Goal: Task Accomplishment & Management: Manage account settings

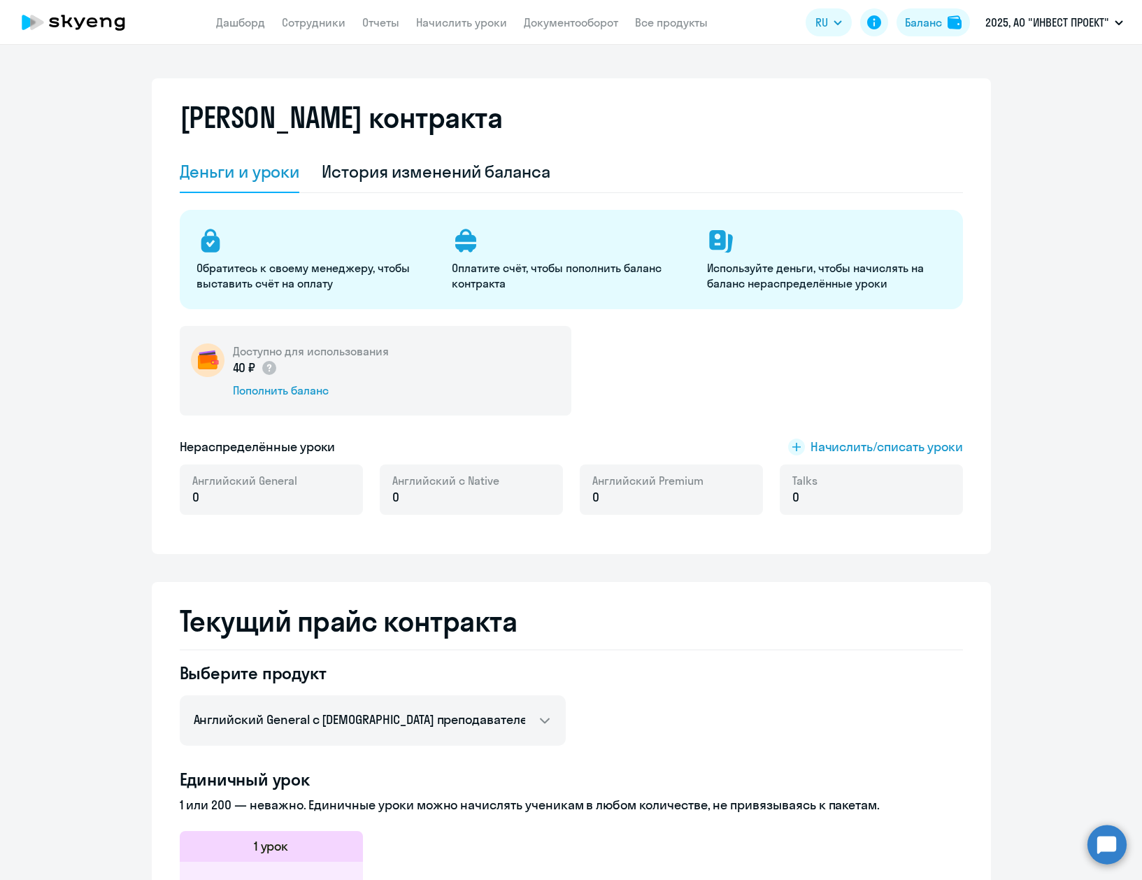
select select "english_adult_not_native_speaker"
click at [320, 28] on link "Сотрудники" at bounding box center [314, 22] width 64 height 14
select select "30"
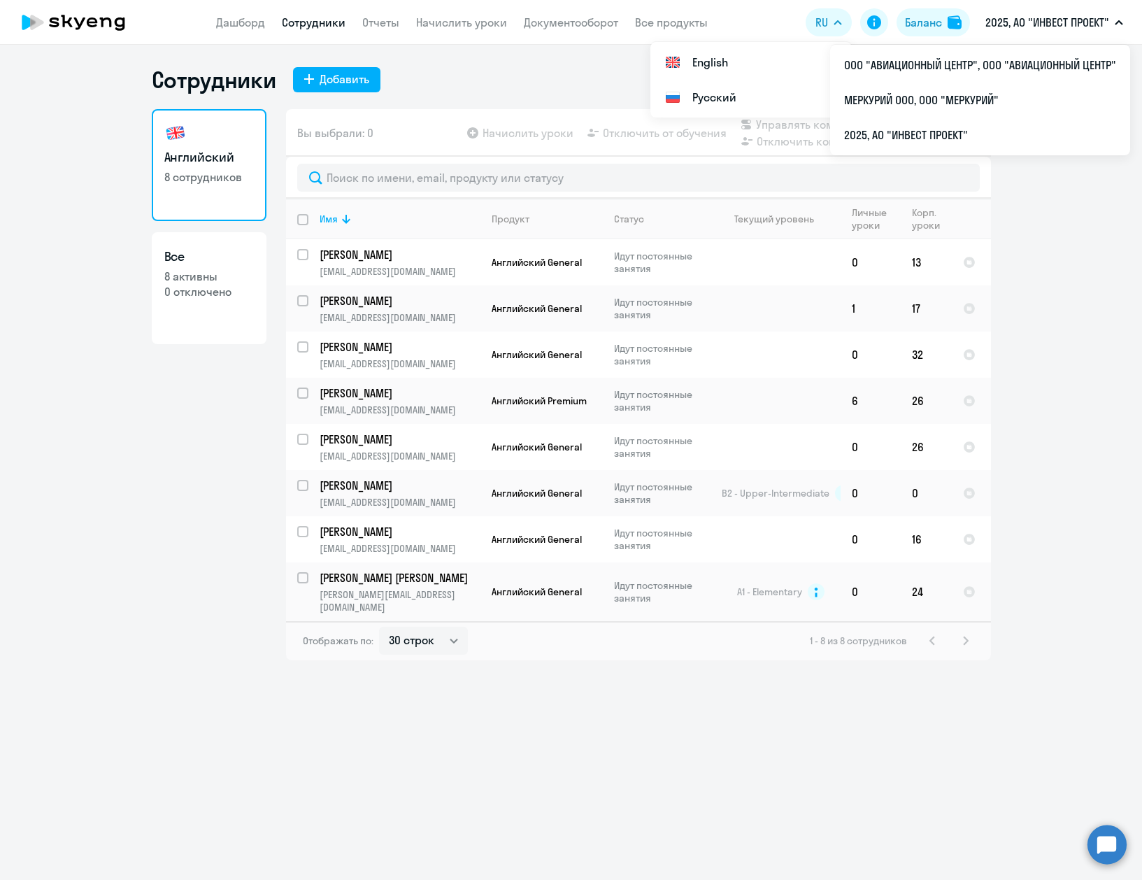
click at [525, 70] on div "Сотрудники Добавить" at bounding box center [571, 80] width 839 height 28
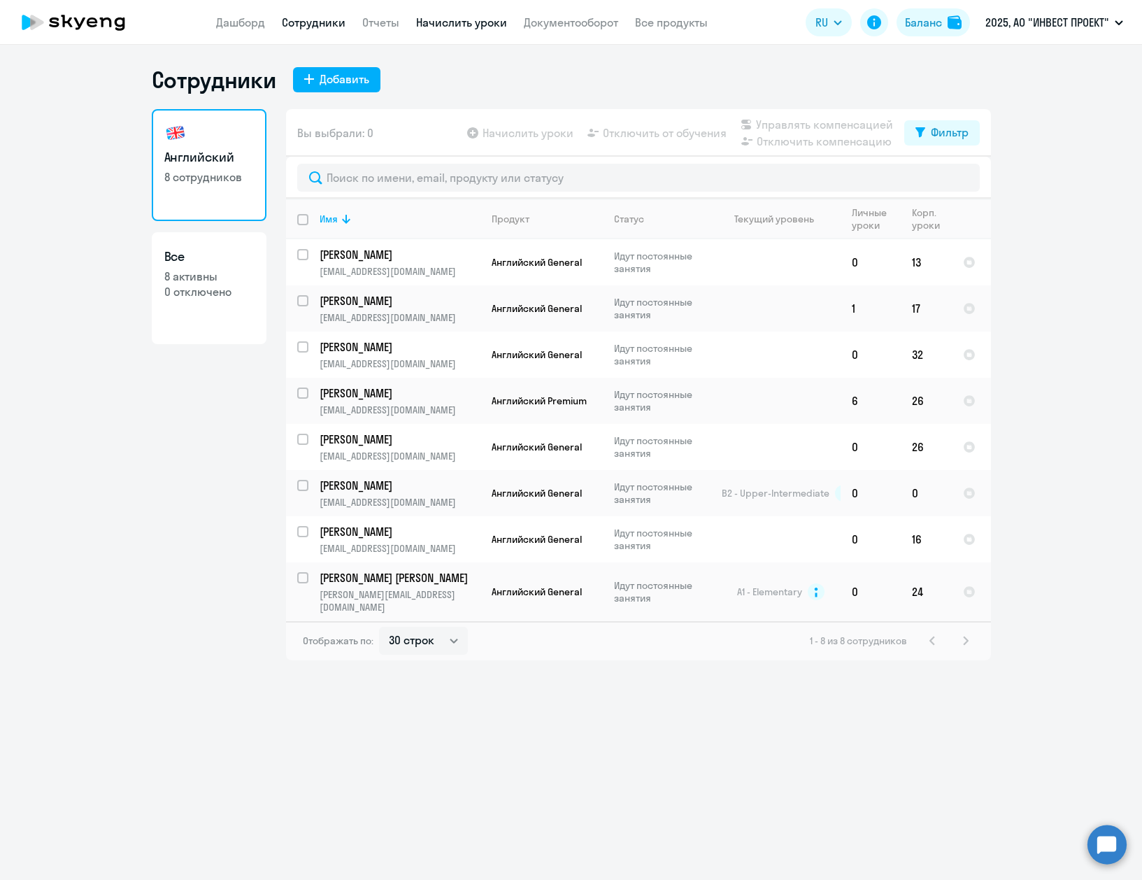
click at [483, 18] on link "Начислить уроки" at bounding box center [461, 22] width 91 height 14
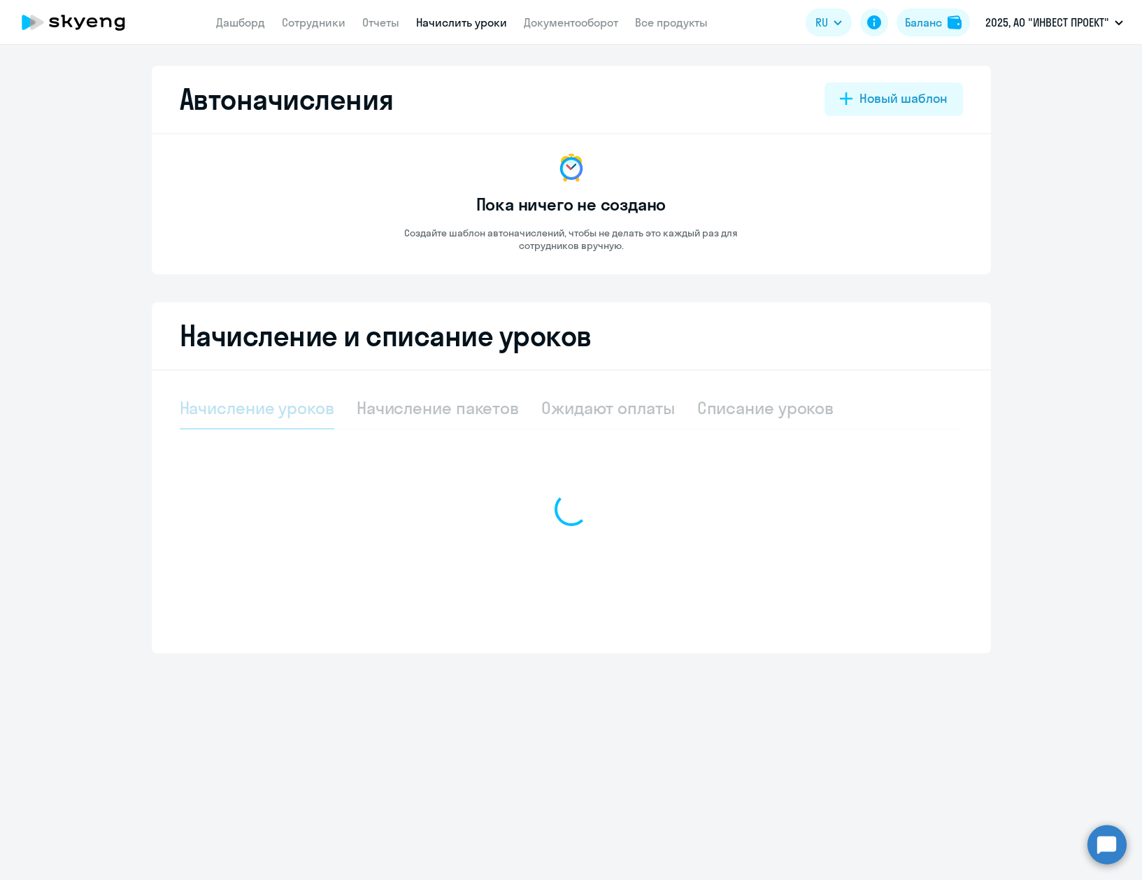
select select "10"
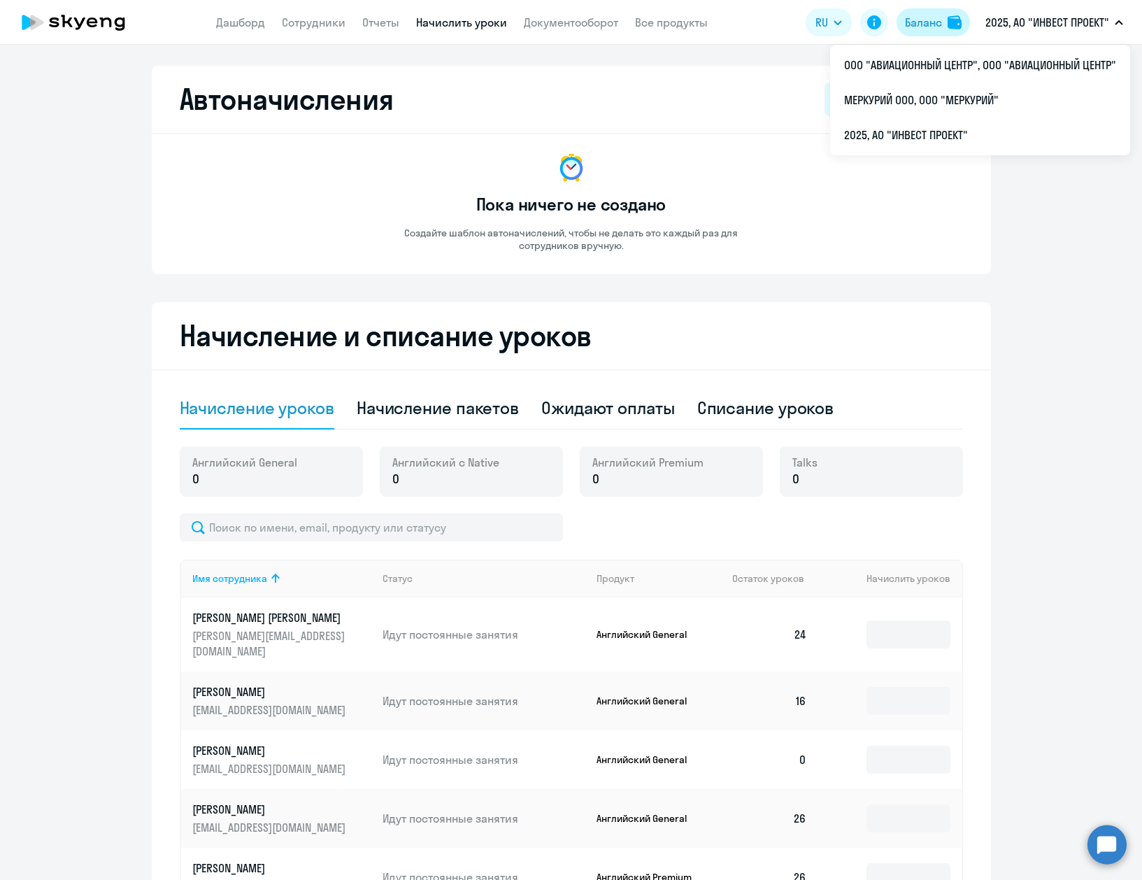
click at [926, 18] on div "Баланс" at bounding box center [923, 22] width 37 height 17
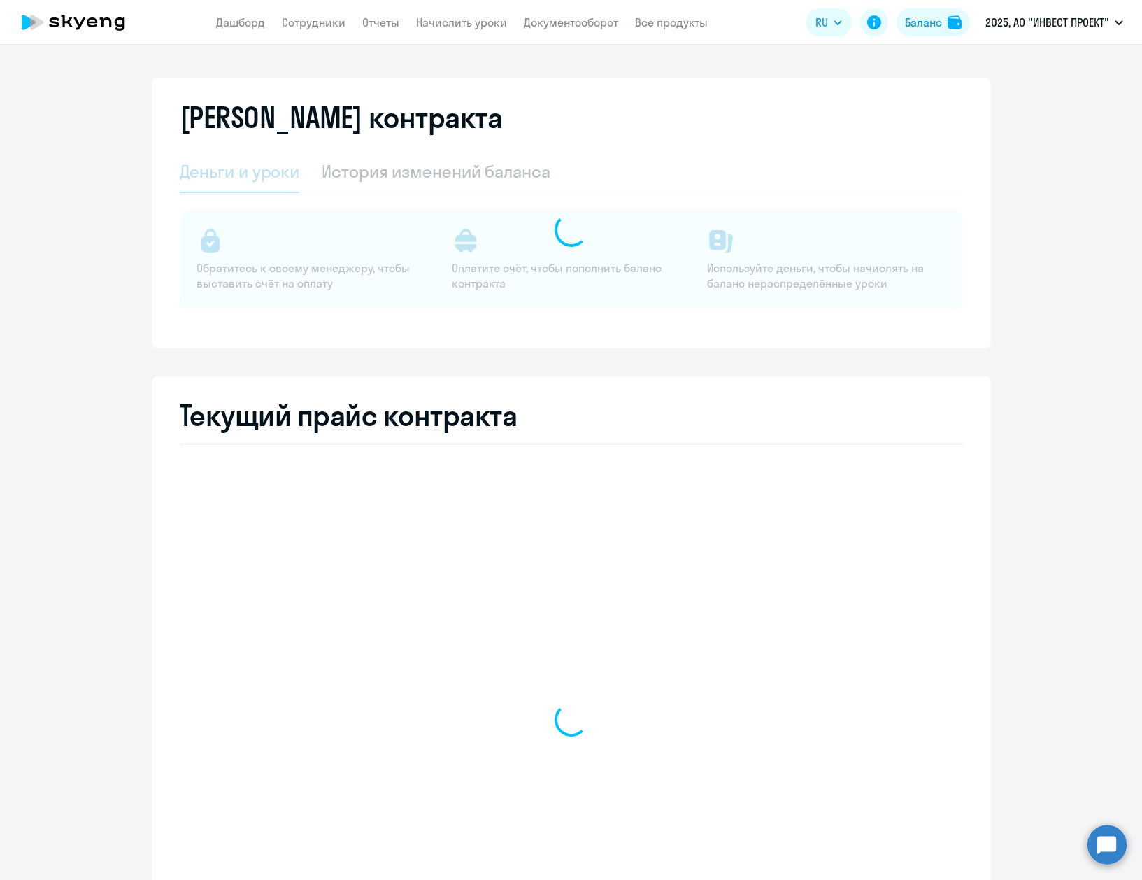
select select "english_adult_not_native_speaker"
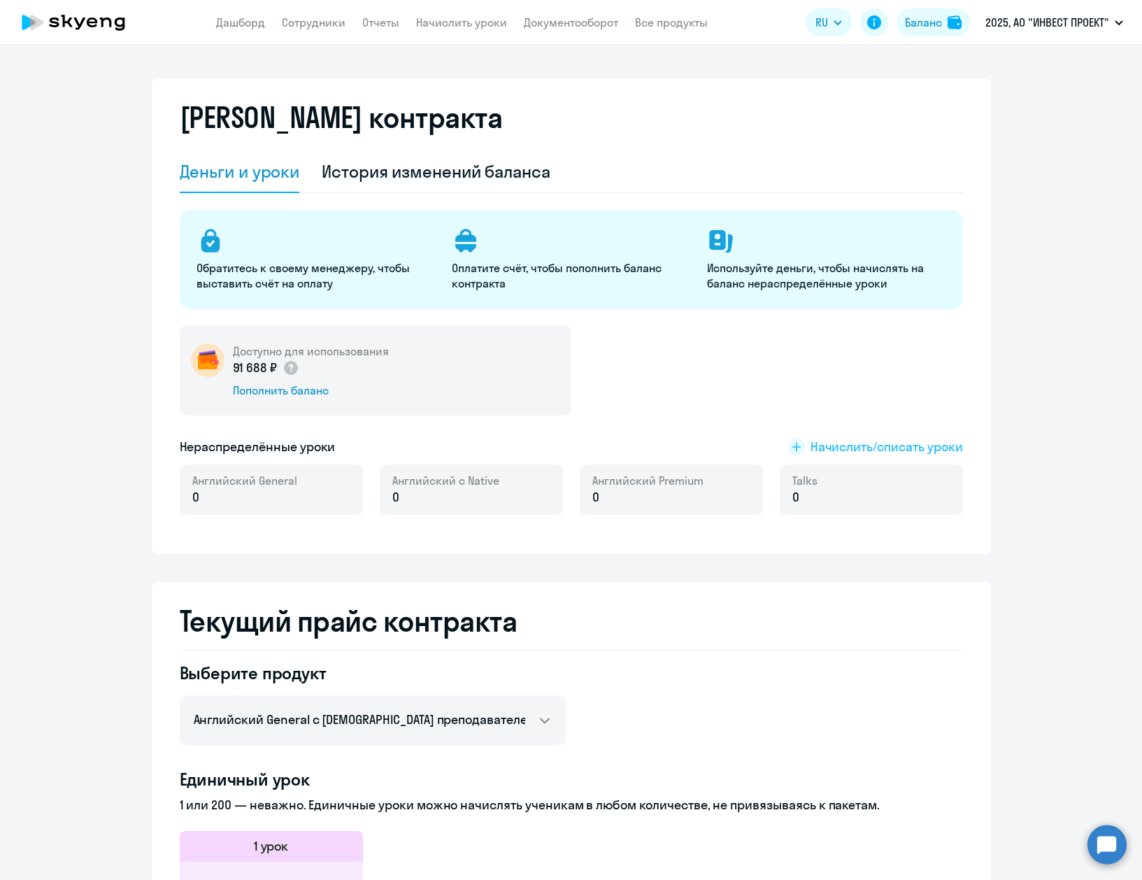
click at [919, 445] on span "Начислить/списать уроки" at bounding box center [887, 447] width 152 height 18
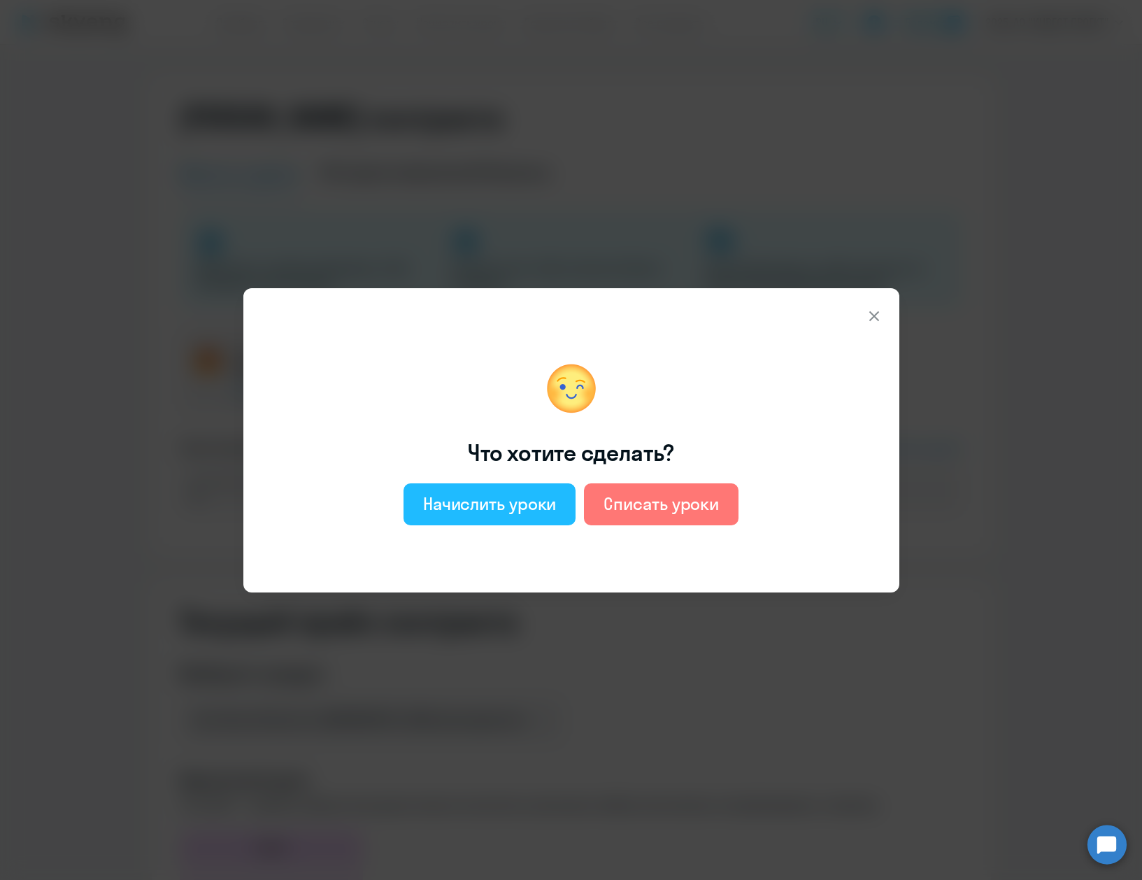
click at [486, 511] on div "Начислить уроки" at bounding box center [490, 503] width 134 height 22
select select "english_adult_not_native_speaker"
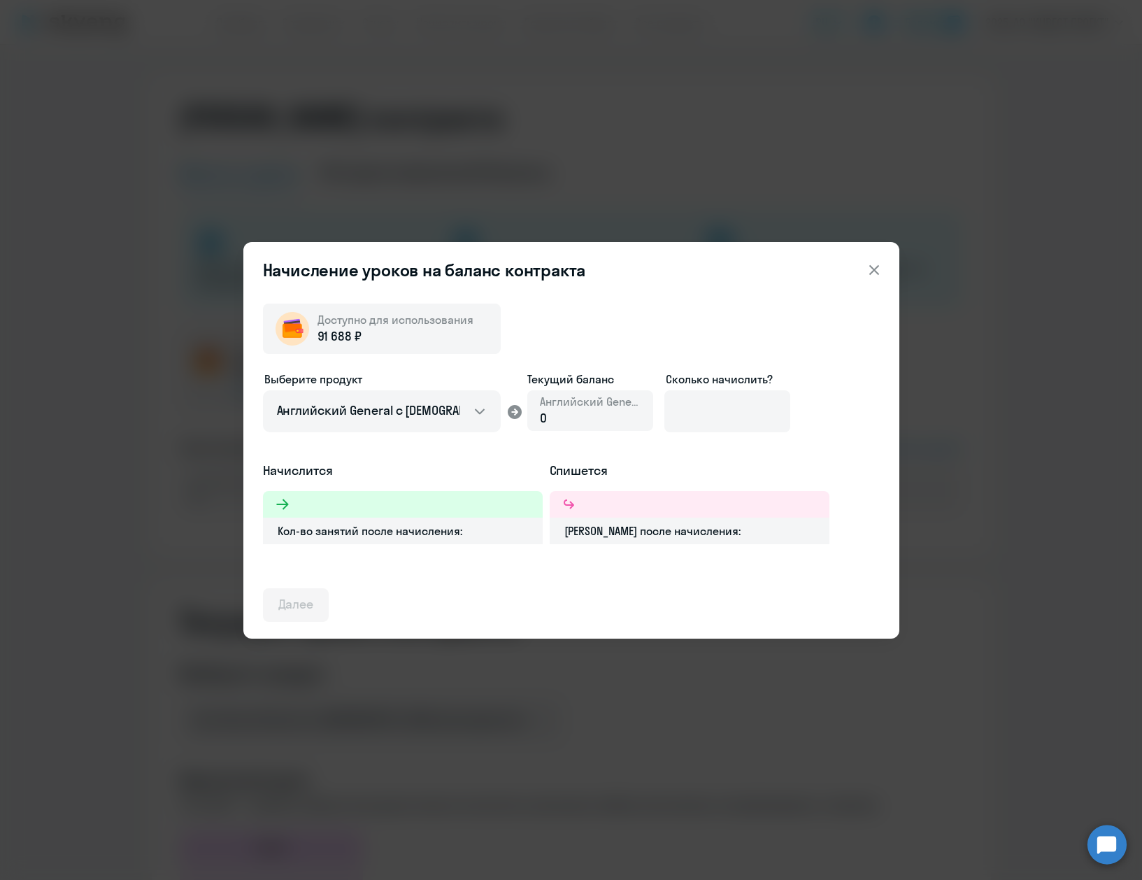
click at [591, 416] on div "0" at bounding box center [590, 418] width 101 height 18
click at [765, 407] on input at bounding box center [727, 411] width 126 height 42
type input "32"
click at [271, 605] on button "Далее" at bounding box center [296, 605] width 66 height 34
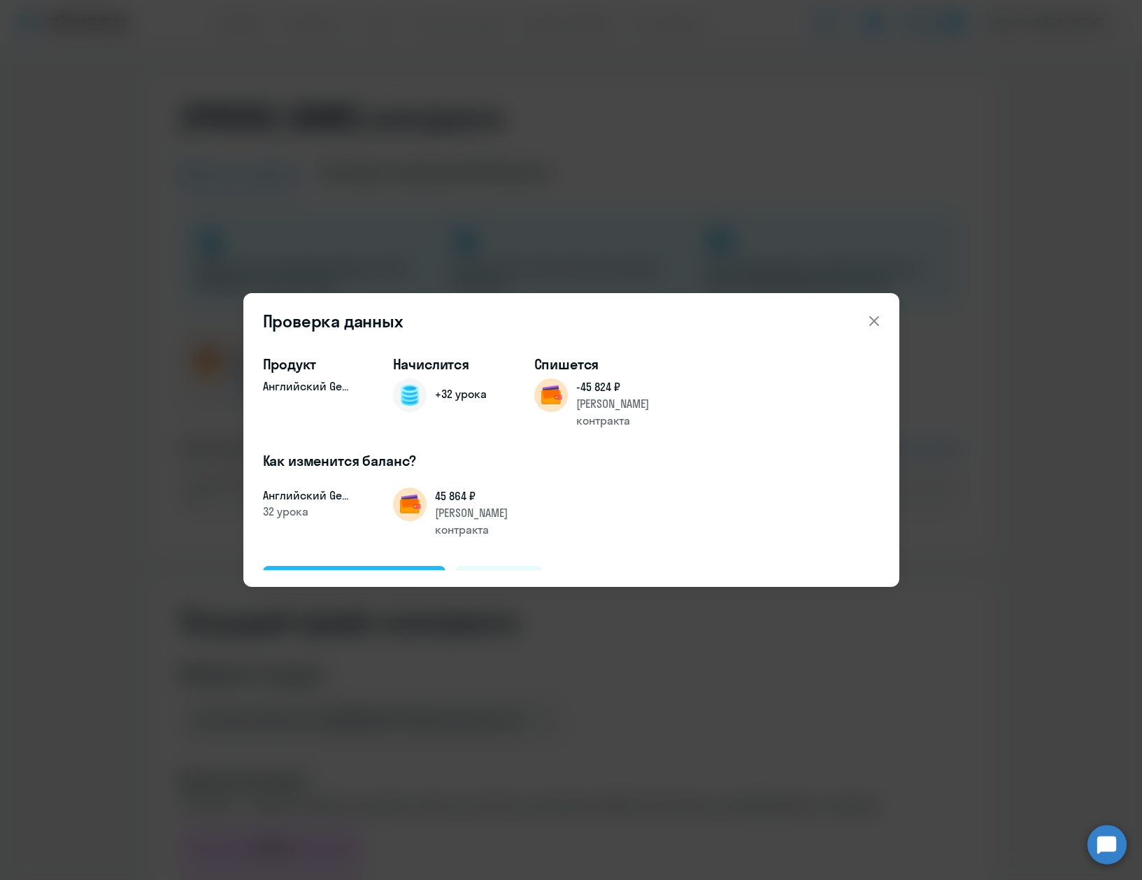
click at [304, 573] on div "Подтвердить и начислить" at bounding box center [354, 582] width 152 height 18
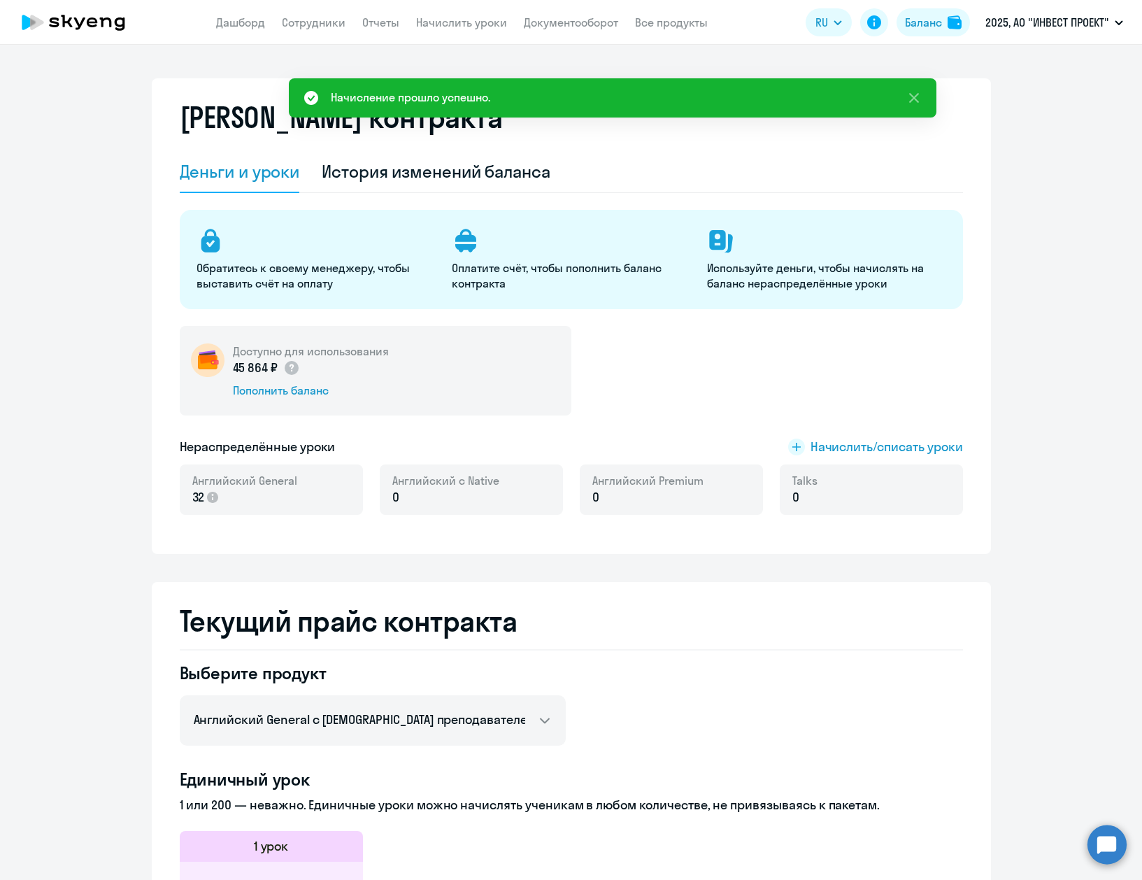
click at [718, 401] on div "Доступно для использования 45 864 ₽ Пополнить баланс" at bounding box center [571, 371] width 783 height 90
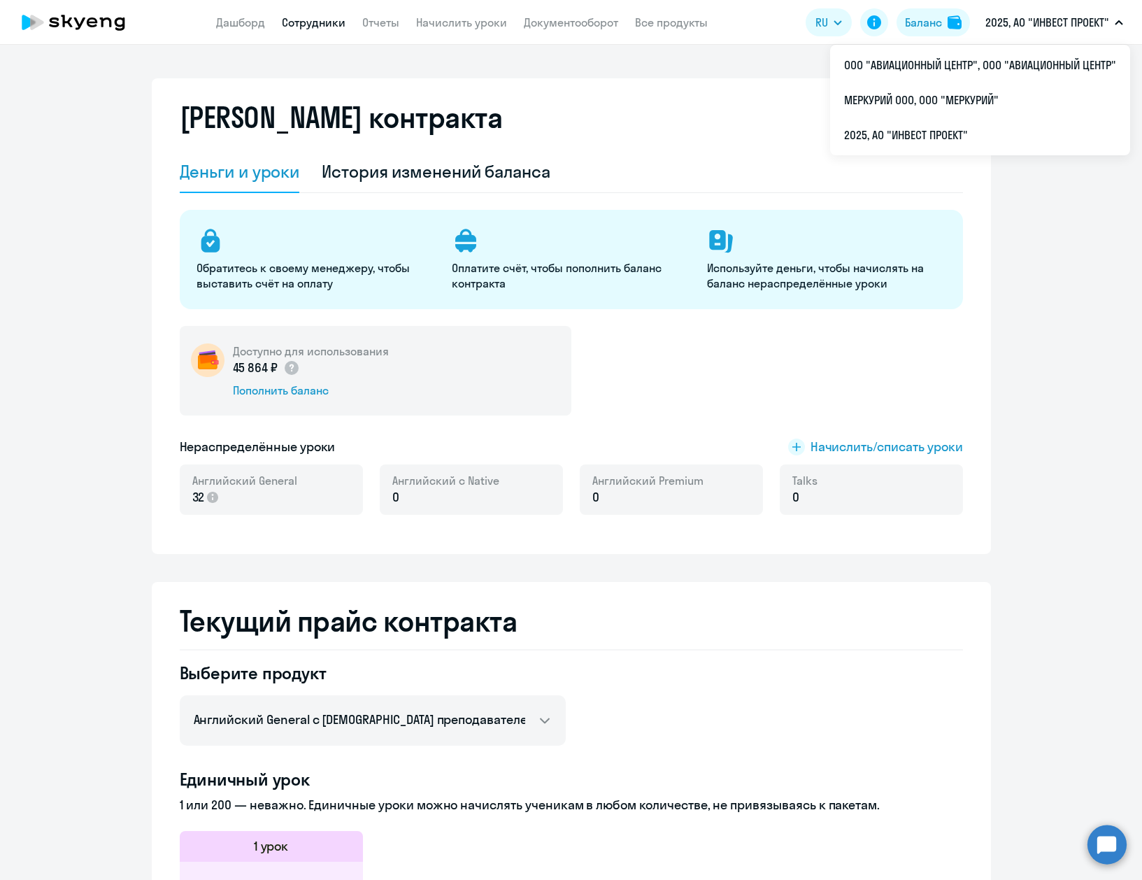
click at [325, 23] on link "Сотрудники" at bounding box center [314, 22] width 64 height 14
select select "30"
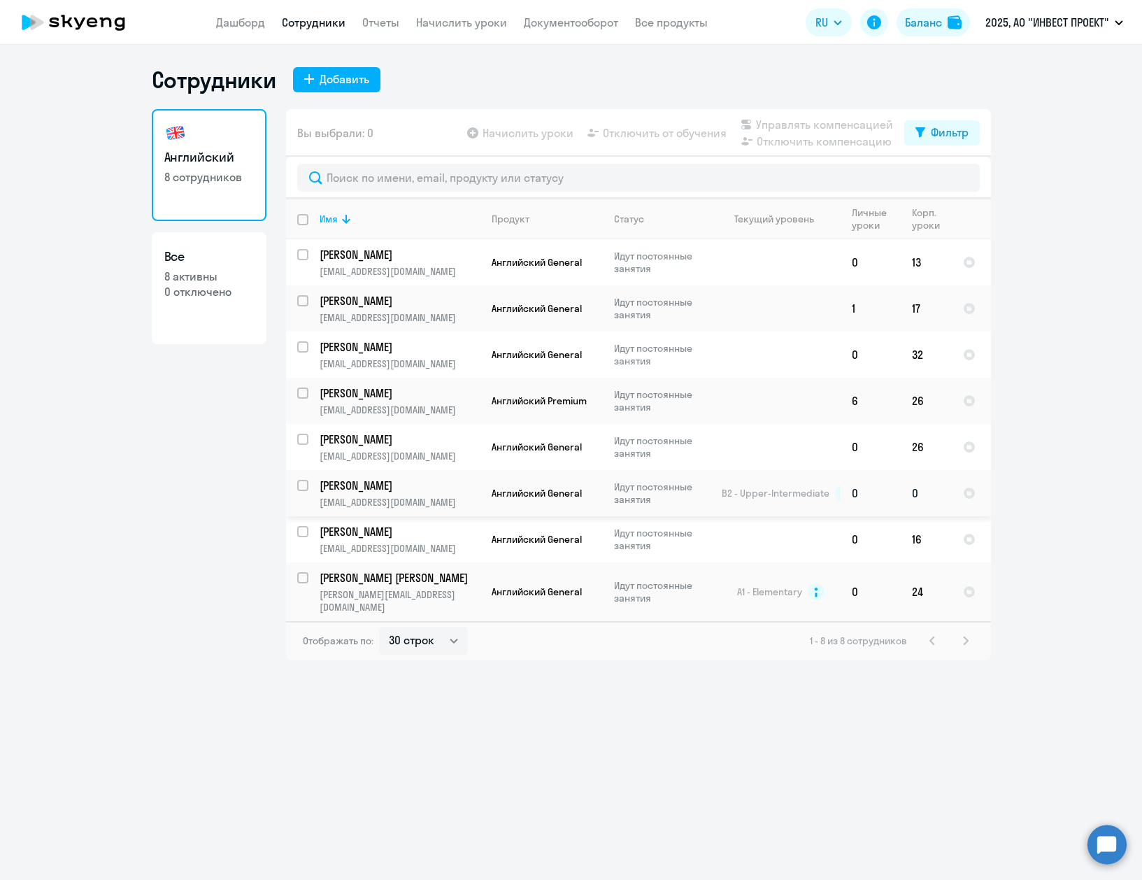
click at [430, 485] on p "Курманов Артур" at bounding box center [399, 485] width 158 height 15
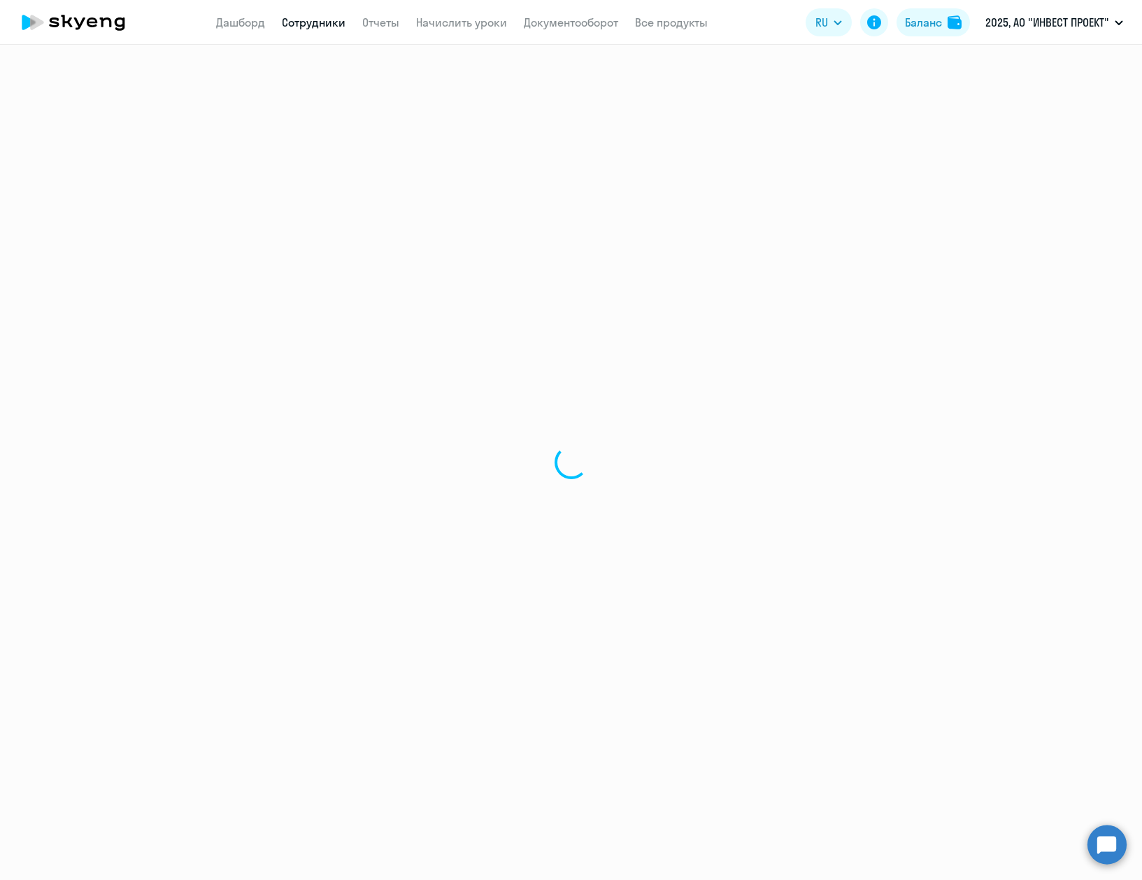
select select "english"
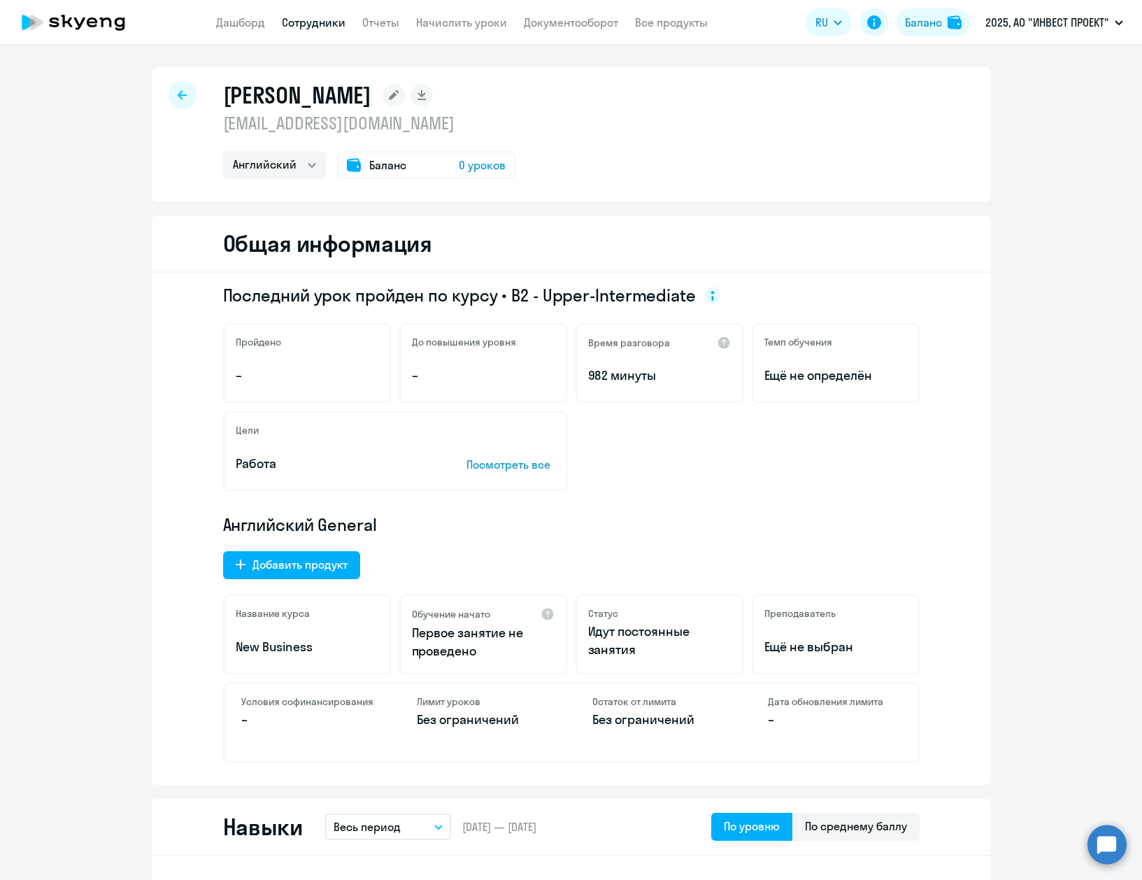
click at [388, 168] on span "Баланс" at bounding box center [387, 165] width 37 height 17
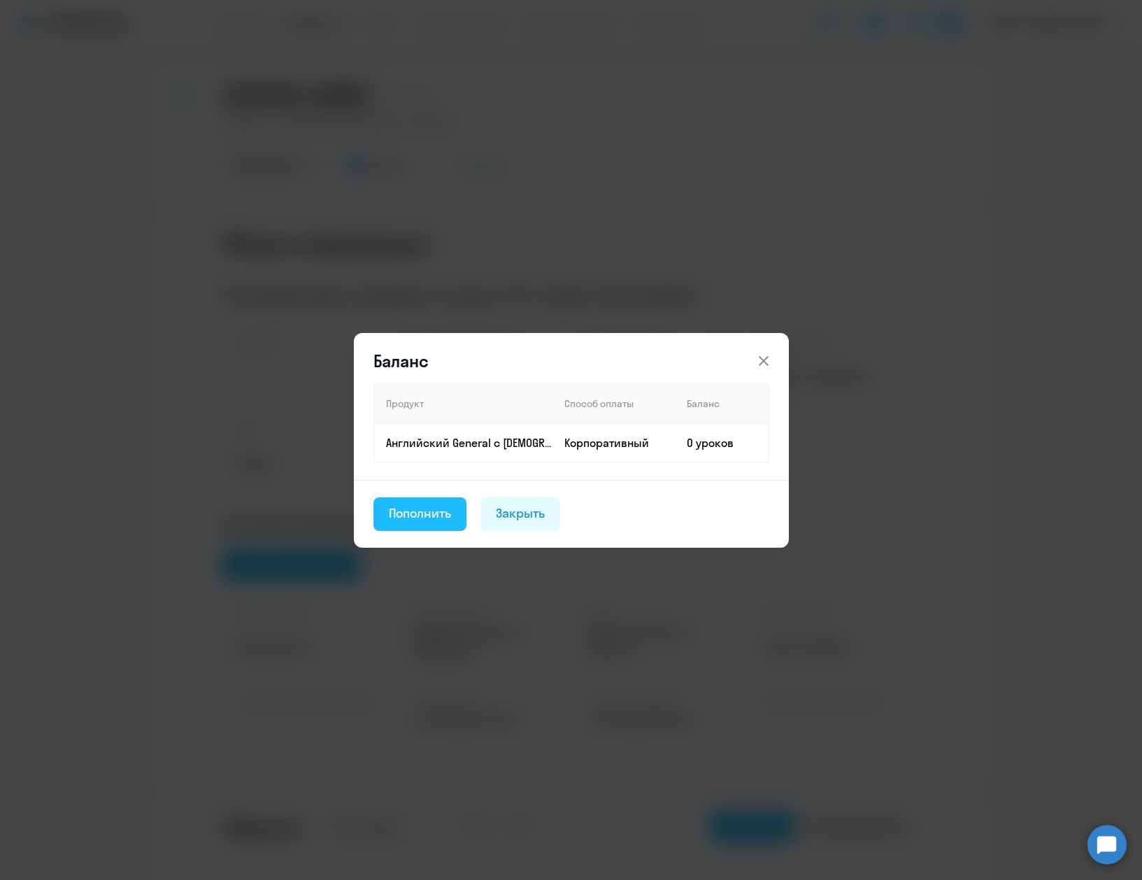
click at [429, 504] on div "Пополнить" at bounding box center [420, 513] width 63 height 18
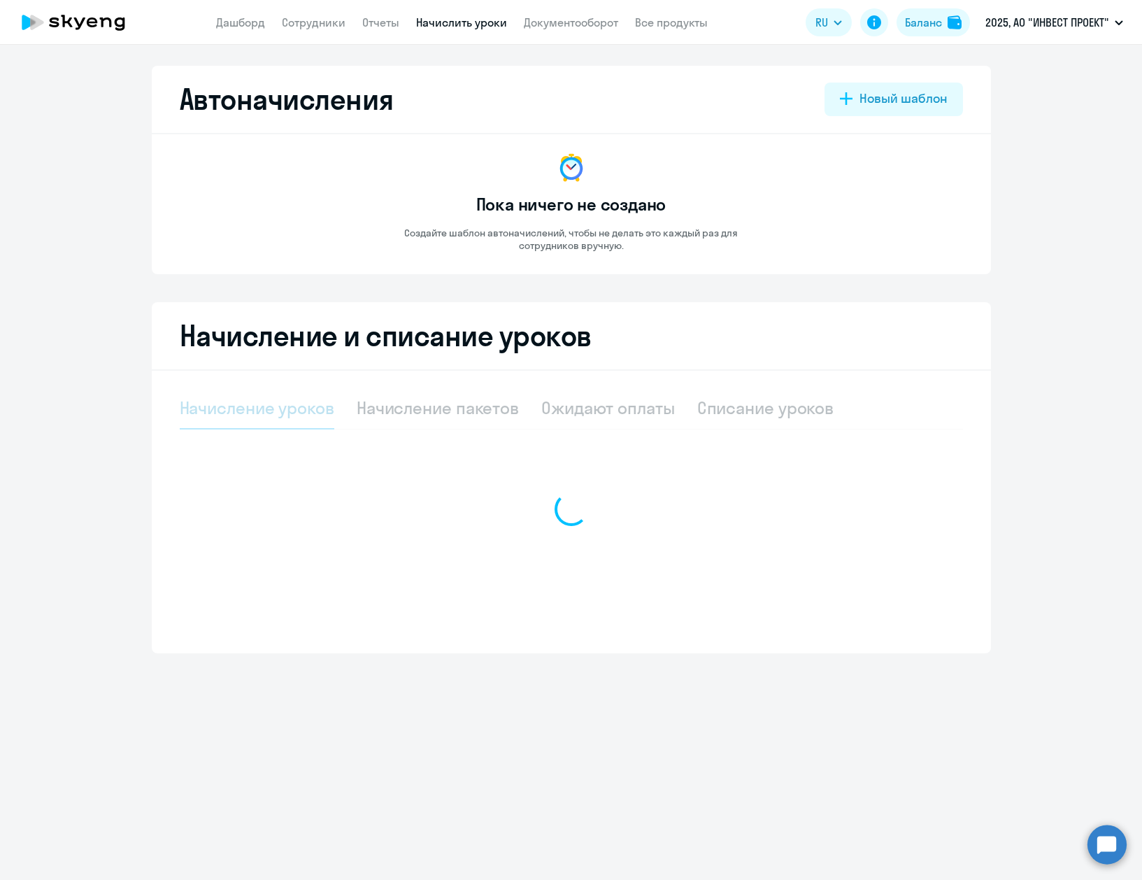
select select "10"
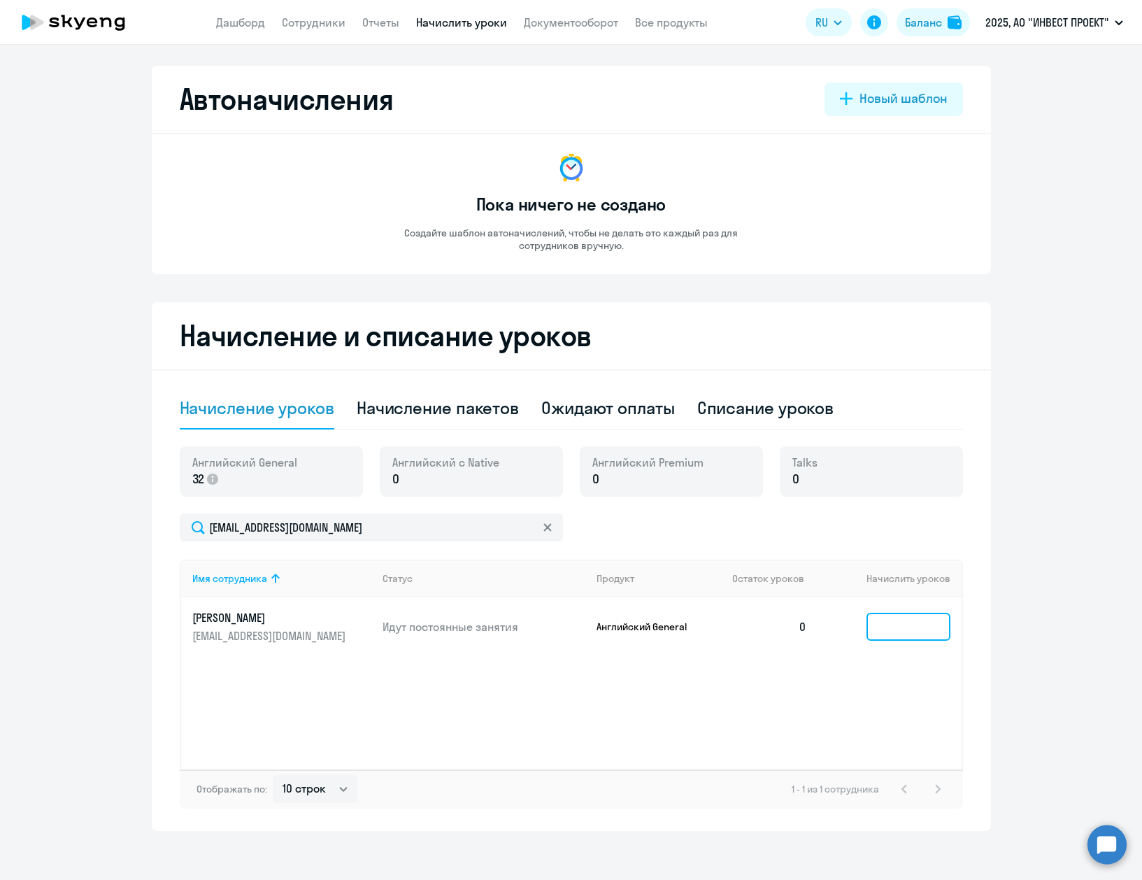
click at [880, 613] on input at bounding box center [909, 627] width 84 height 28
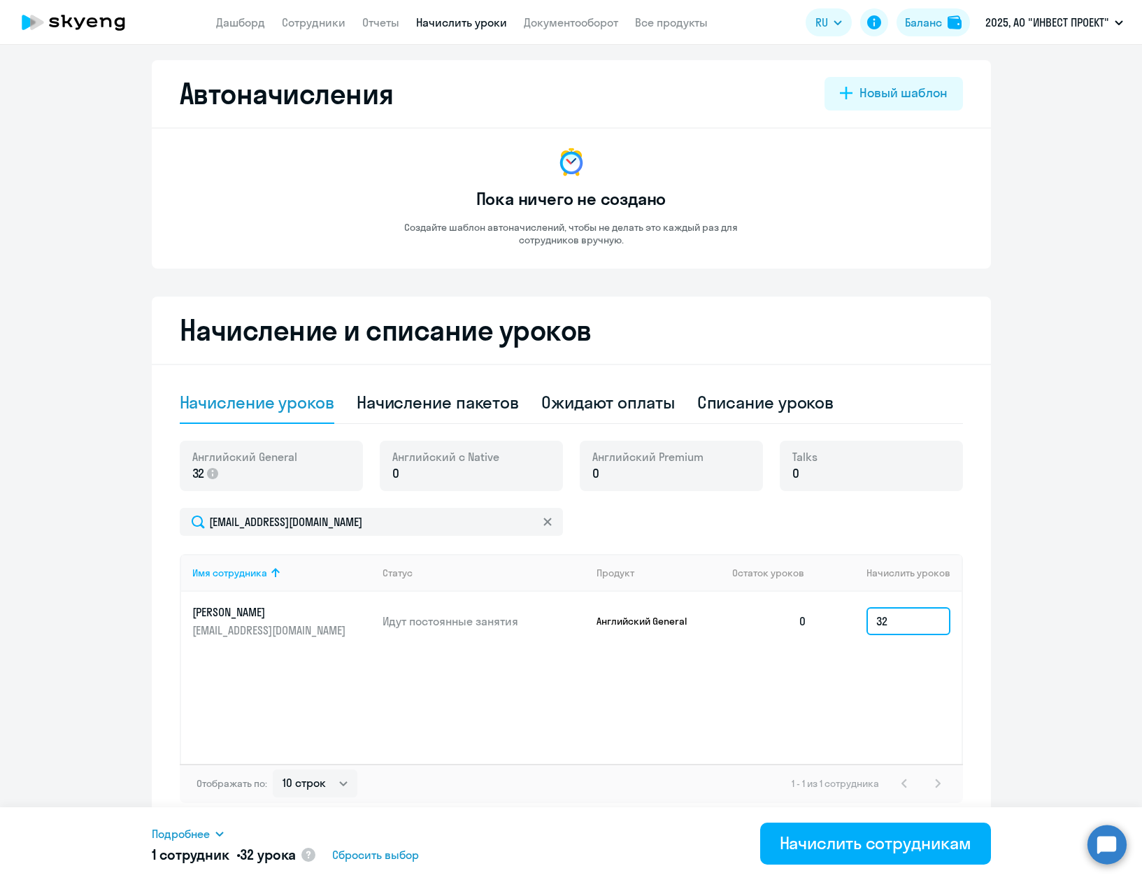
scroll to position [7, 0]
type input "32"
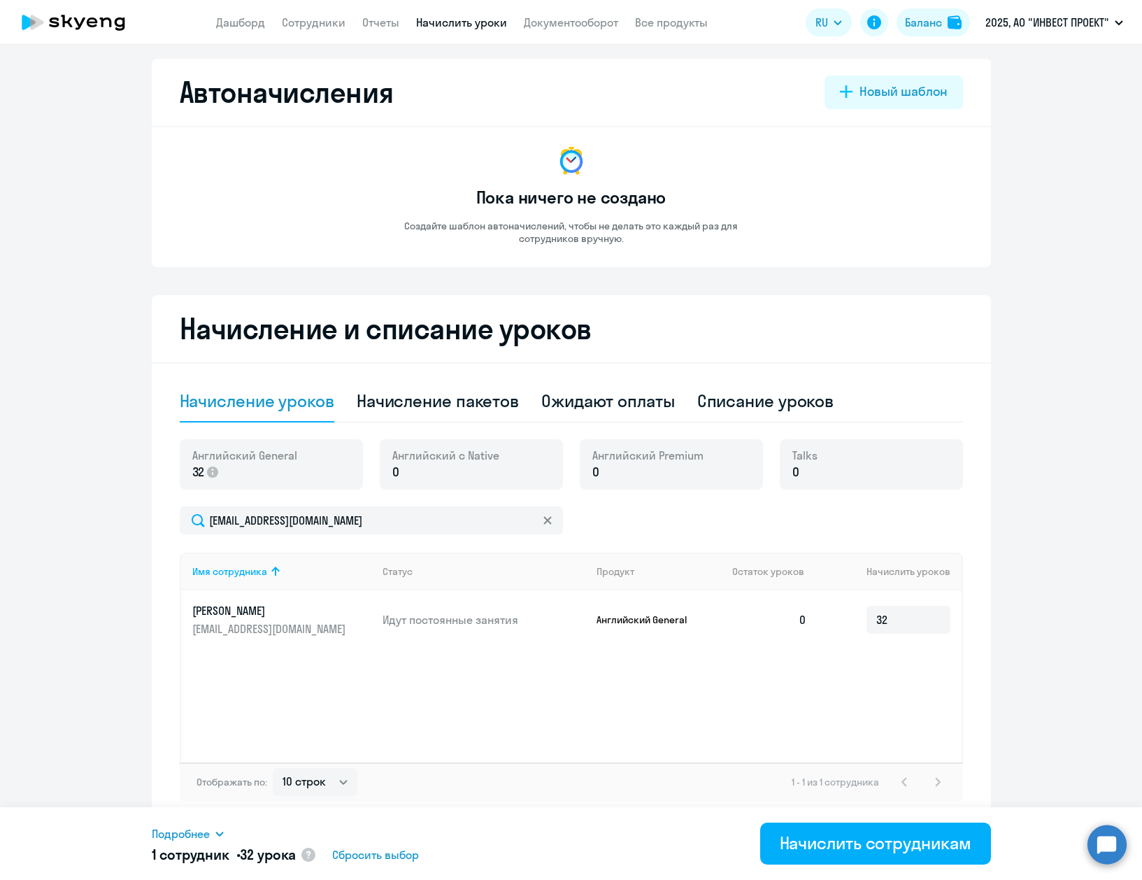
click at [770, 662] on div "Имя сотрудника Статус Продукт Остаток уроков Начислить уроков Курманов Артур ar…" at bounding box center [571, 657] width 783 height 210
drag, startPoint x: 876, startPoint y: 843, endPoint x: 867, endPoint y: 818, distance: 26.8
click at [875, 843] on div "Начислить сотрудникам" at bounding box center [876, 843] width 192 height 22
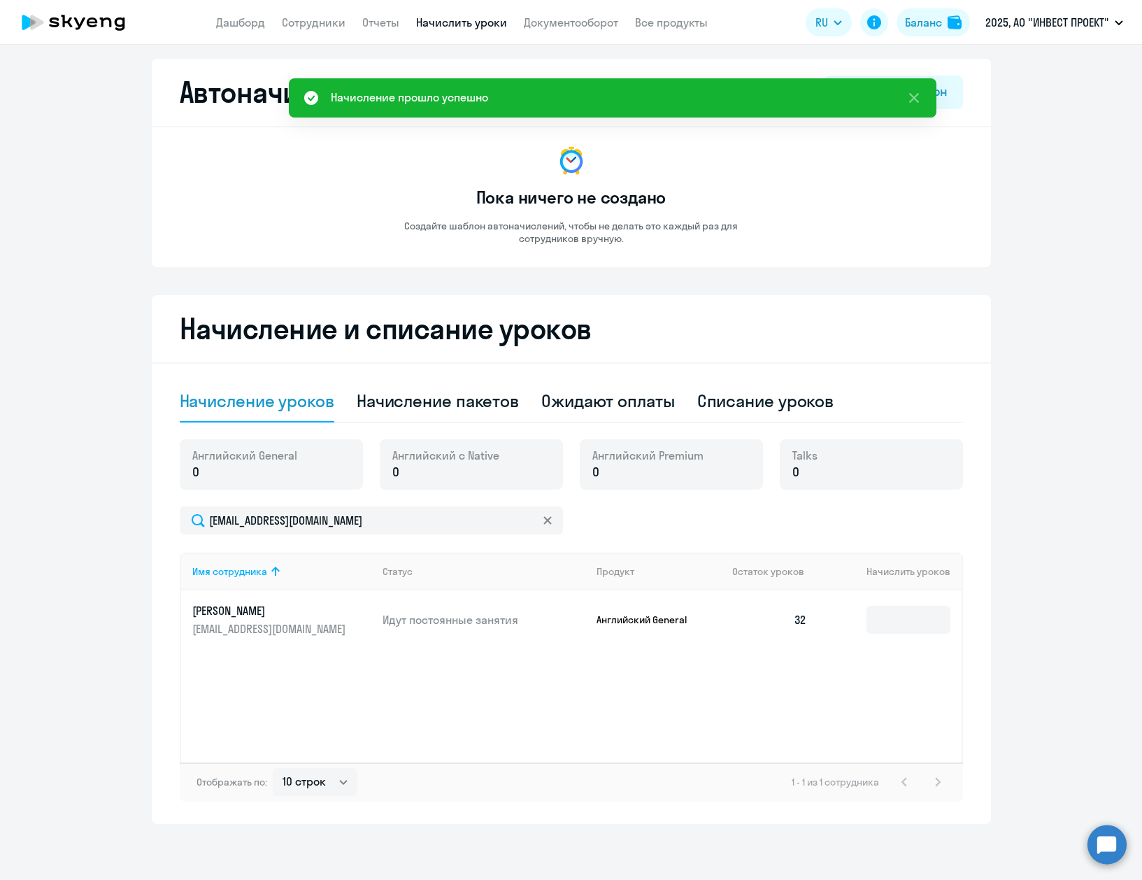
scroll to position [0, 0]
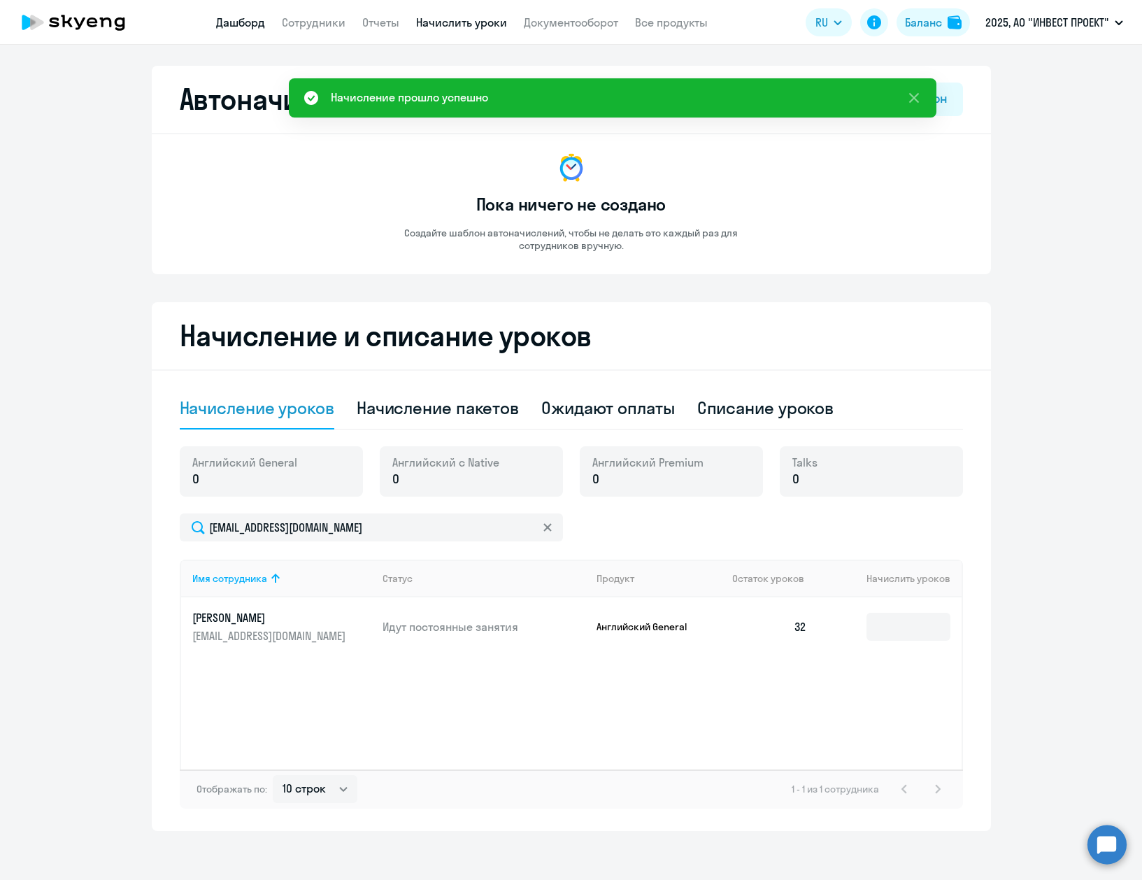
click at [248, 19] on link "Дашборд" at bounding box center [240, 22] width 49 height 14
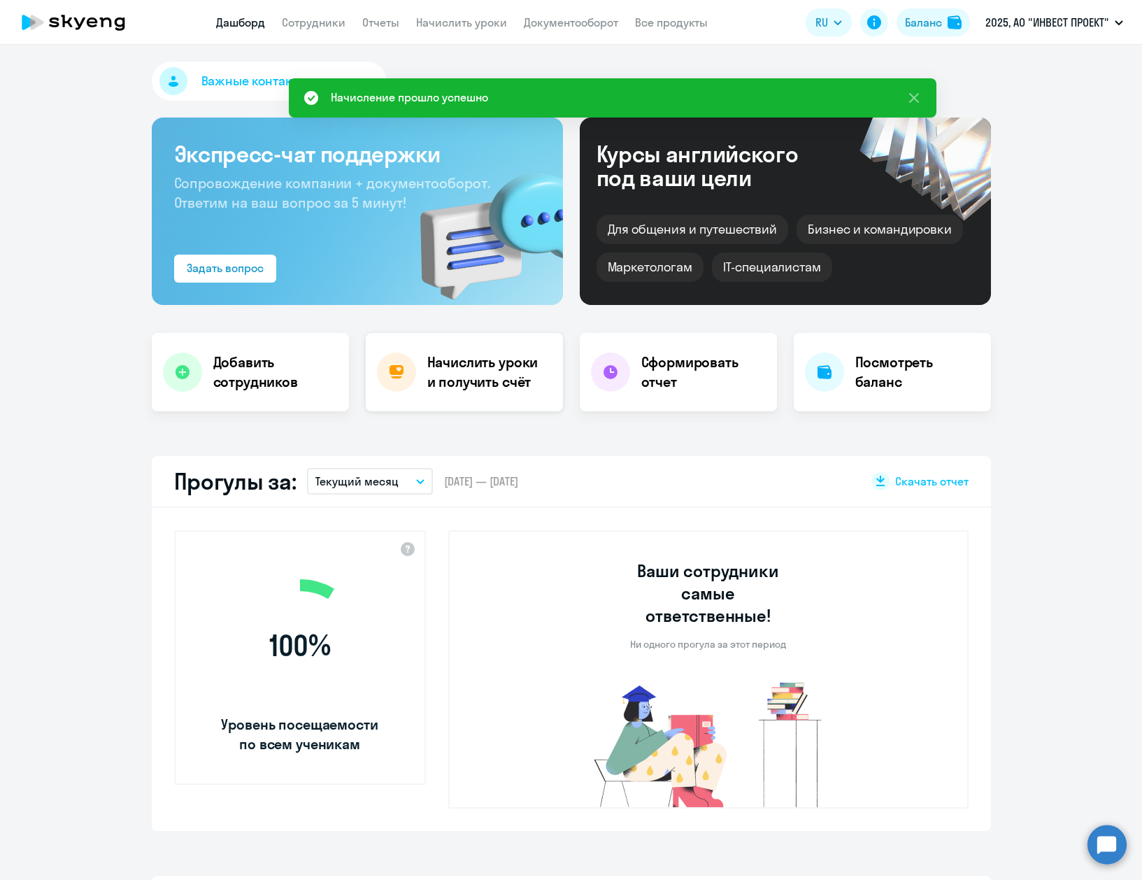
select select "30"
click at [311, 20] on link "Сотрудники" at bounding box center [314, 22] width 64 height 14
select select "30"
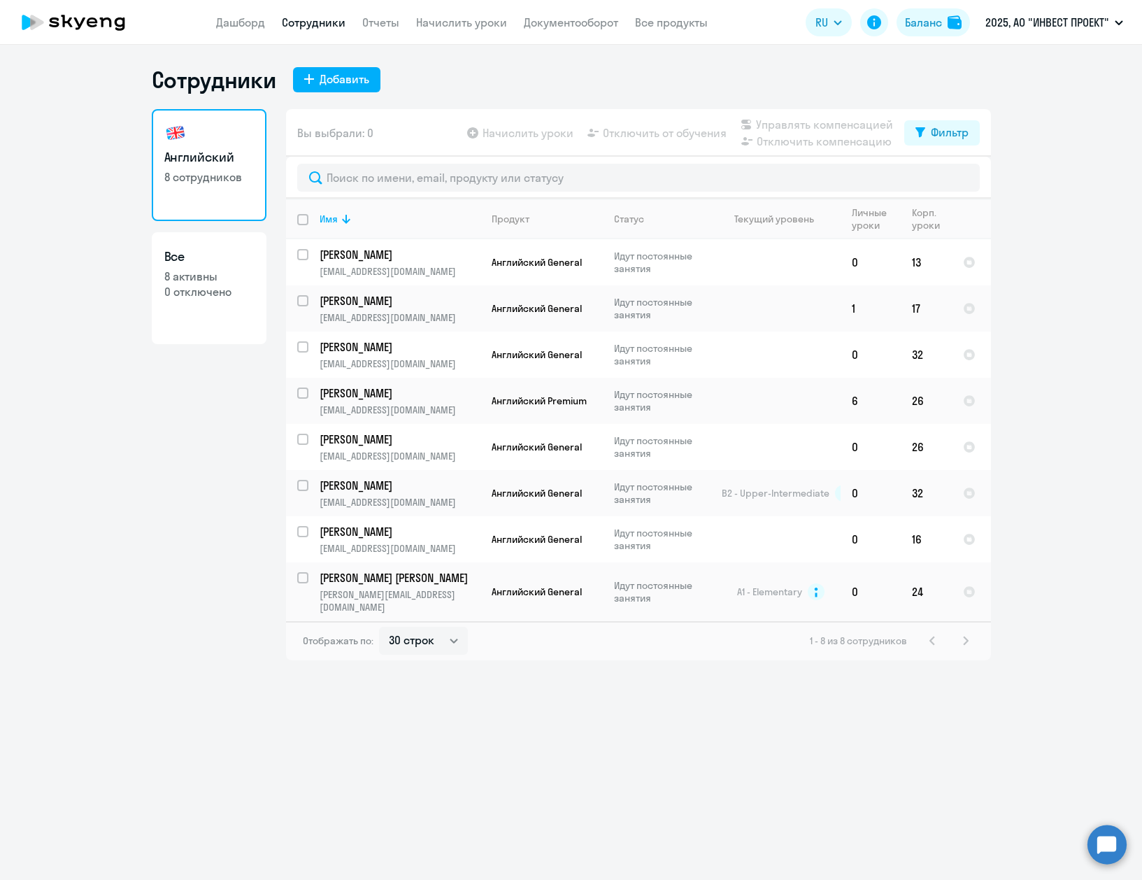
click at [1114, 477] on ng-component "Сотрудники Добавить Английский 8 сотрудников Все 8 активны 0 отключено Вы выбра…" at bounding box center [571, 363] width 1142 height 594
click at [387, 17] on link "Отчеты" at bounding box center [380, 22] width 37 height 14
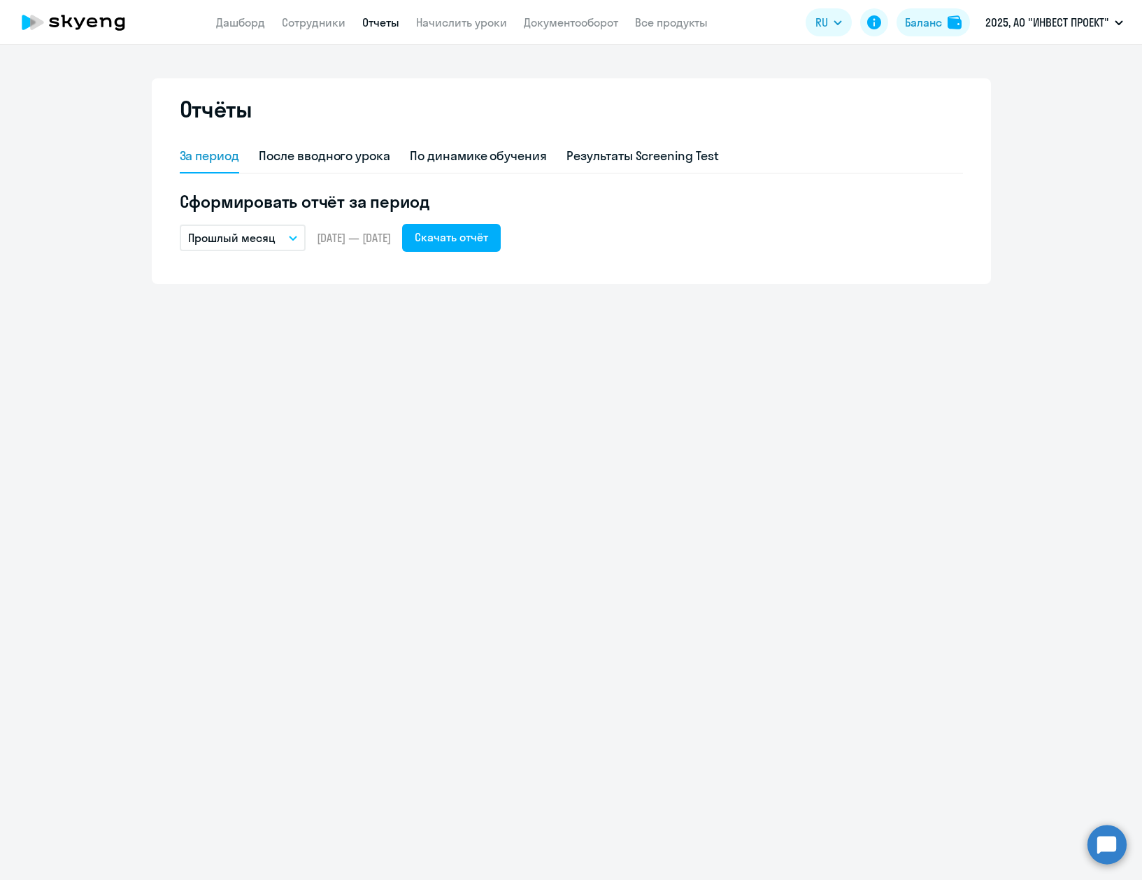
click at [452, 31] on app-header "Дашборд Сотрудники Отчеты Начислить уроки Документооборот Все продукты Дашборд …" at bounding box center [571, 22] width 1142 height 45
click at [456, 23] on link "Начислить уроки" at bounding box center [461, 22] width 91 height 14
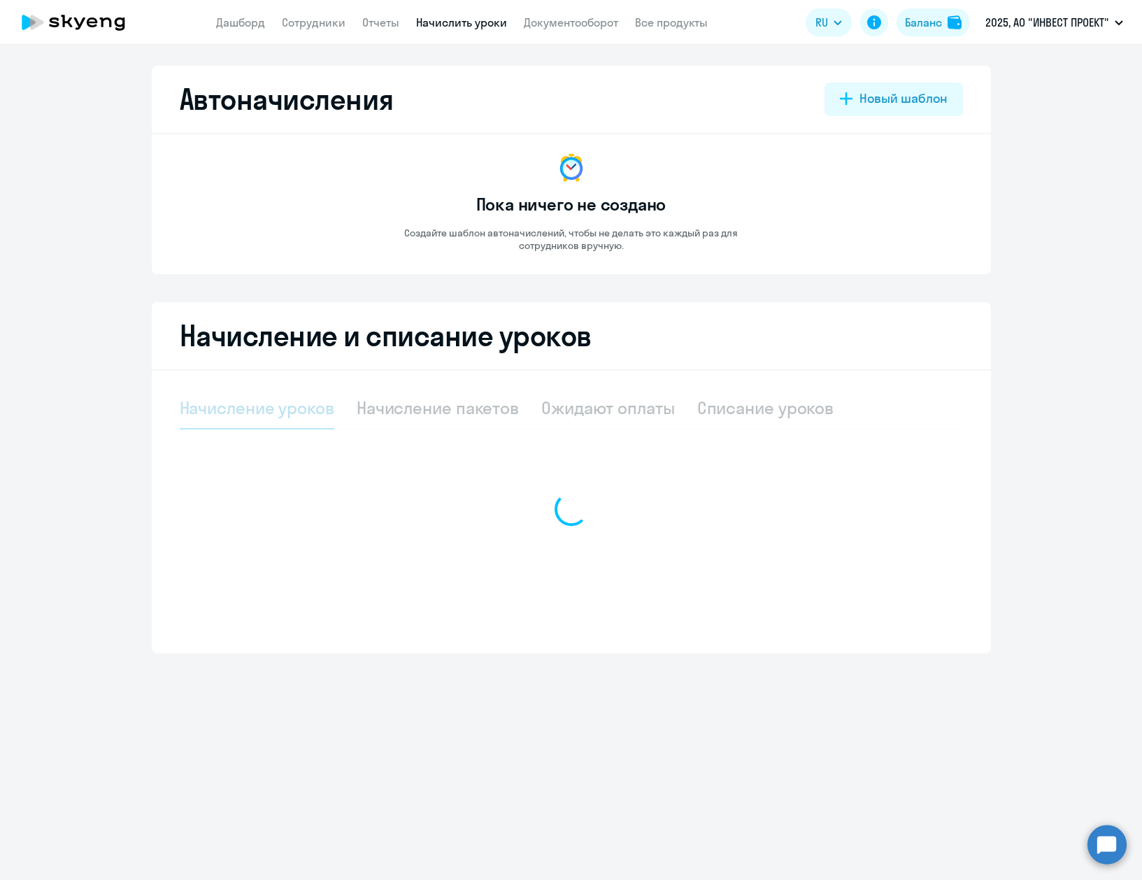
select select "10"
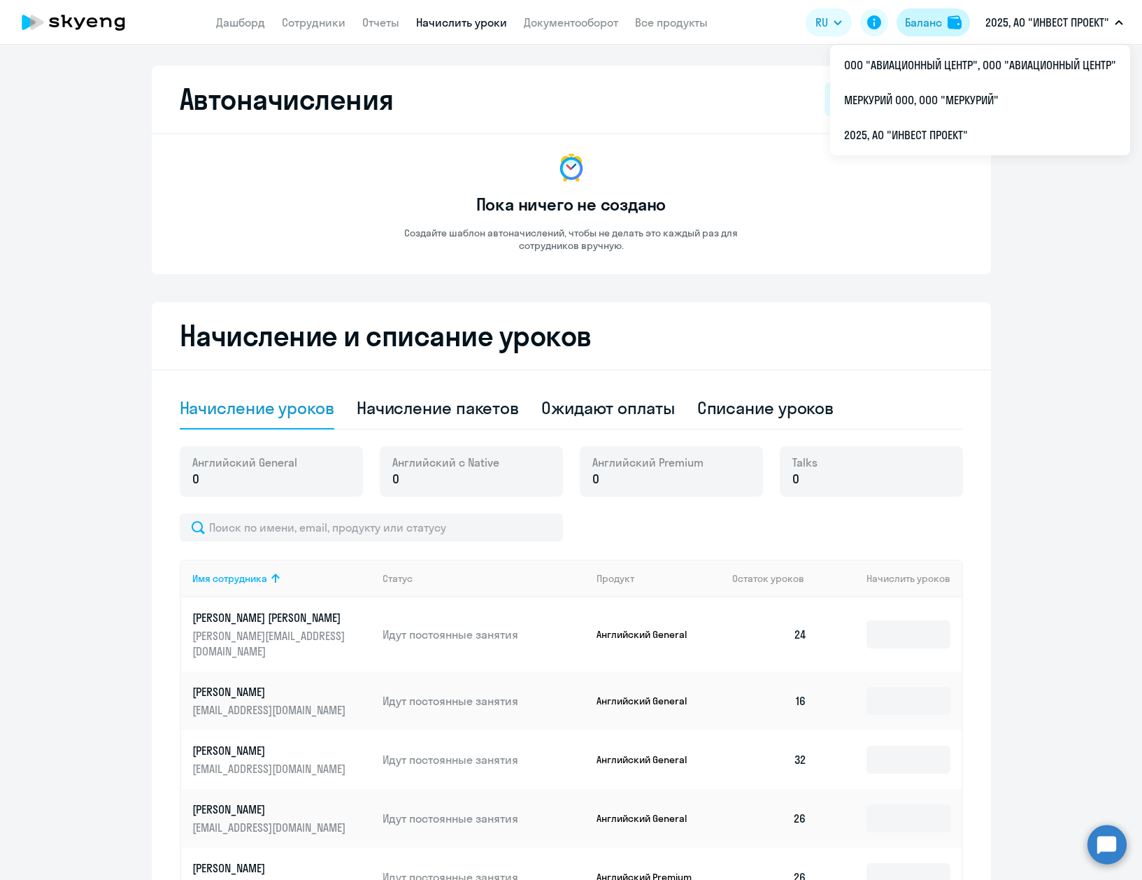
click at [910, 23] on div "Баланс" at bounding box center [923, 22] width 37 height 17
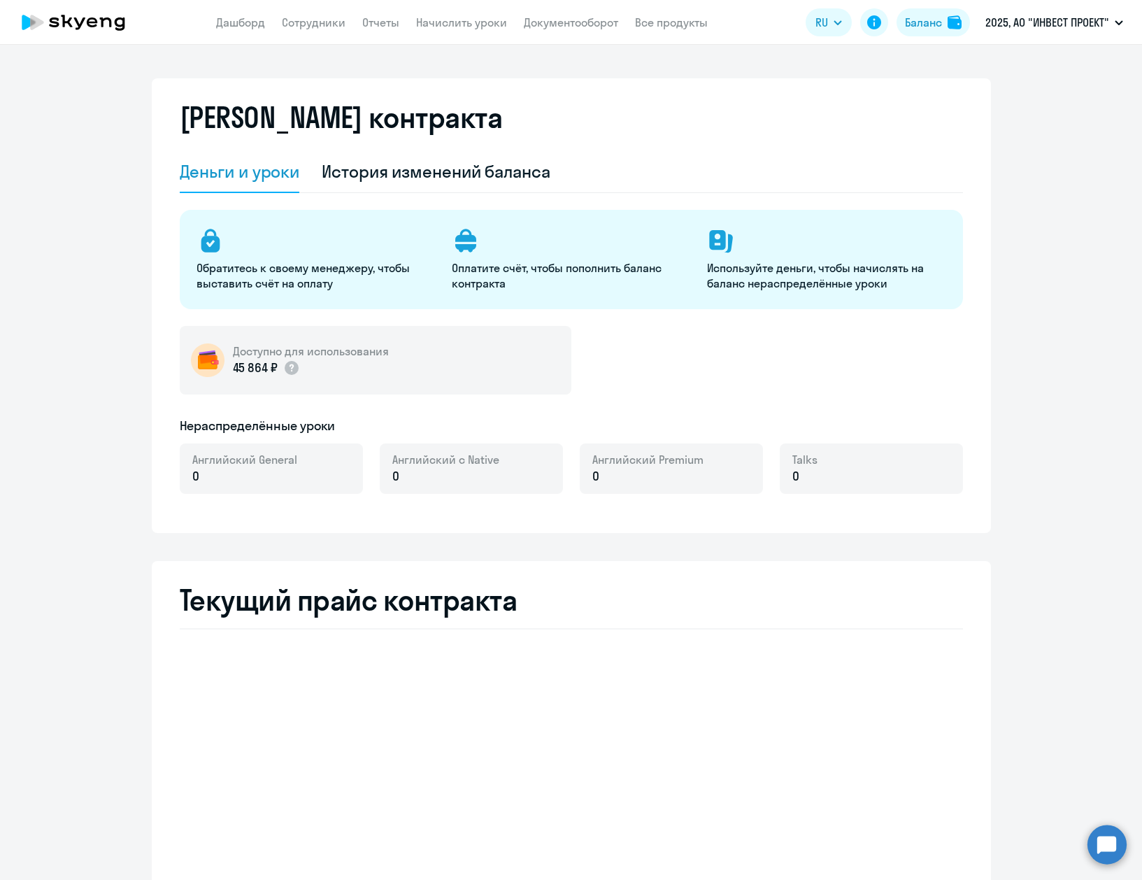
select select "english_adult_not_native_speaker"
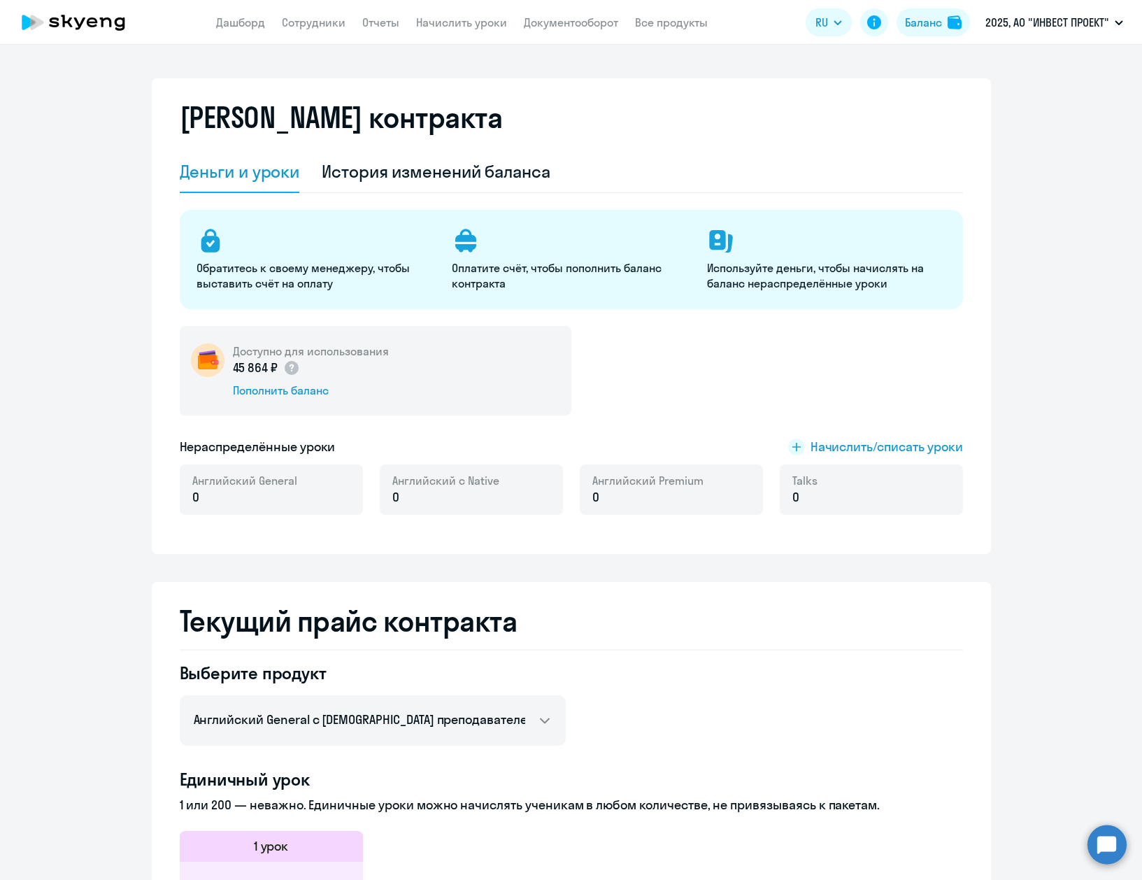
click at [272, 497] on p "0" at bounding box center [244, 497] width 105 height 18
click at [352, 27] on nav "Дашборд Сотрудники Отчеты Начислить уроки Документооборот Все продукты" at bounding box center [462, 22] width 492 height 17
click at [331, 24] on link "Сотрудники" at bounding box center [314, 22] width 64 height 14
select select "30"
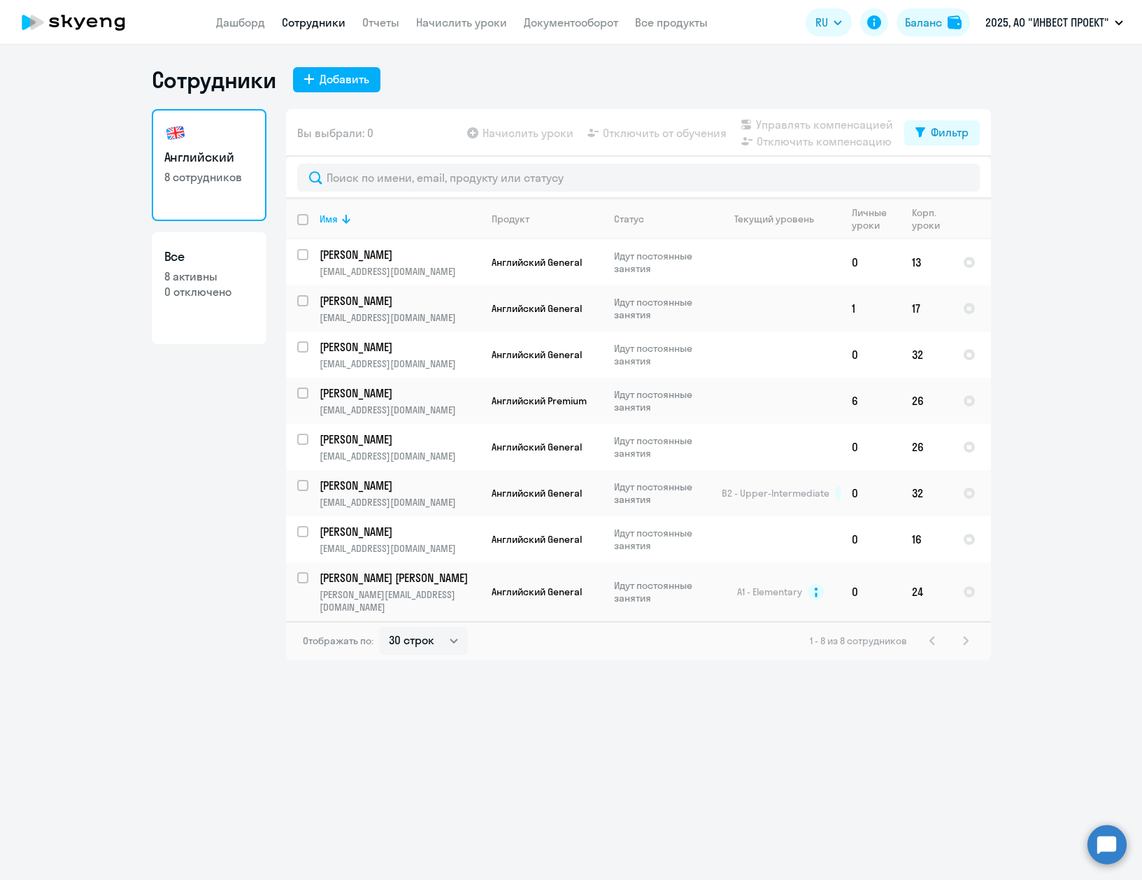
click at [926, 38] on app-header-actions "RU English Русский Баланс 2025, АО "ИНВЕСТ ПРОЕКТ" ООО "АВИАЦИОННЫЙ ЦЕНТР", ООО…" at bounding box center [968, 23] width 325 height 34
click at [932, 12] on button "Баланс" at bounding box center [933, 22] width 73 height 28
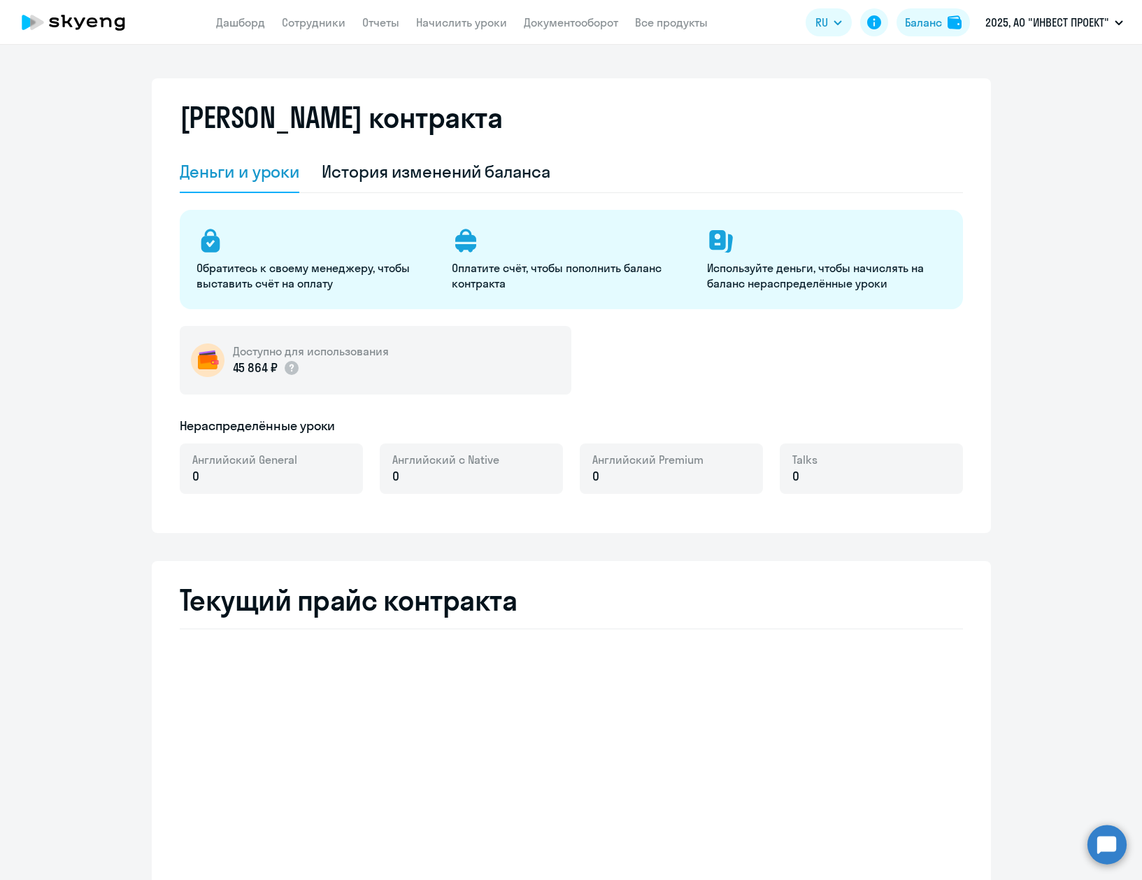
select select "english_adult_not_native_speaker"
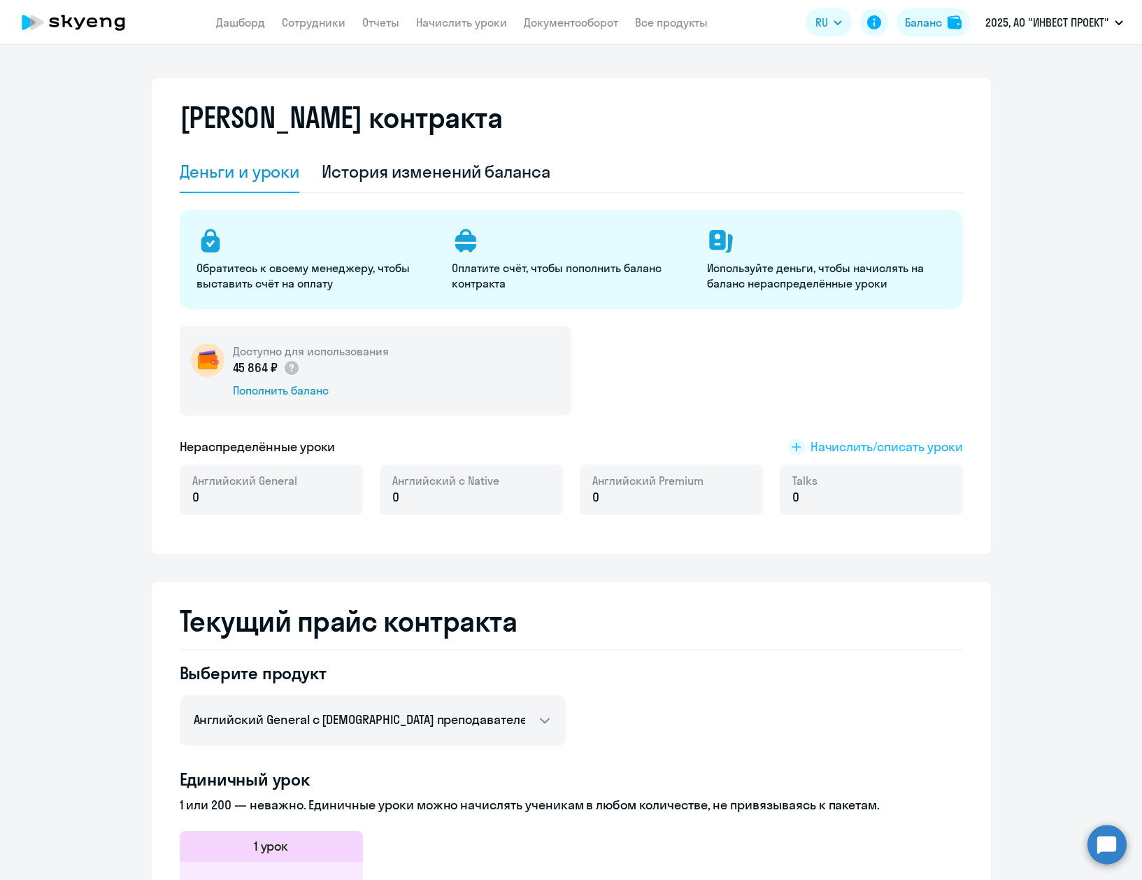
click at [911, 452] on span "Начислить/списать уроки" at bounding box center [887, 447] width 152 height 18
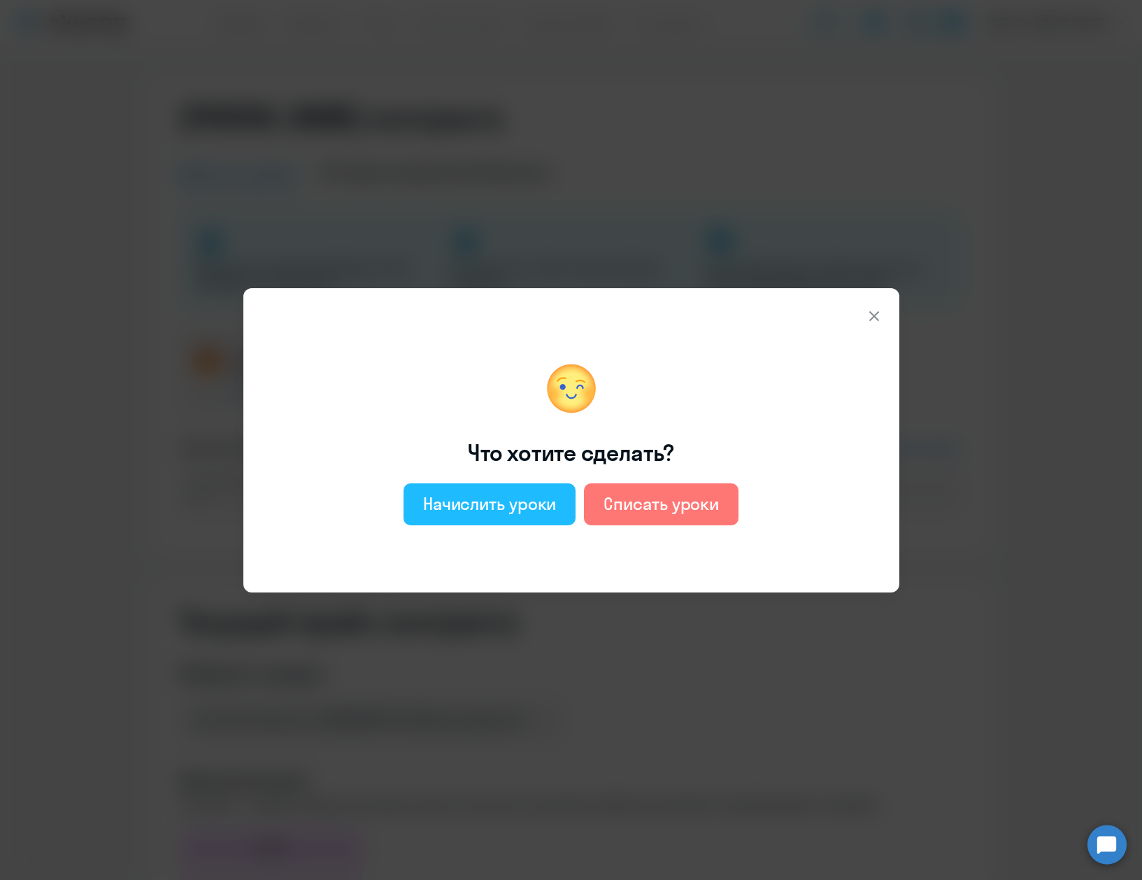
click at [427, 504] on div "Начислить уроки" at bounding box center [490, 503] width 134 height 22
select select "english_adult_not_native_speaker"
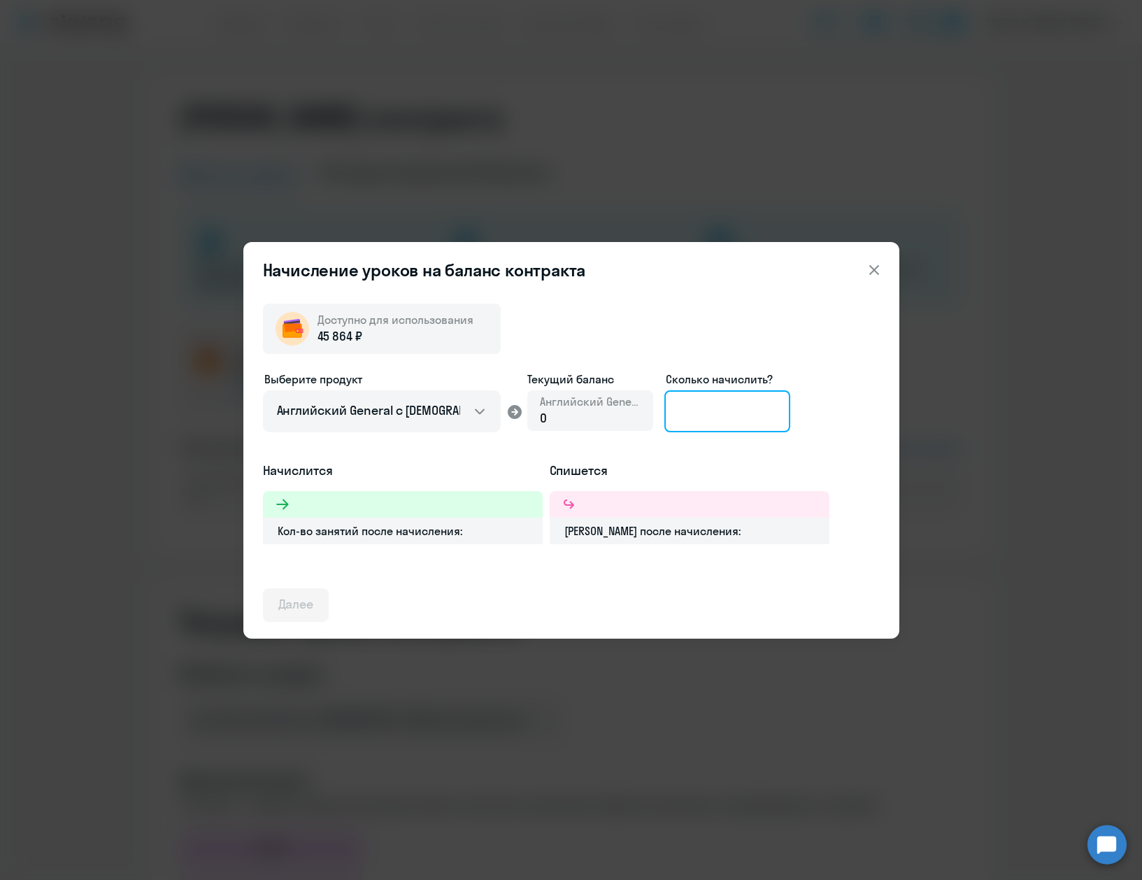
click at [733, 413] on input at bounding box center [727, 411] width 126 height 42
type input "15"
click at [308, 608] on div "Далее" at bounding box center [296, 604] width 36 height 18
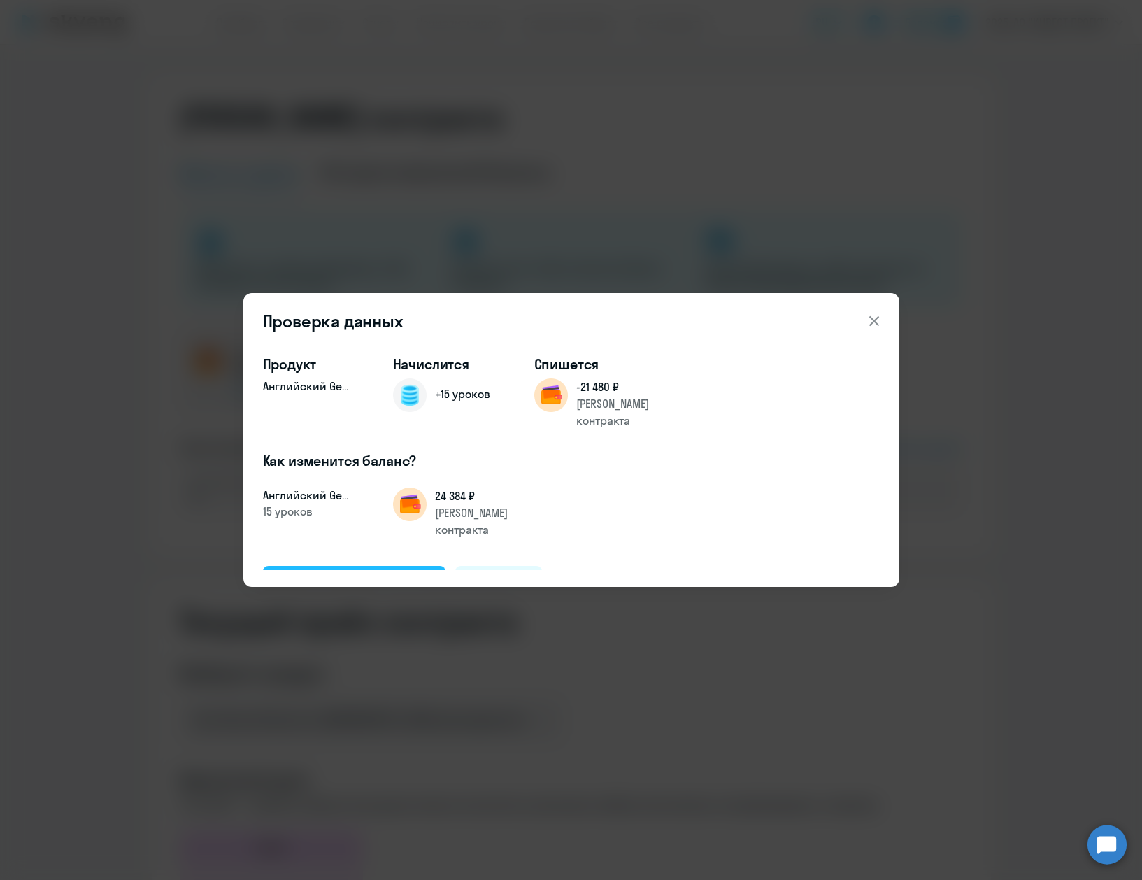
click at [395, 573] on div "Подтвердить и начислить" at bounding box center [354, 582] width 152 height 18
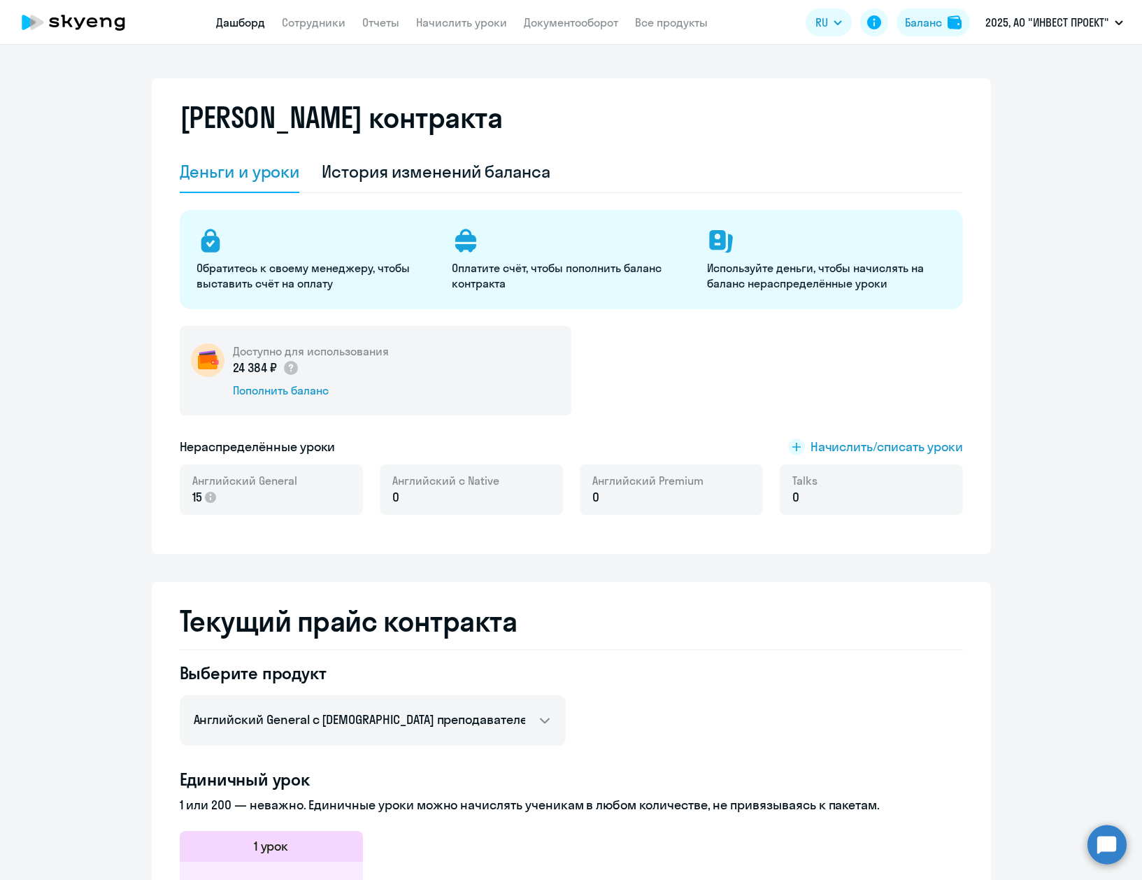
click at [245, 22] on link "Дашборд" at bounding box center [240, 22] width 49 height 14
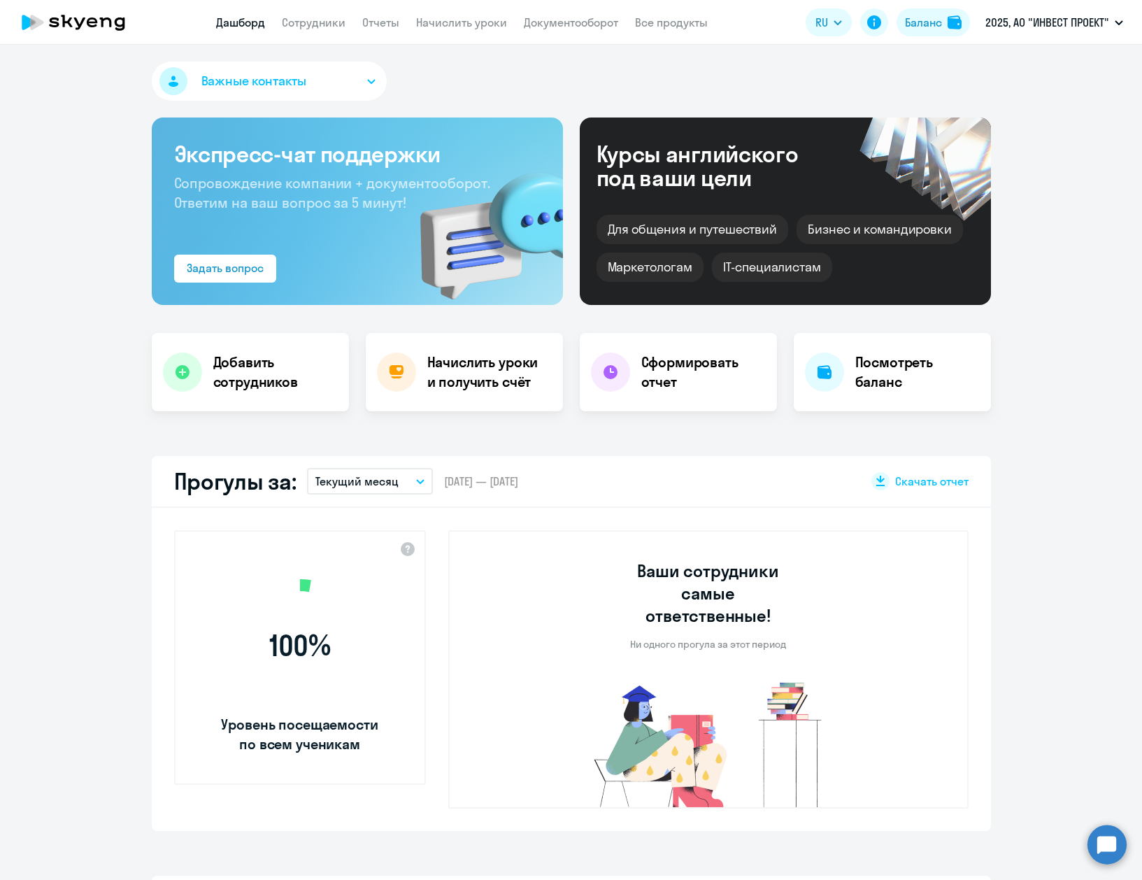
select select "30"
click at [338, 20] on link "Сотрудники" at bounding box center [314, 22] width 64 height 14
select select "30"
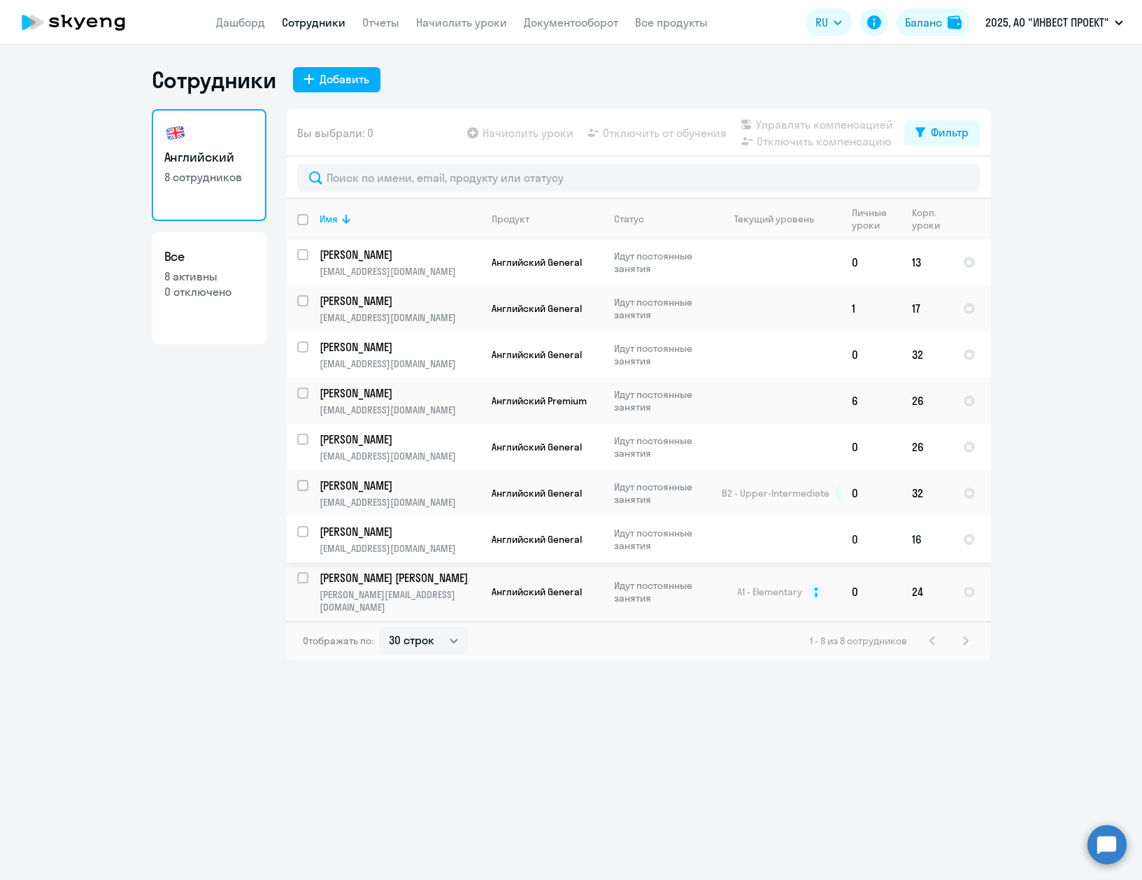
click at [401, 539] on td "Алдунина Ирина Юрьевна irialdunina@gmail.com" at bounding box center [394, 539] width 172 height 46
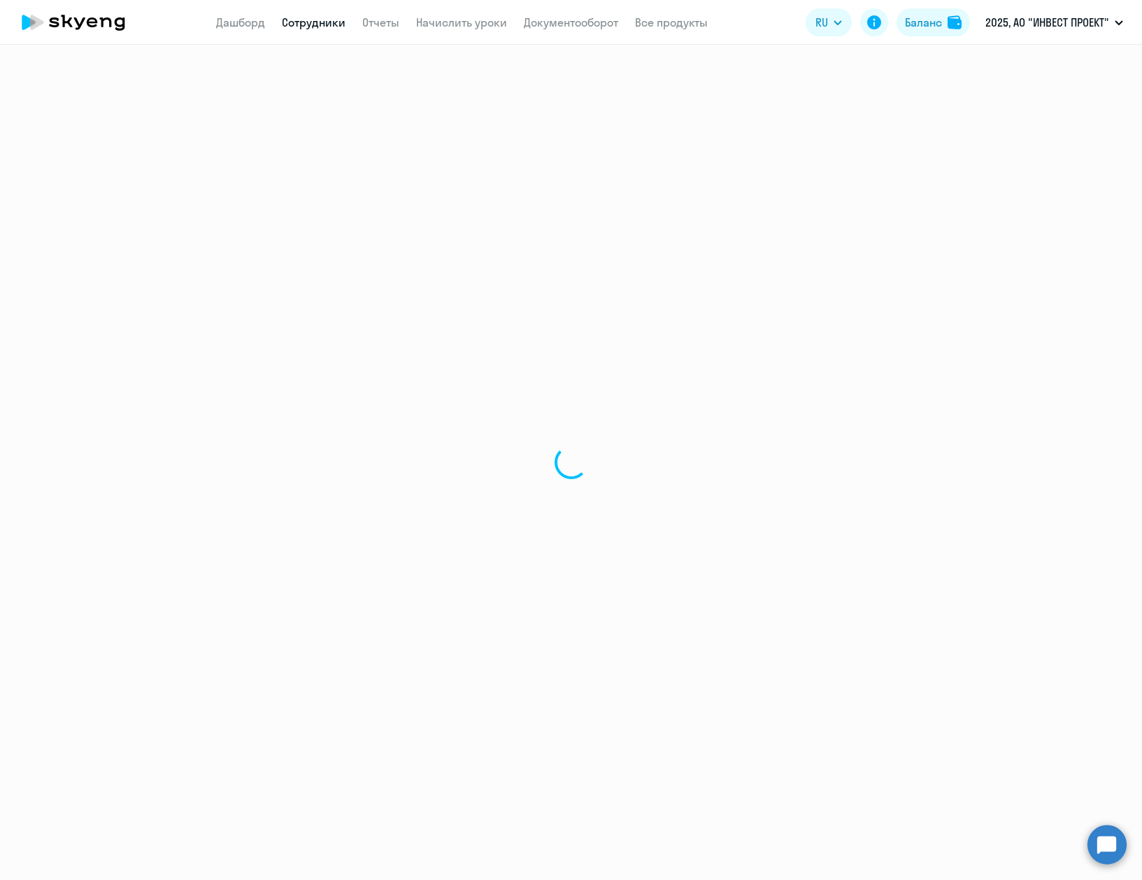
select select "english"
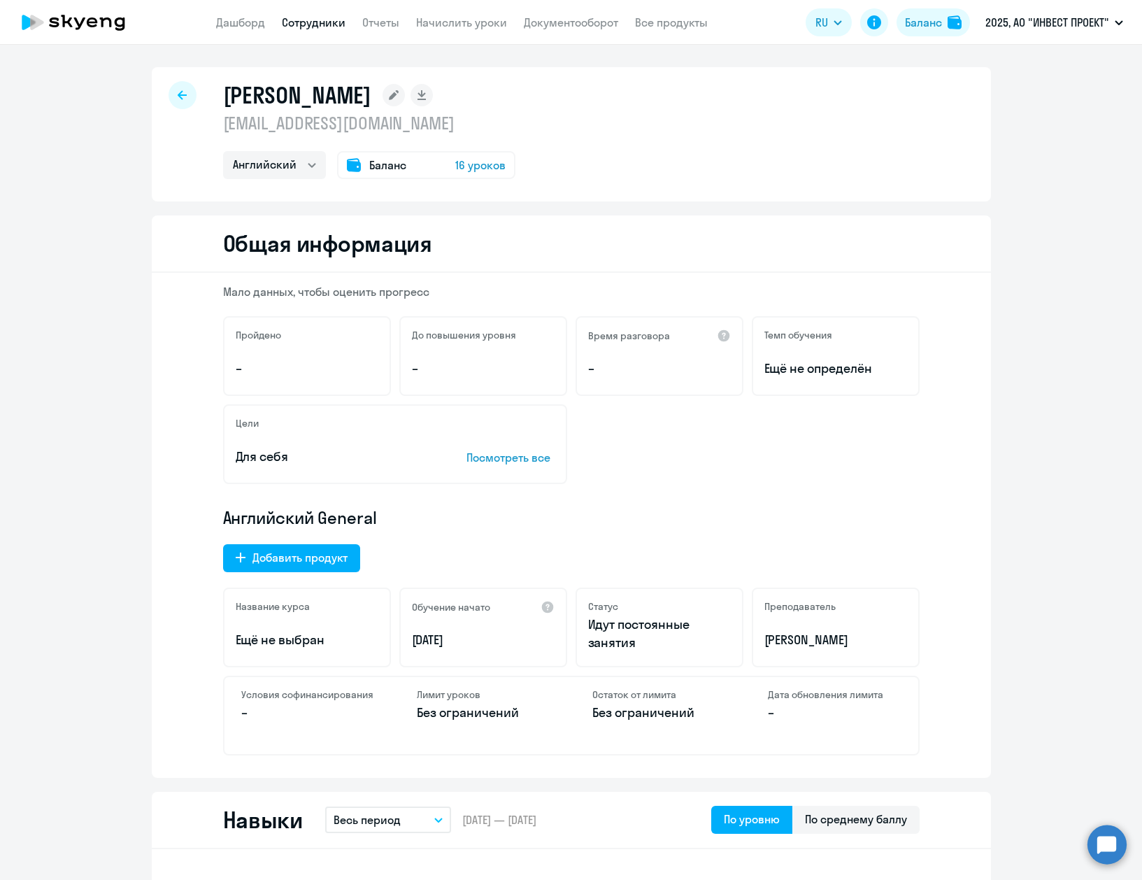
click at [373, 156] on div "Баланс 16 уроков" at bounding box center [426, 165] width 178 height 28
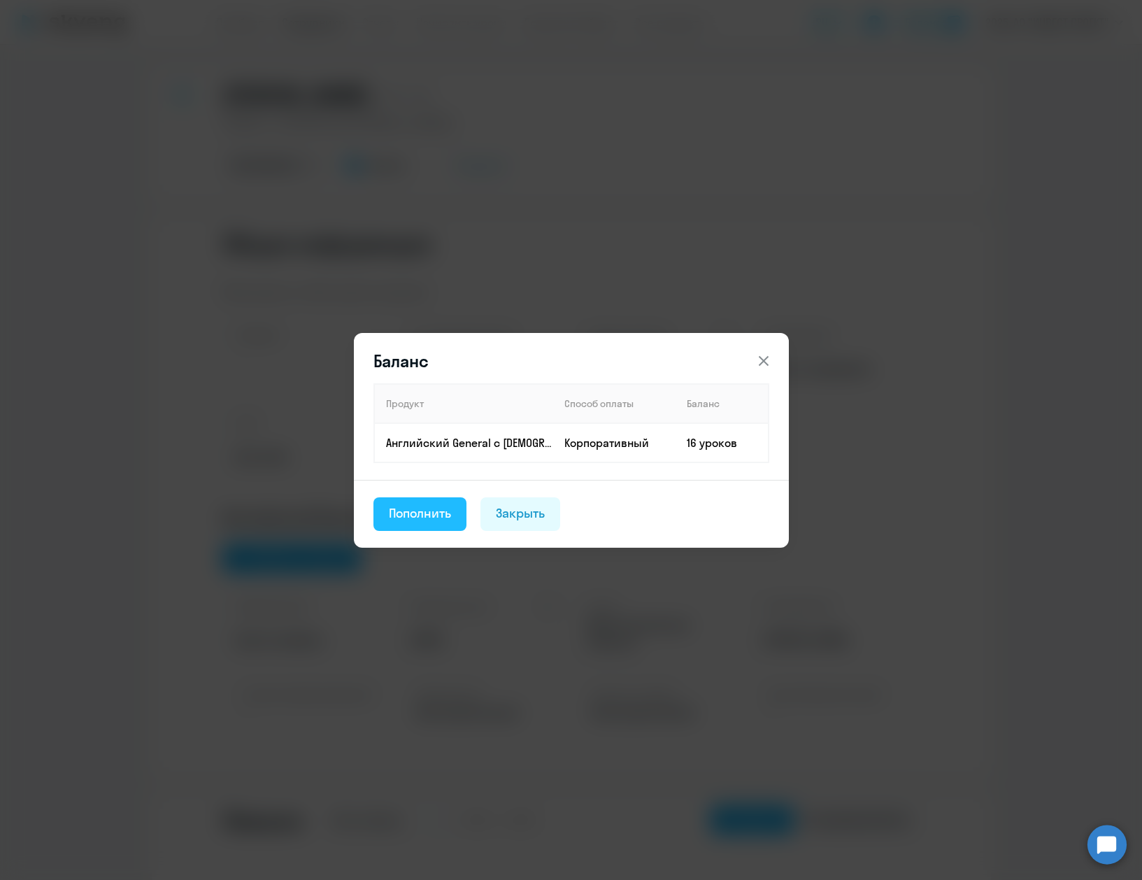
click at [434, 516] on div "Пополнить" at bounding box center [420, 513] width 63 height 18
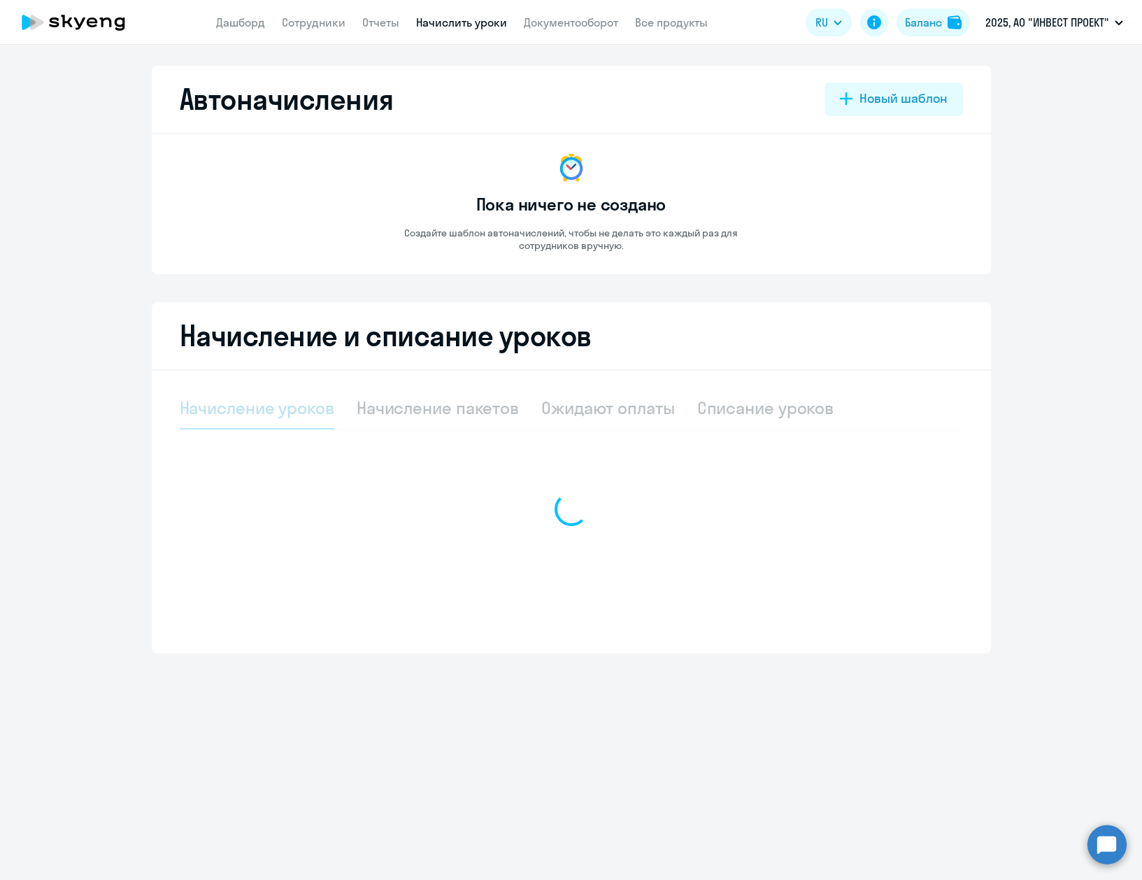
select select "10"
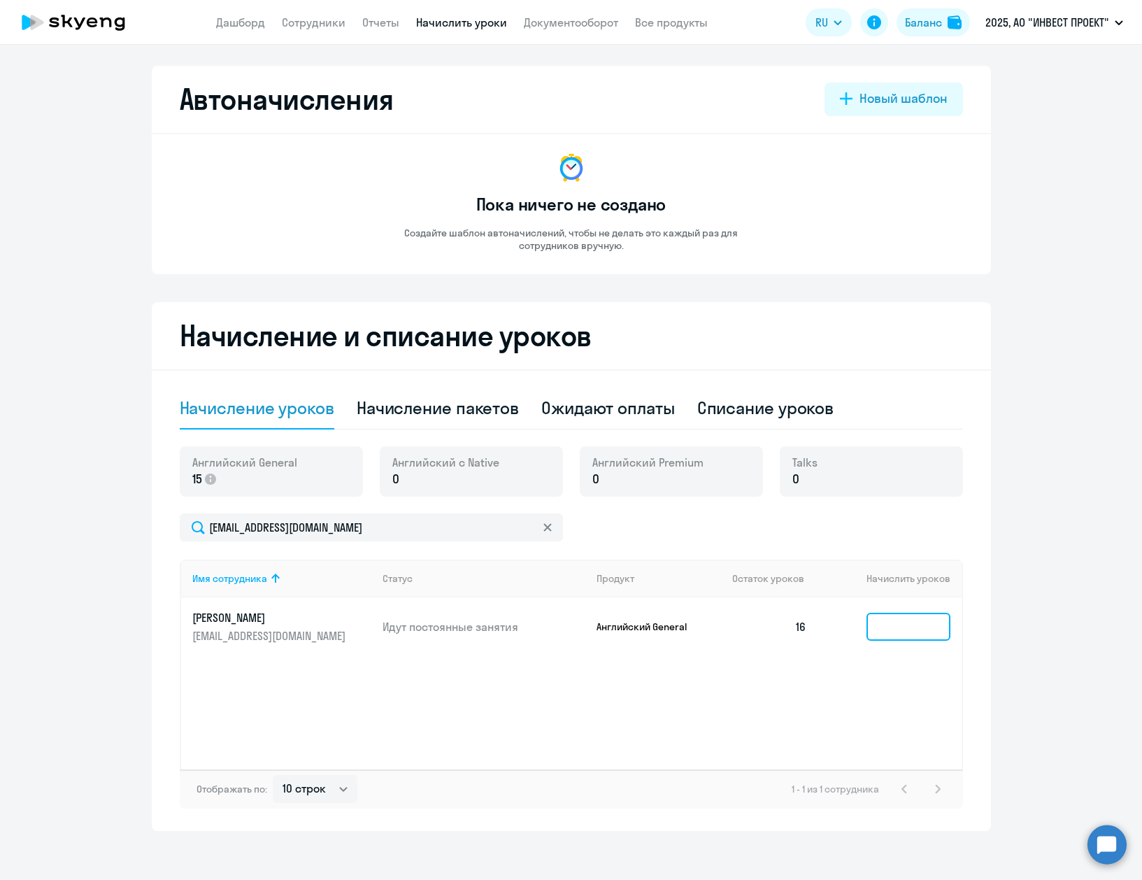
click at [881, 634] on input at bounding box center [909, 627] width 84 height 28
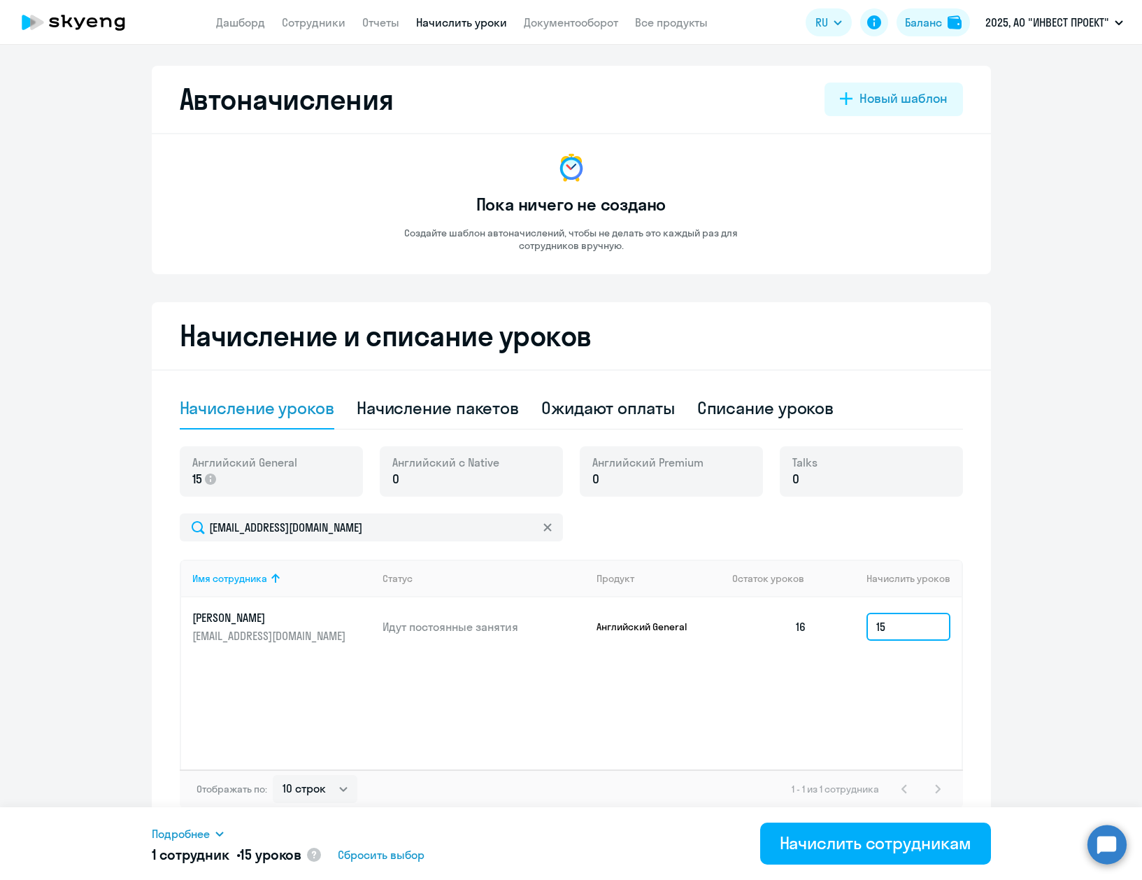
type input "15"
click at [878, 686] on div "Имя сотрудника Статус Продукт Остаток уроков Начислить уроков Алдунина Ирина Юр…" at bounding box center [571, 664] width 783 height 210
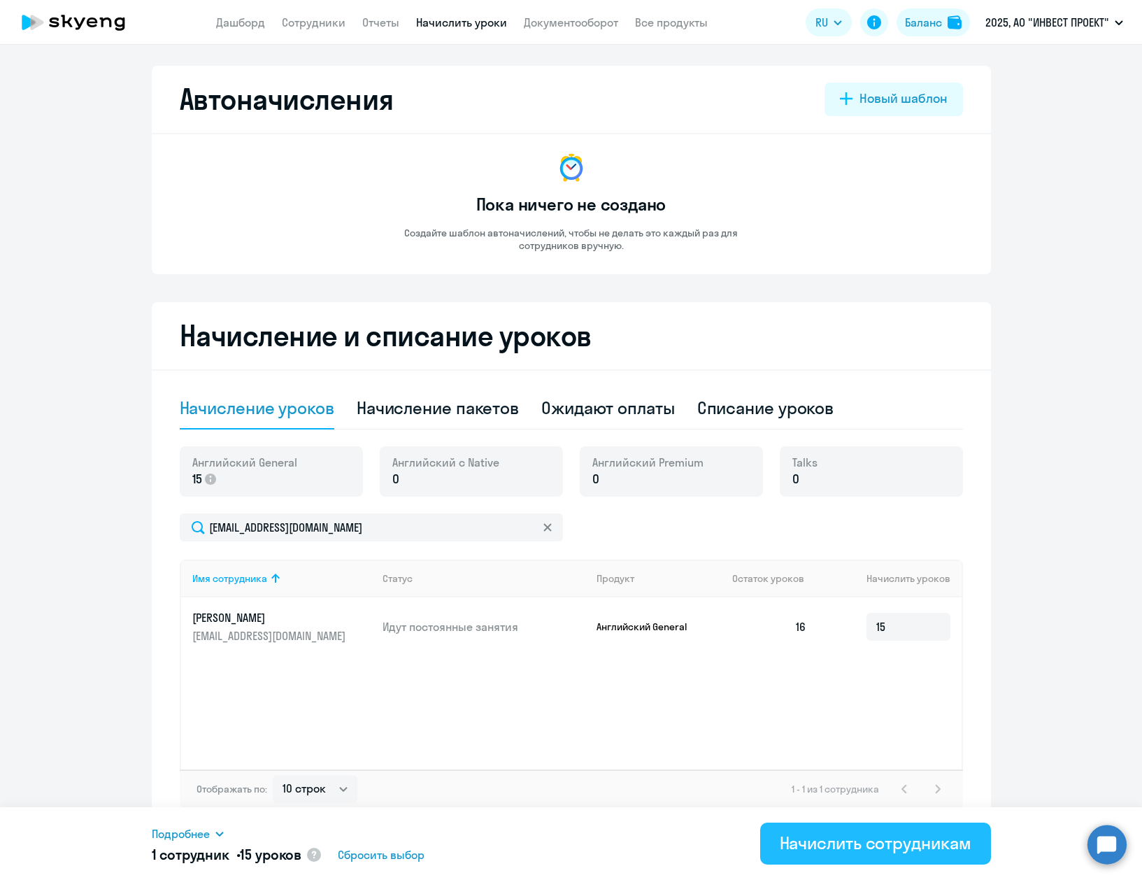
click at [880, 845] on div "Начислить сотрудникам" at bounding box center [876, 843] width 192 height 22
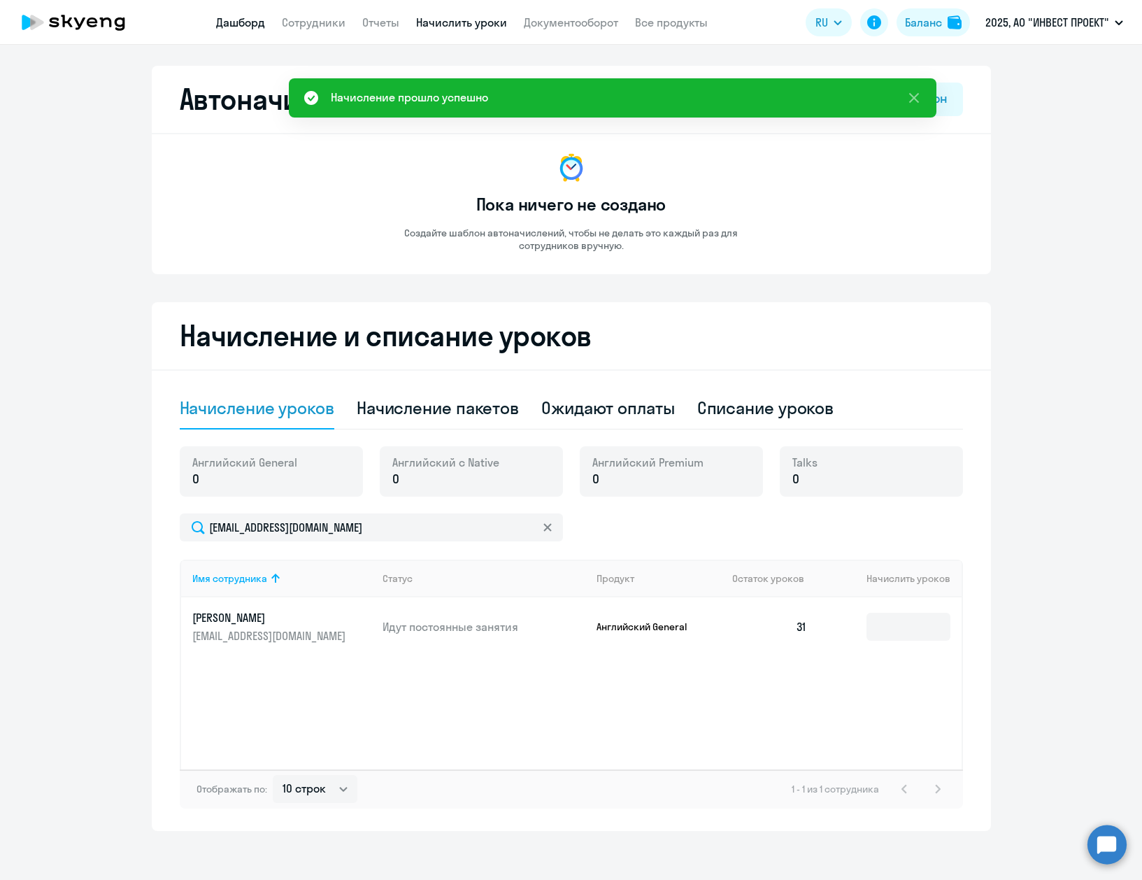
click at [239, 25] on link "Дашборд" at bounding box center [240, 22] width 49 height 14
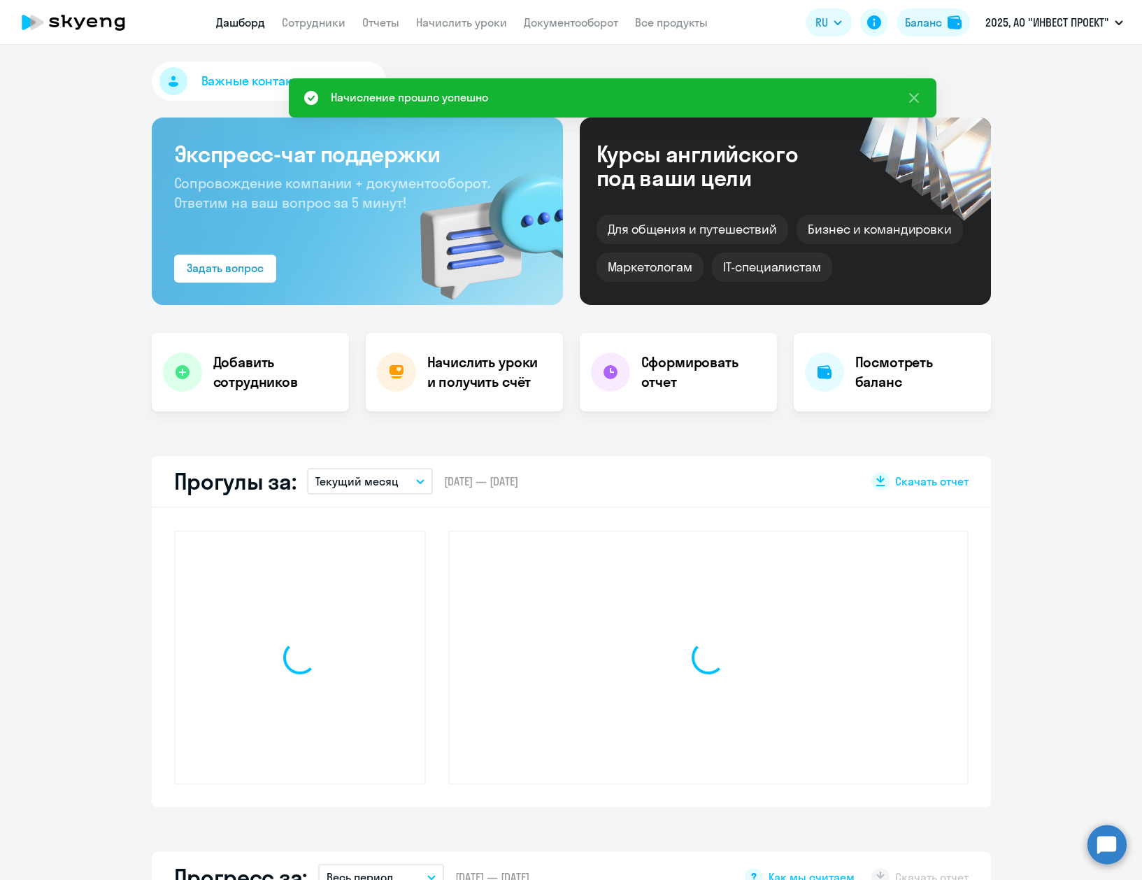
select select "30"
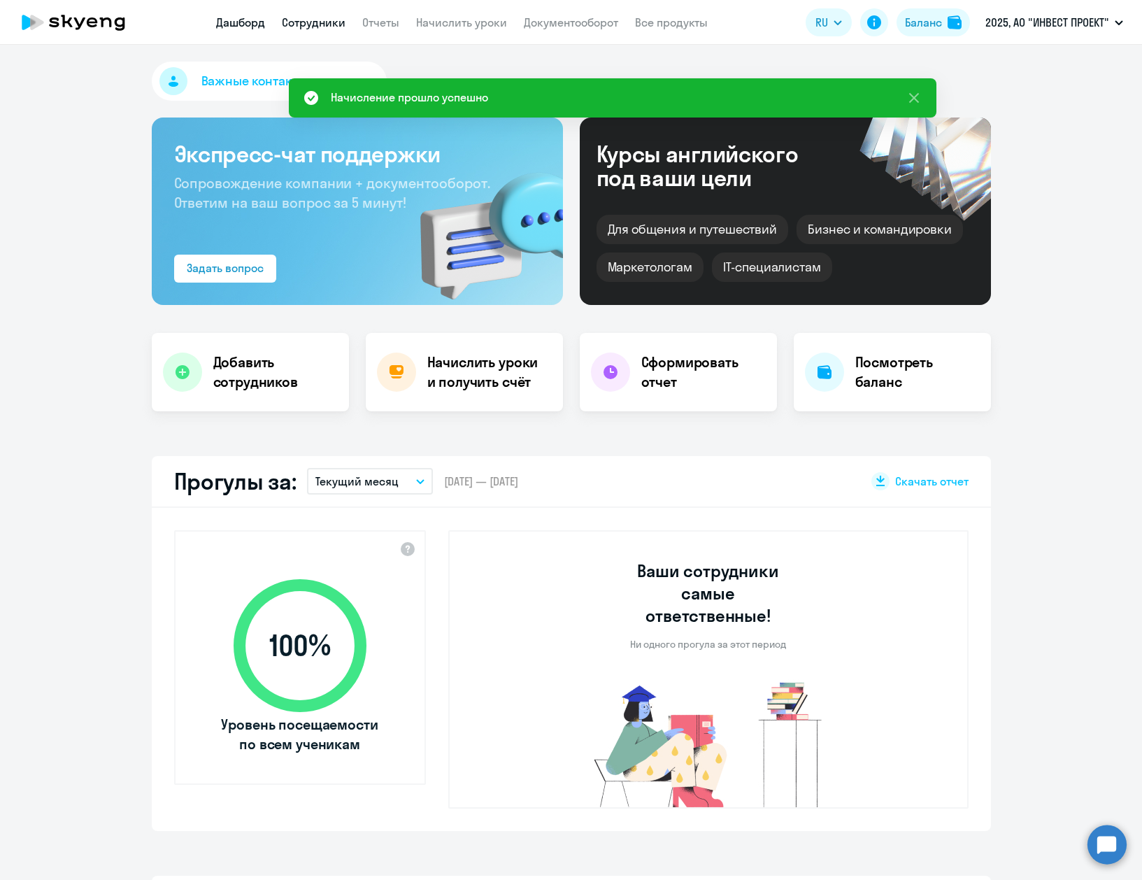
click at [322, 26] on link "Сотрудники" at bounding box center [314, 22] width 64 height 14
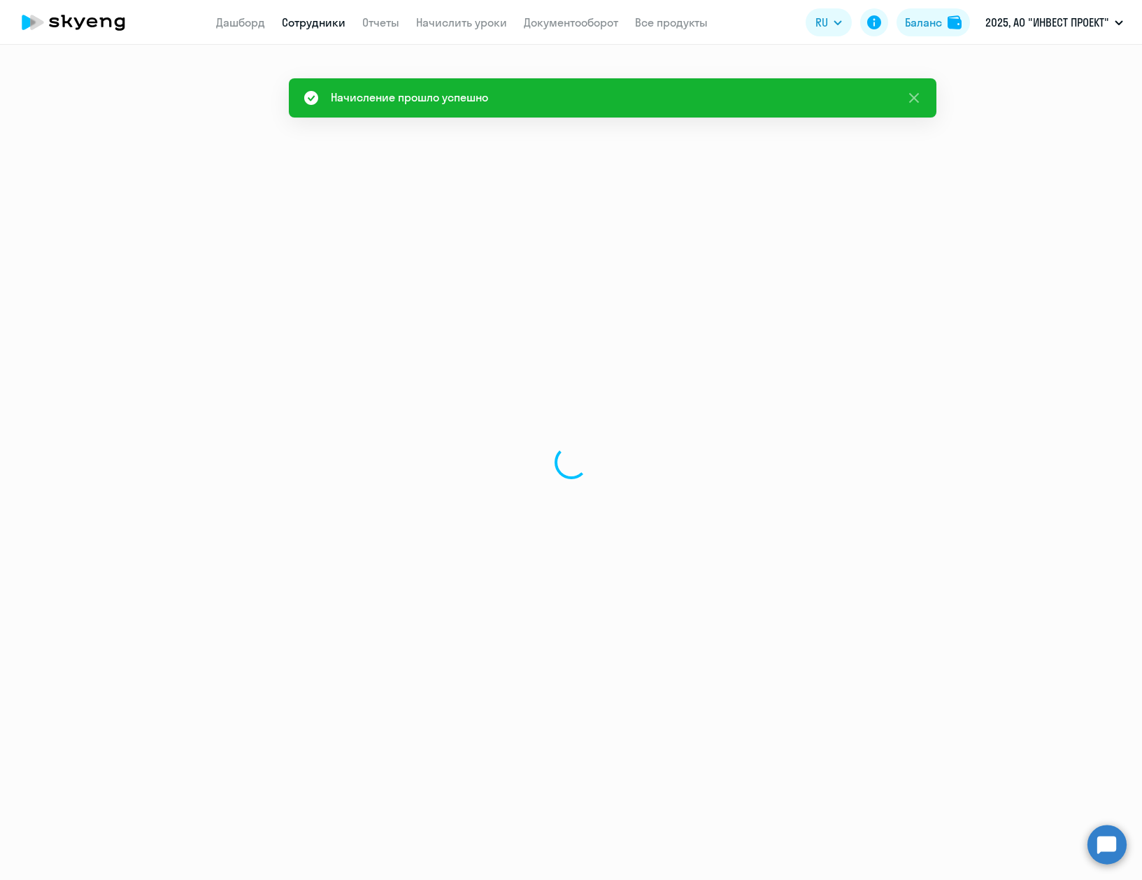
select select "30"
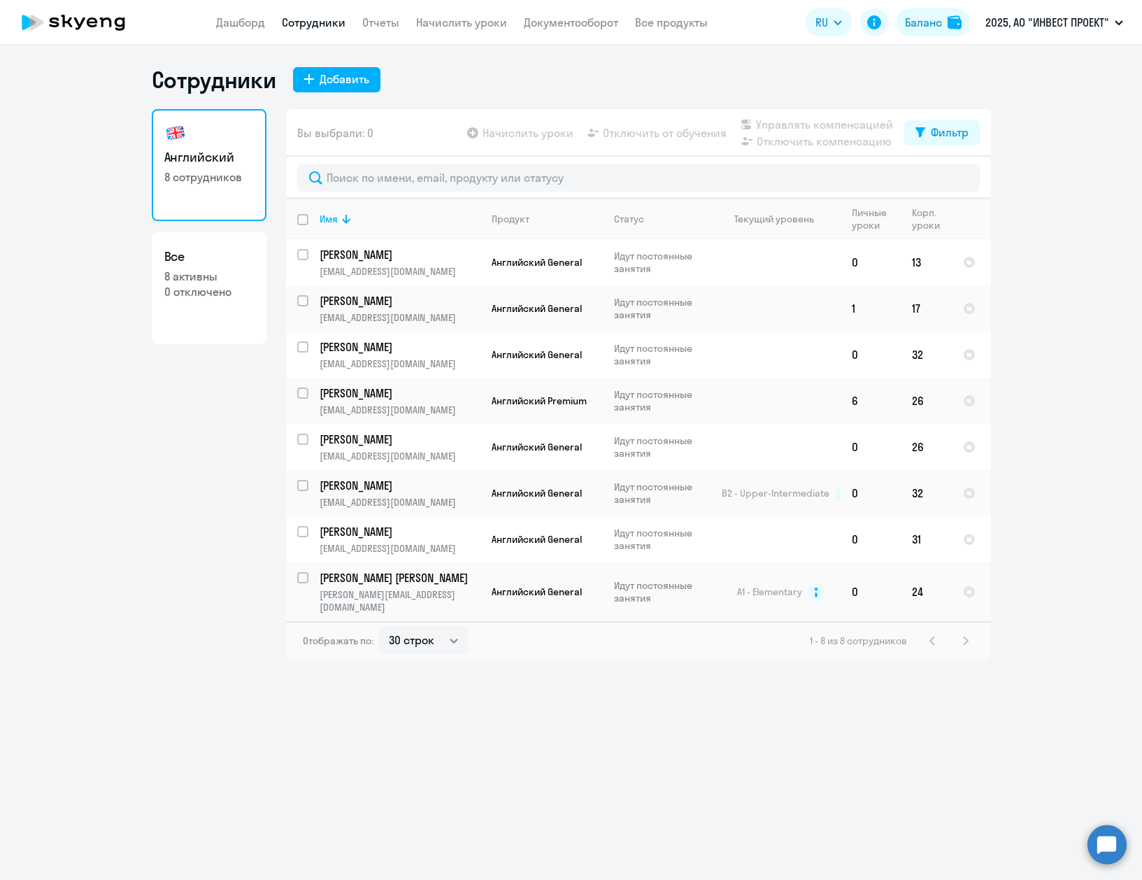
click at [245, 15] on app-menu-item-link "Дашборд" at bounding box center [240, 22] width 49 height 17
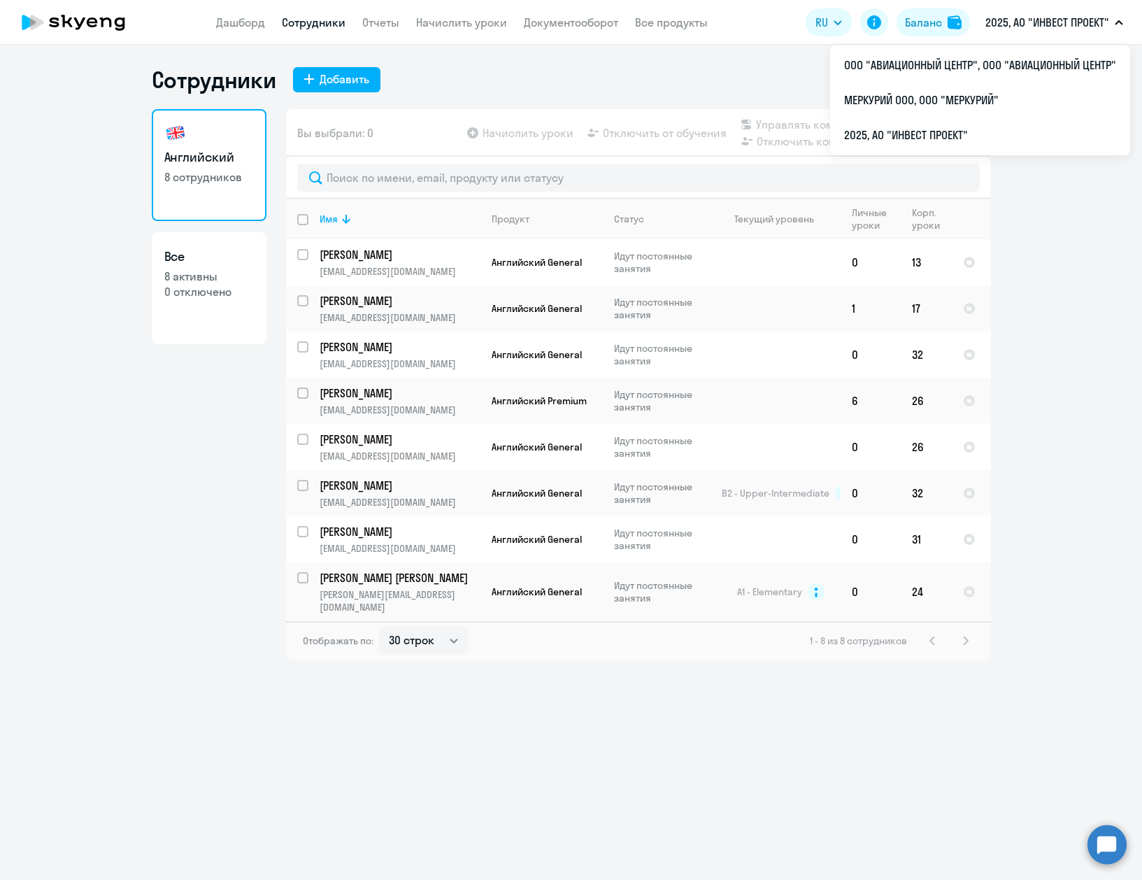
click at [1078, 21] on p "2025, АО "ИНВЕСТ ПРОЕКТ"" at bounding box center [1047, 22] width 124 height 17
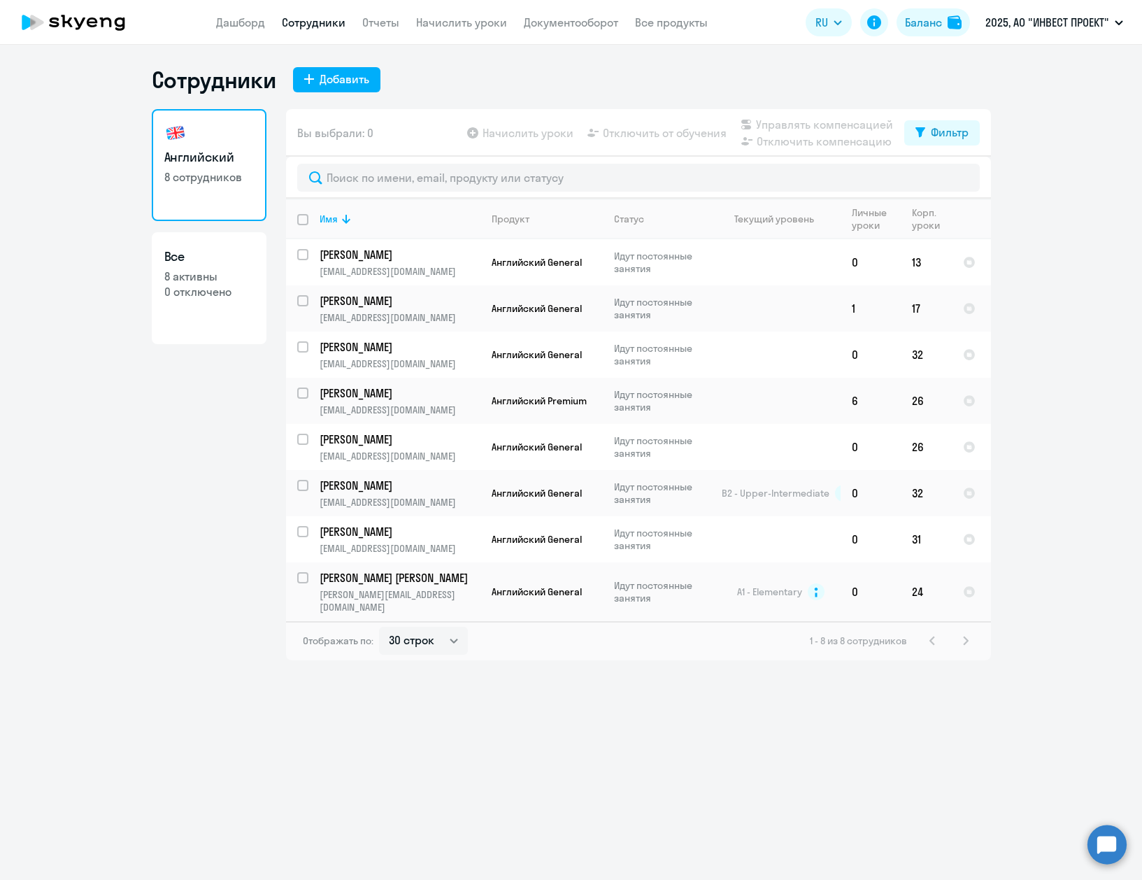
click at [1078, 20] on p "2025, АО "ИНВЕСТ ПРОЕКТ"" at bounding box center [1047, 22] width 124 height 17
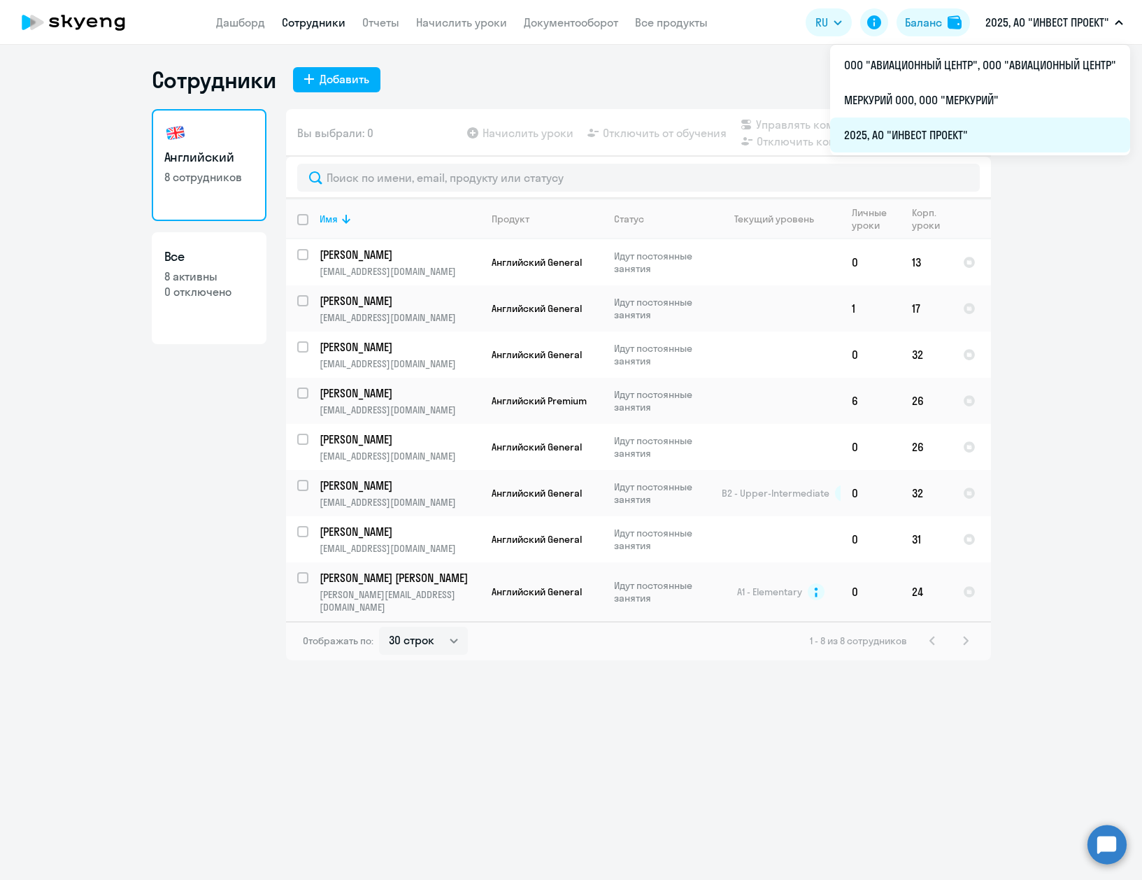
click at [918, 122] on li "2025, АО "ИНВЕСТ ПРОЕКТ"" at bounding box center [980, 134] width 300 height 35
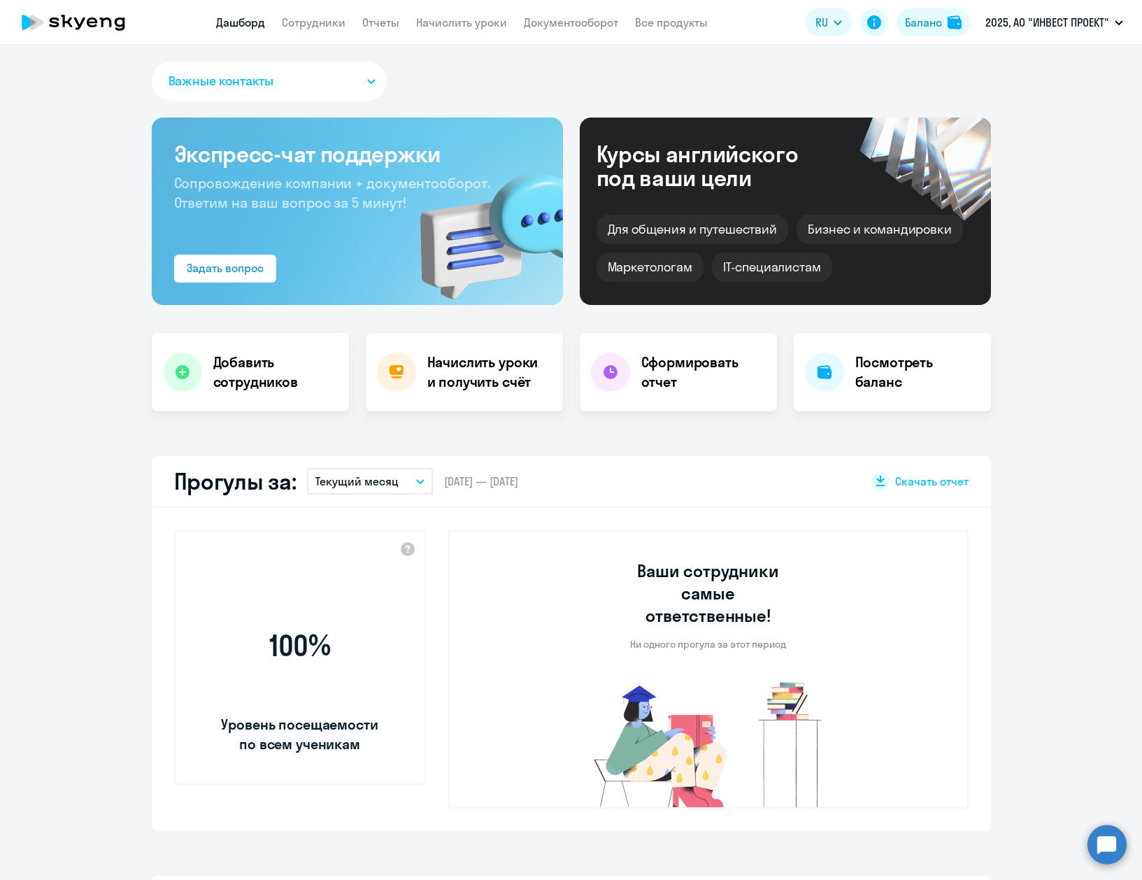
select select "30"
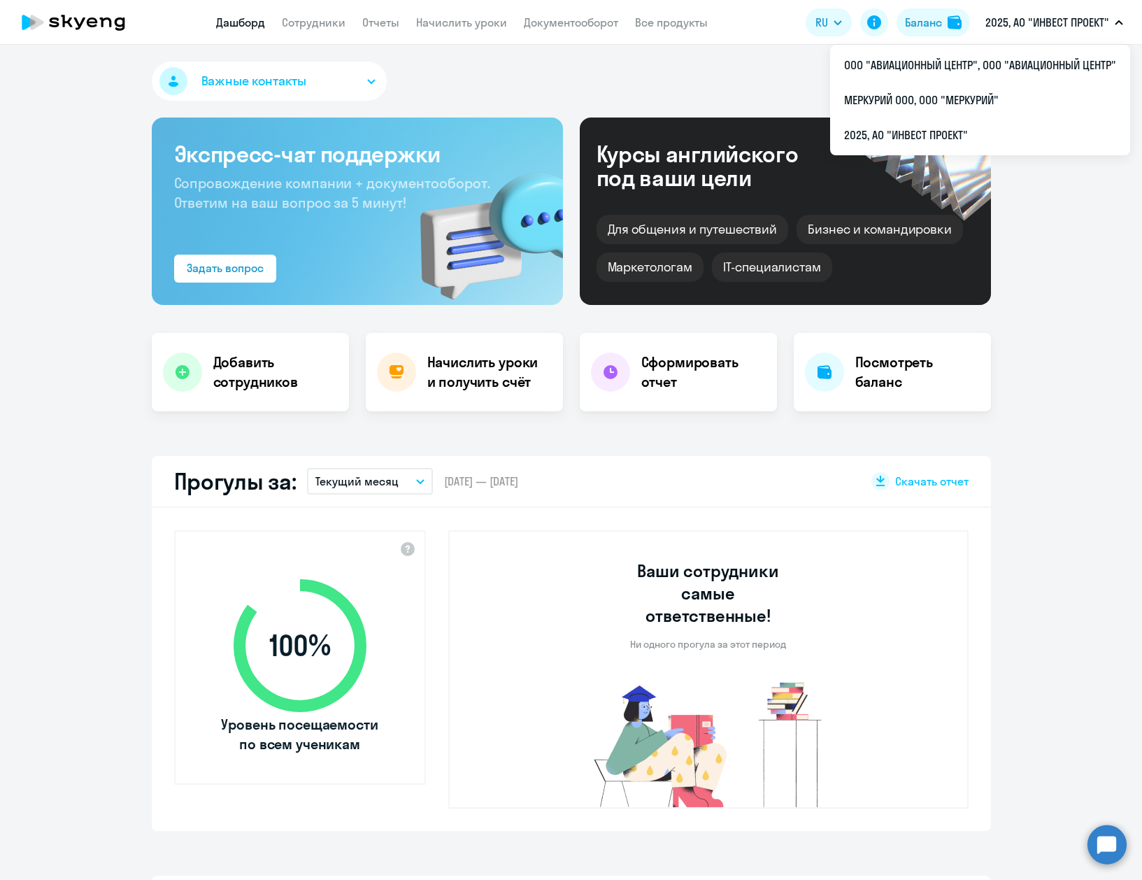
click at [1056, 13] on button "2025, АО "ИНВЕСТ ПРОЕКТ"" at bounding box center [1054, 23] width 152 height 34
click at [1015, 29] on p "2025, АО "ИНВЕСТ ПРОЕКТ"" at bounding box center [1047, 22] width 124 height 17
click at [999, 33] on button "2025, АО "ИНВЕСТ ПРОЕКТ"" at bounding box center [1054, 23] width 152 height 34
click at [941, 99] on li "МЕРКУРИЙ ООО, ООО "МЕРКУРИЙ"" at bounding box center [980, 100] width 300 height 35
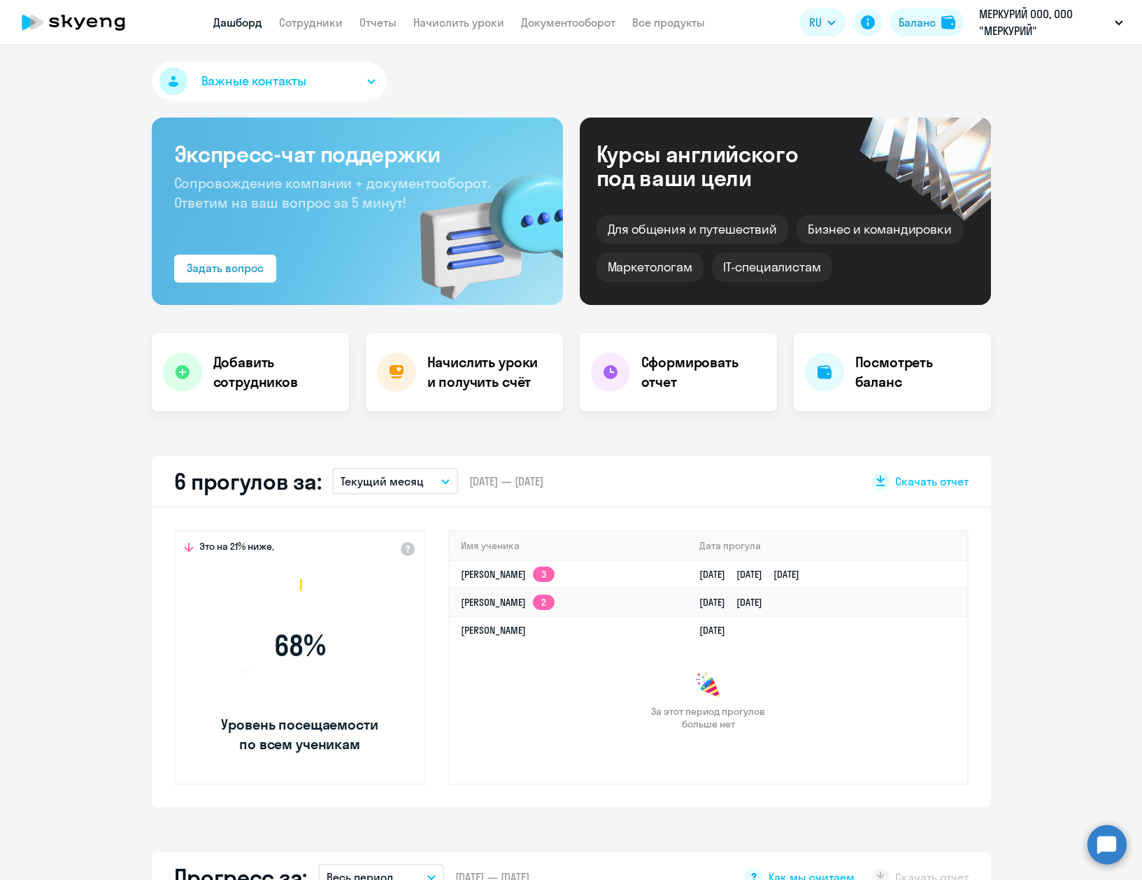
select select "30"
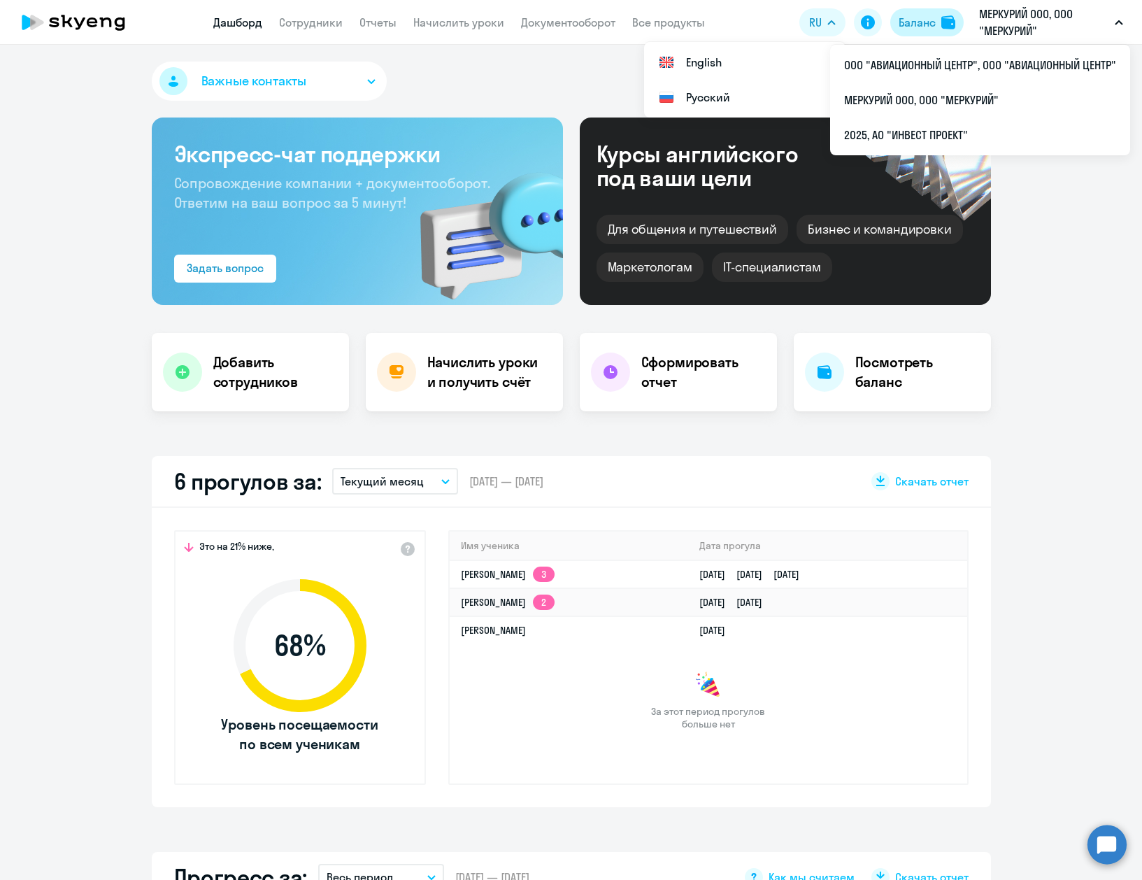
click at [941, 19] on button "Баланс" at bounding box center [926, 22] width 73 height 28
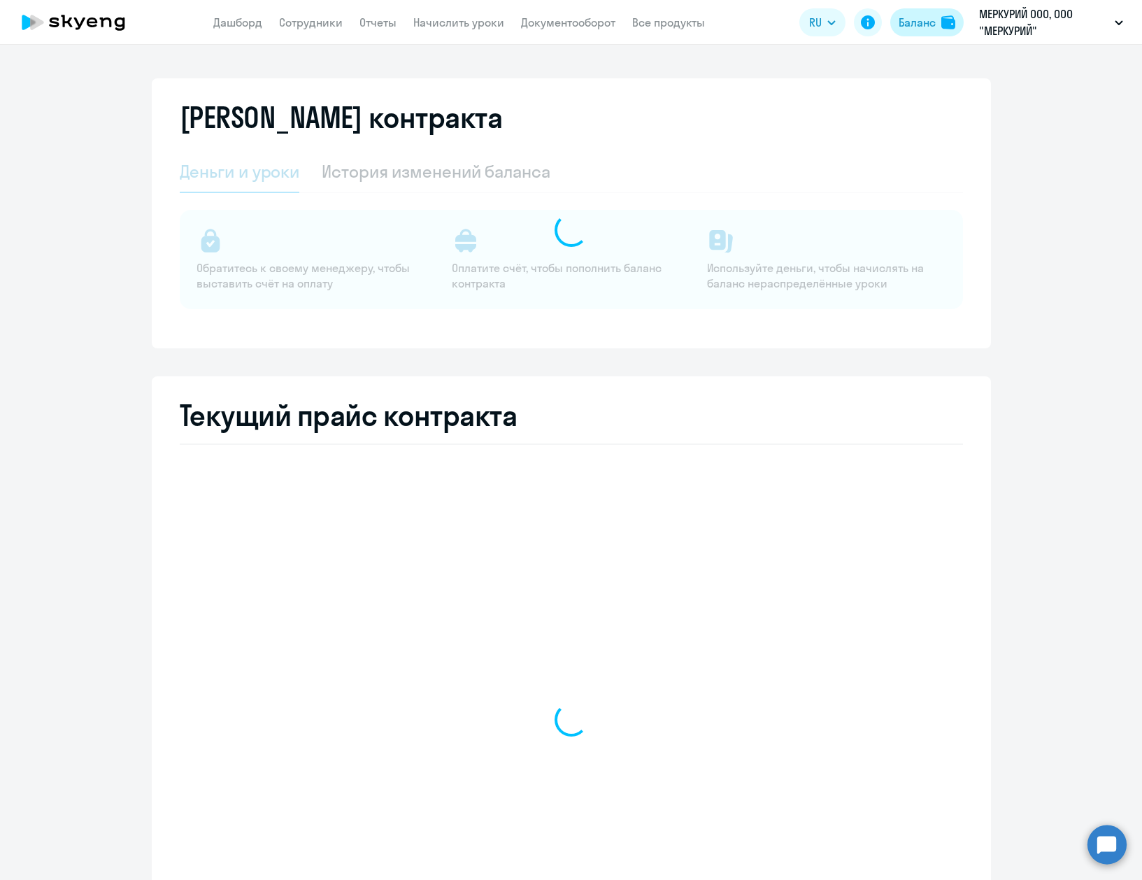
select select "english_adult_not_native_speaker"
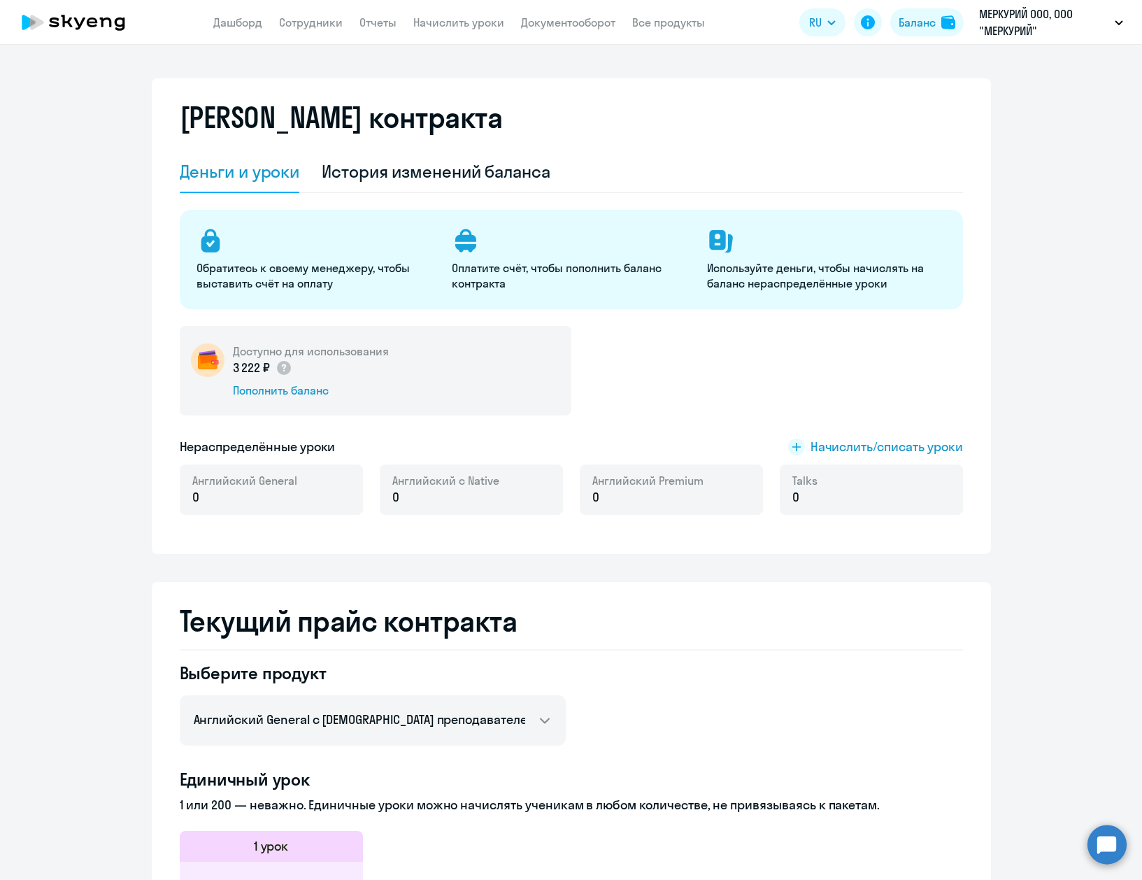
click at [308, 2] on app-header "Дашборд Сотрудники Отчеты Начислить уроки Документооборот Все продукты Дашборд …" at bounding box center [571, 22] width 1142 height 45
click at [306, 40] on app-header "Дашборд Сотрудники Отчеты Начислить уроки Документооборот Все продукты Дашборд …" at bounding box center [571, 22] width 1142 height 45
click at [308, 33] on app-header "Дашборд Сотрудники Отчеты Начислить уроки Документооборот Все продукты Дашборд …" at bounding box center [571, 22] width 1142 height 45
click at [313, 23] on link "Сотрудники" at bounding box center [311, 22] width 64 height 14
select select "30"
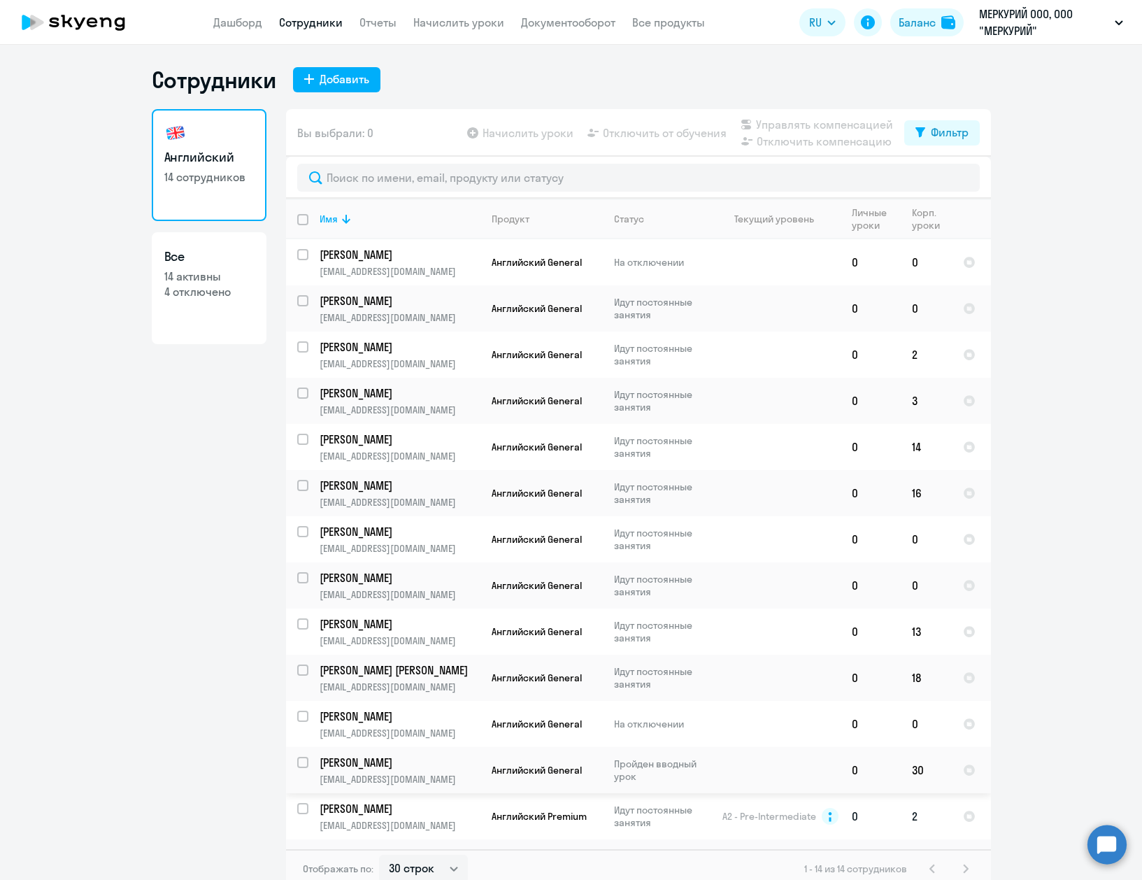
scroll to position [36, 0]
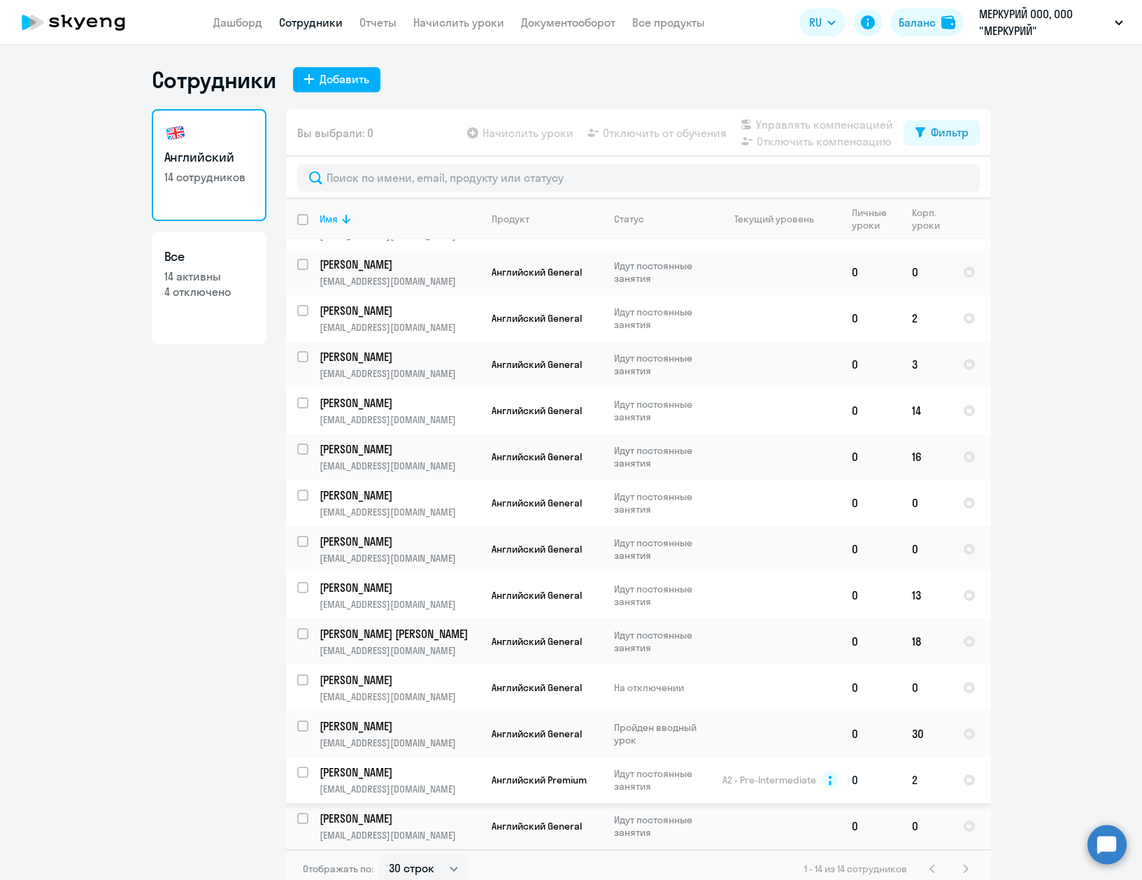
click at [441, 783] on td "Васильев Алексей lexx2100@gmail.com" at bounding box center [394, 780] width 172 height 46
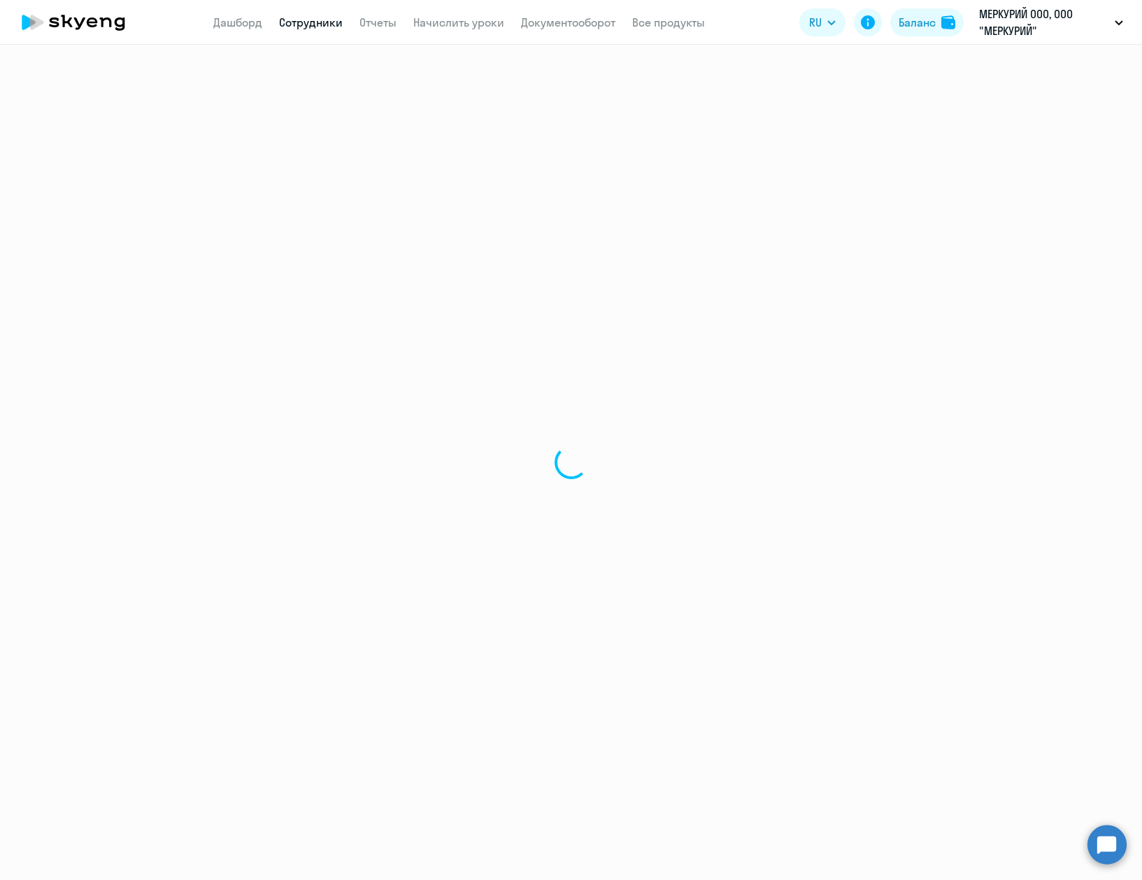
select select "english"
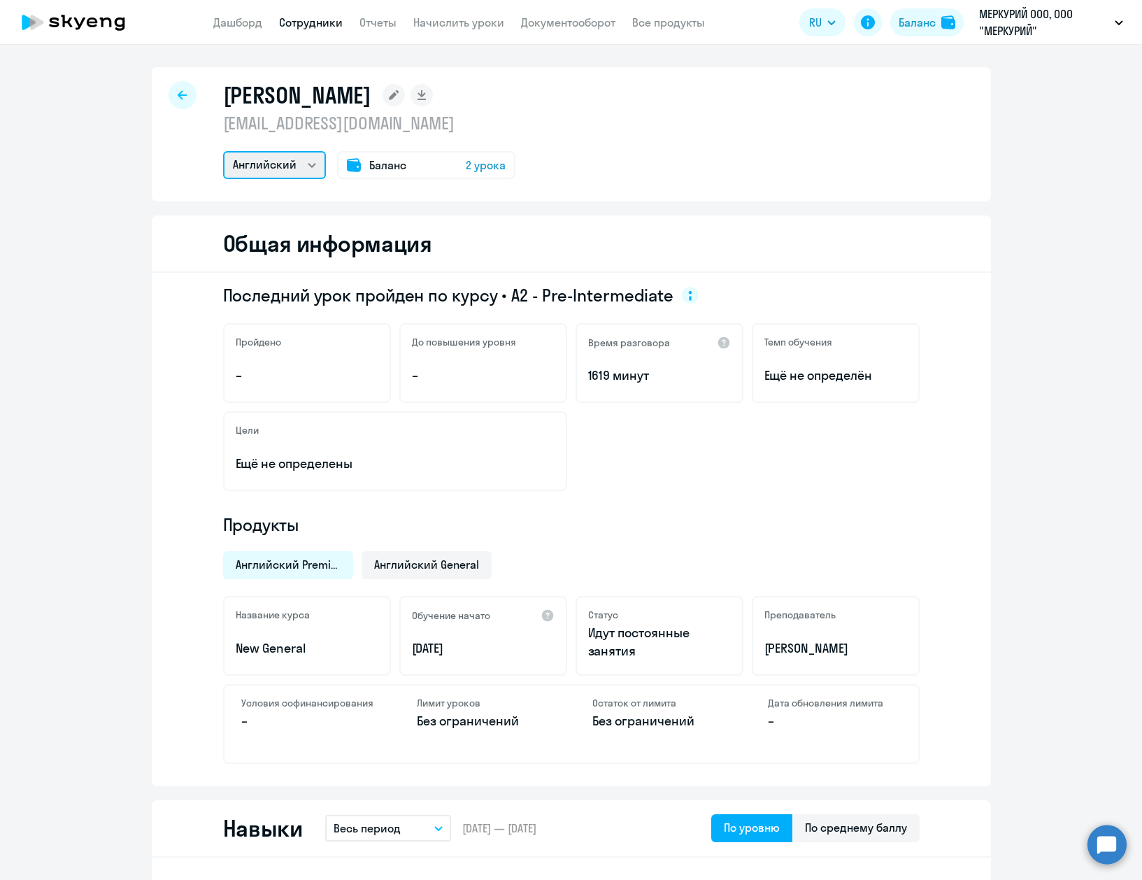
click at [250, 173] on select "Английский" at bounding box center [274, 165] width 103 height 28
click at [250, 166] on select "Английский" at bounding box center [274, 165] width 103 height 28
click at [703, 110] on div "Васильев Алексей lexx2100@gmail.com Английский Баланс 2 урока" at bounding box center [571, 134] width 839 height 134
click at [428, 22] on link "Начислить уроки" at bounding box center [458, 22] width 91 height 14
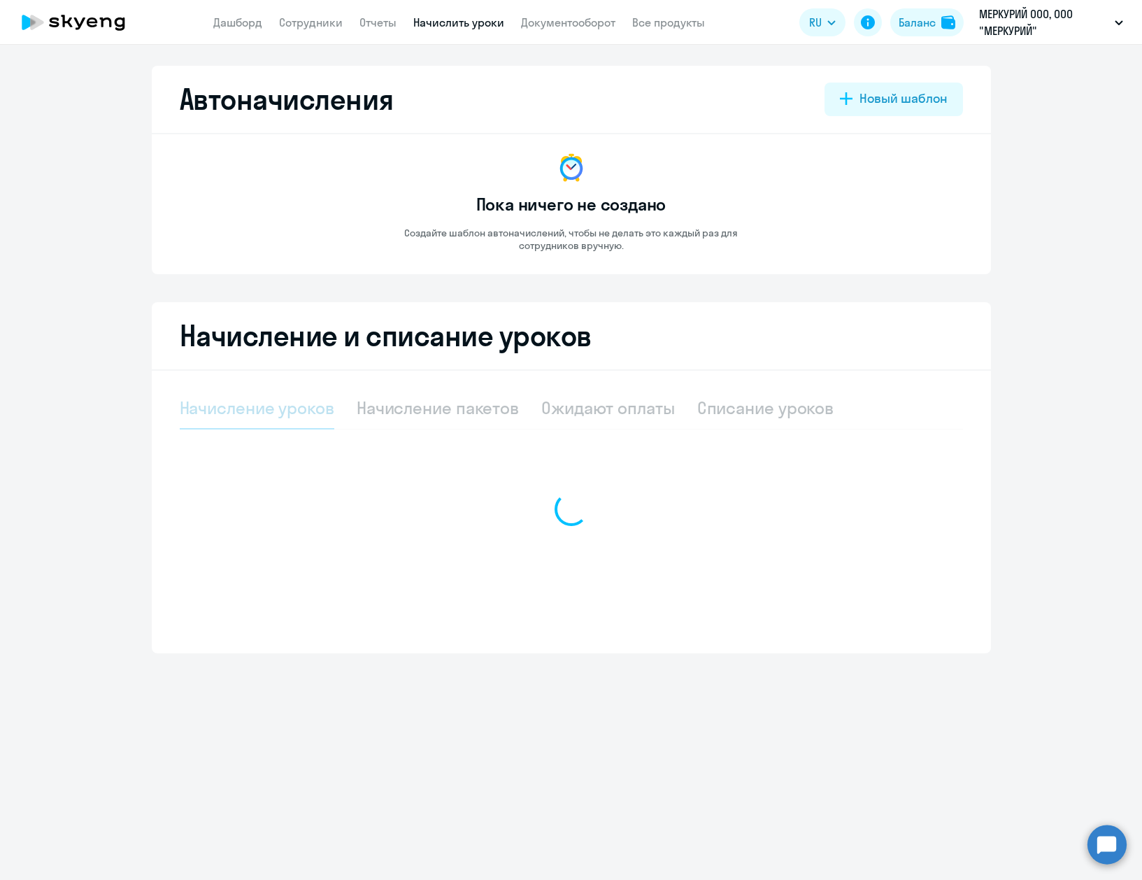
select select "10"
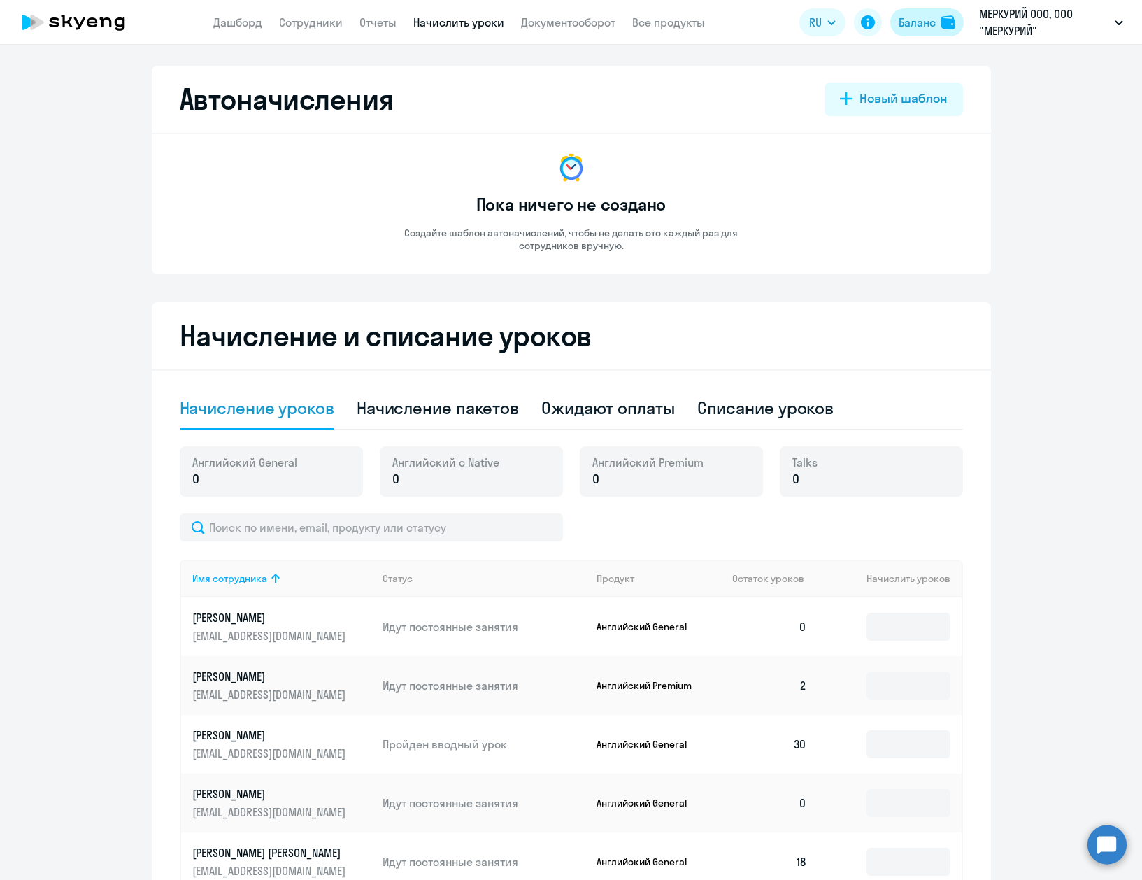
click at [917, 22] on div "Баланс" at bounding box center [917, 22] width 37 height 17
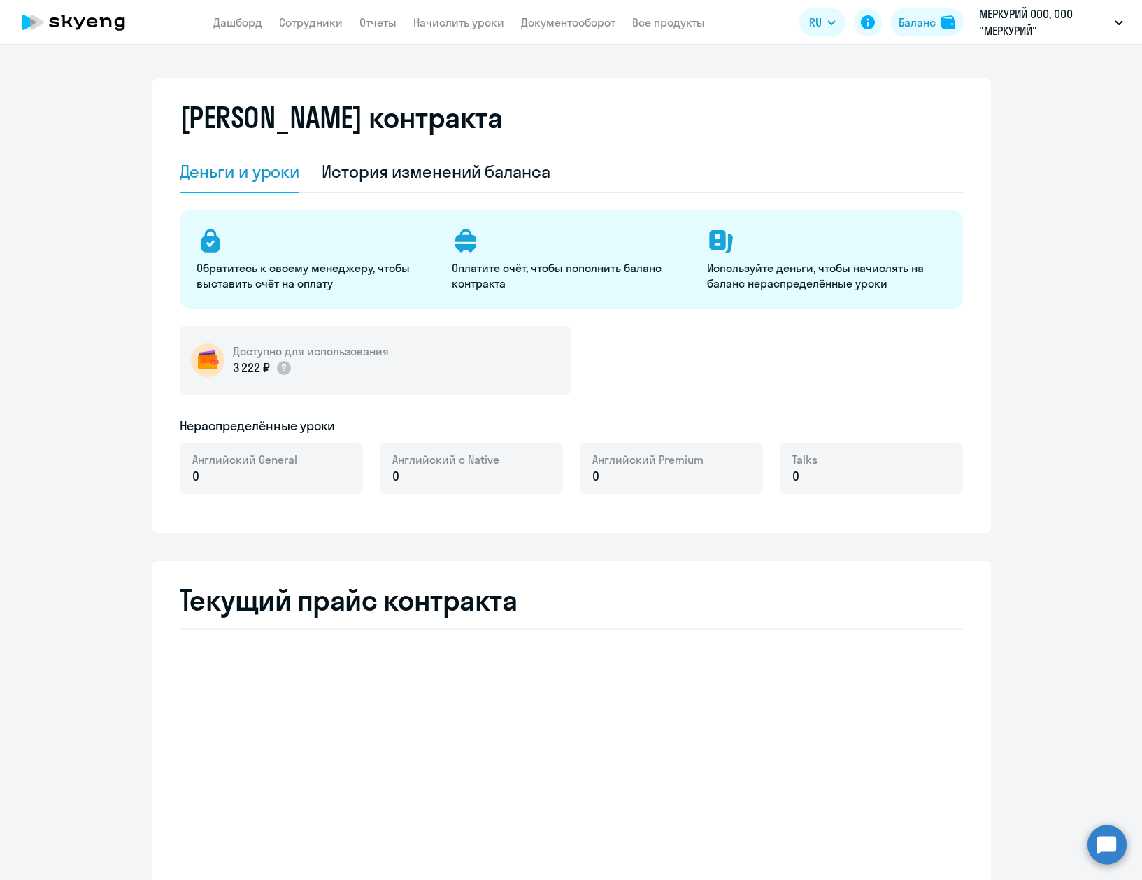
select select "english_adult_not_native_speaker"
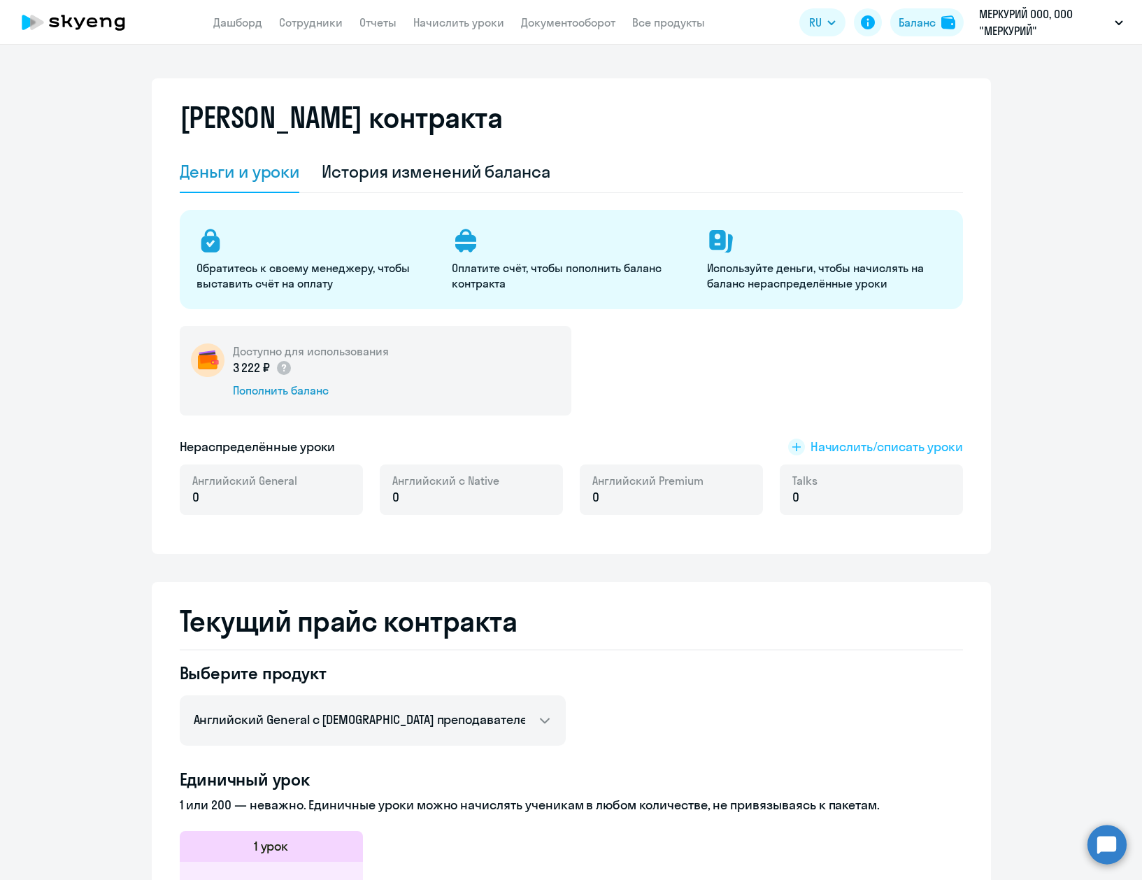
click at [846, 443] on span "Начислить/списать уроки" at bounding box center [887, 447] width 152 height 18
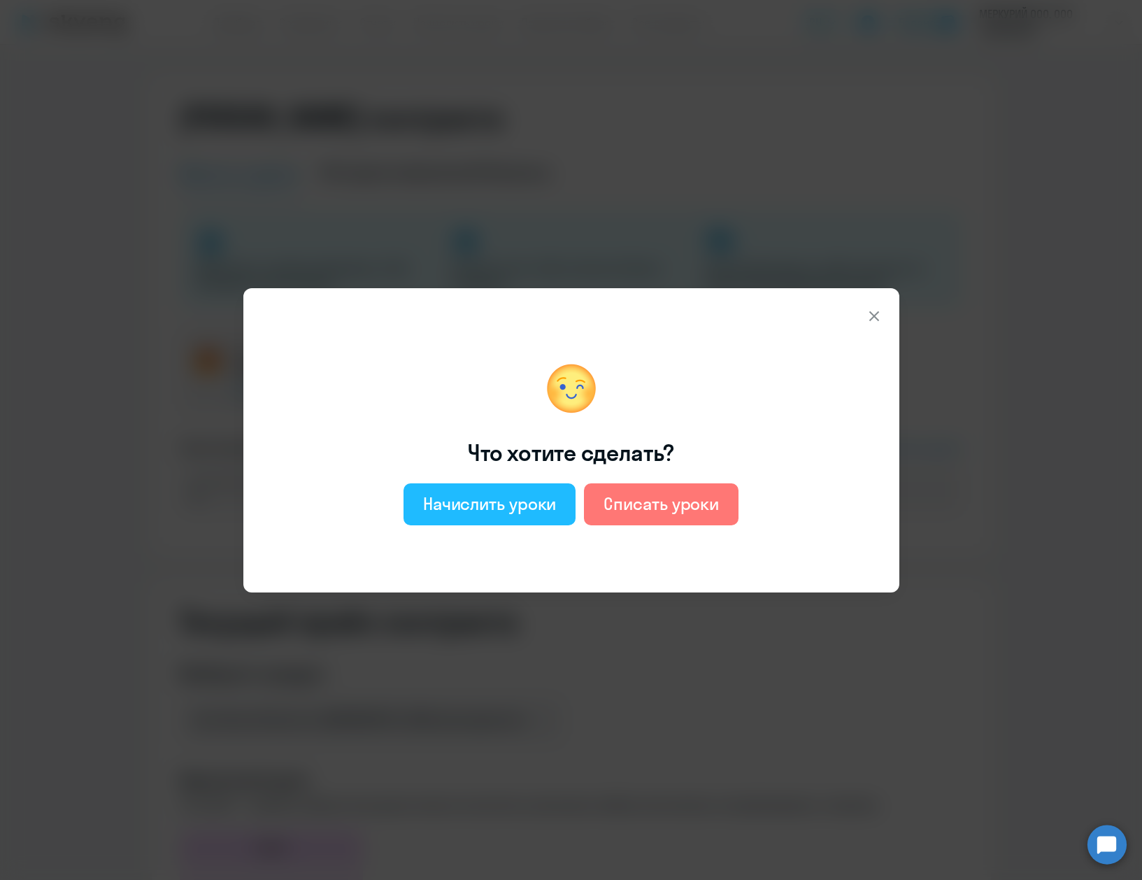
click at [469, 503] on div "Начислить уроки" at bounding box center [490, 503] width 134 height 22
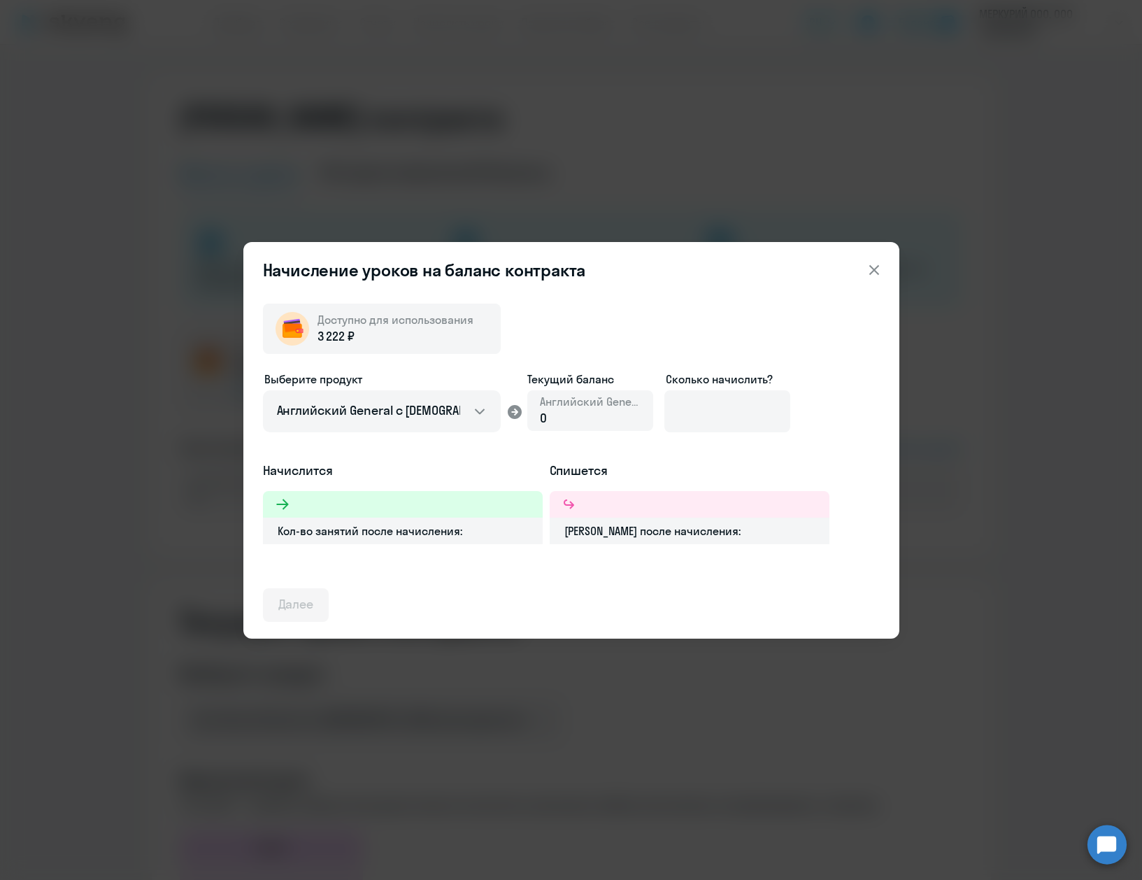
click at [565, 425] on div "0" at bounding box center [590, 418] width 101 height 18
click at [566, 415] on div "0" at bounding box center [590, 418] width 101 height 18
click at [529, 423] on div "Английский General 0" at bounding box center [590, 410] width 126 height 41
click at [450, 408] on select "Английский General с русскоговорящим преподавателем Английский General с англог…" at bounding box center [382, 411] width 238 height 42
select select "english_adult_not_native_speaker_premium"
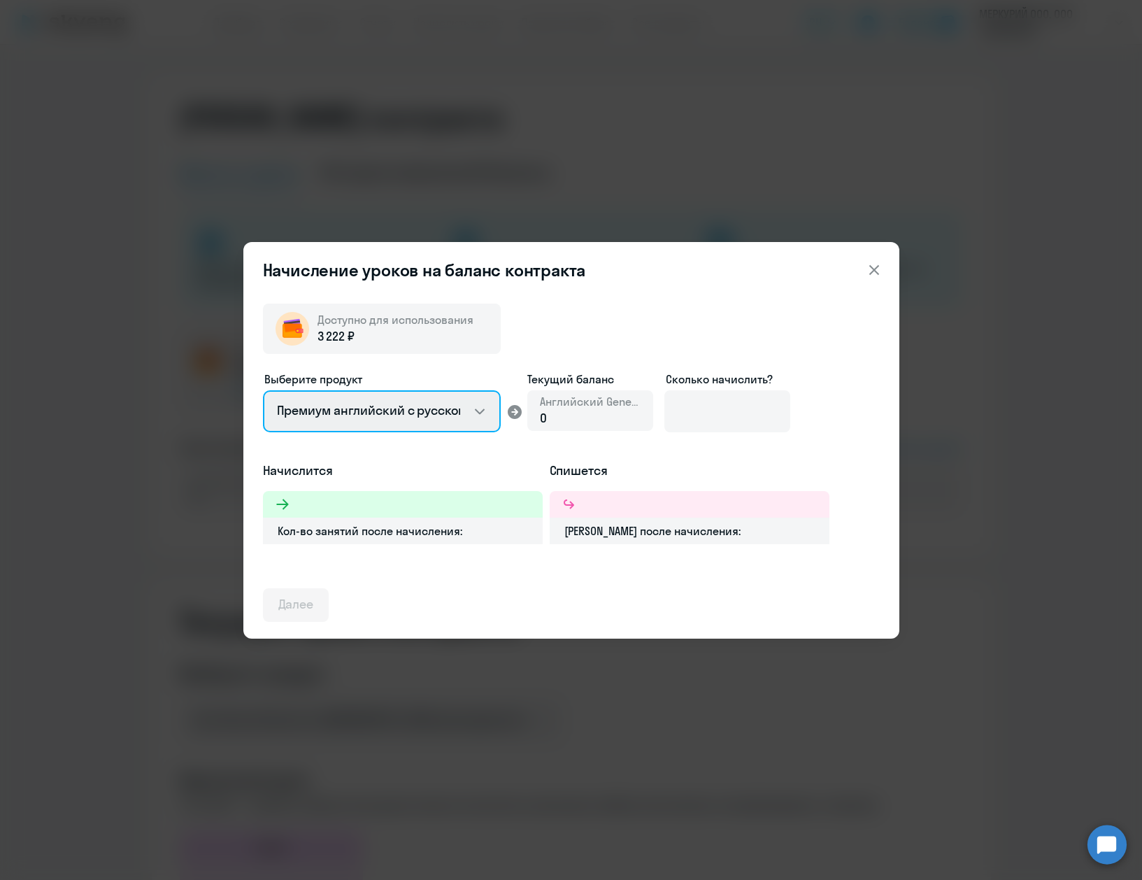
click at [263, 390] on select "Английский General с русскоговорящим преподавателем Английский General с англог…" at bounding box center [382, 411] width 238 height 42
click at [579, 421] on div "0" at bounding box center [590, 418] width 101 height 18
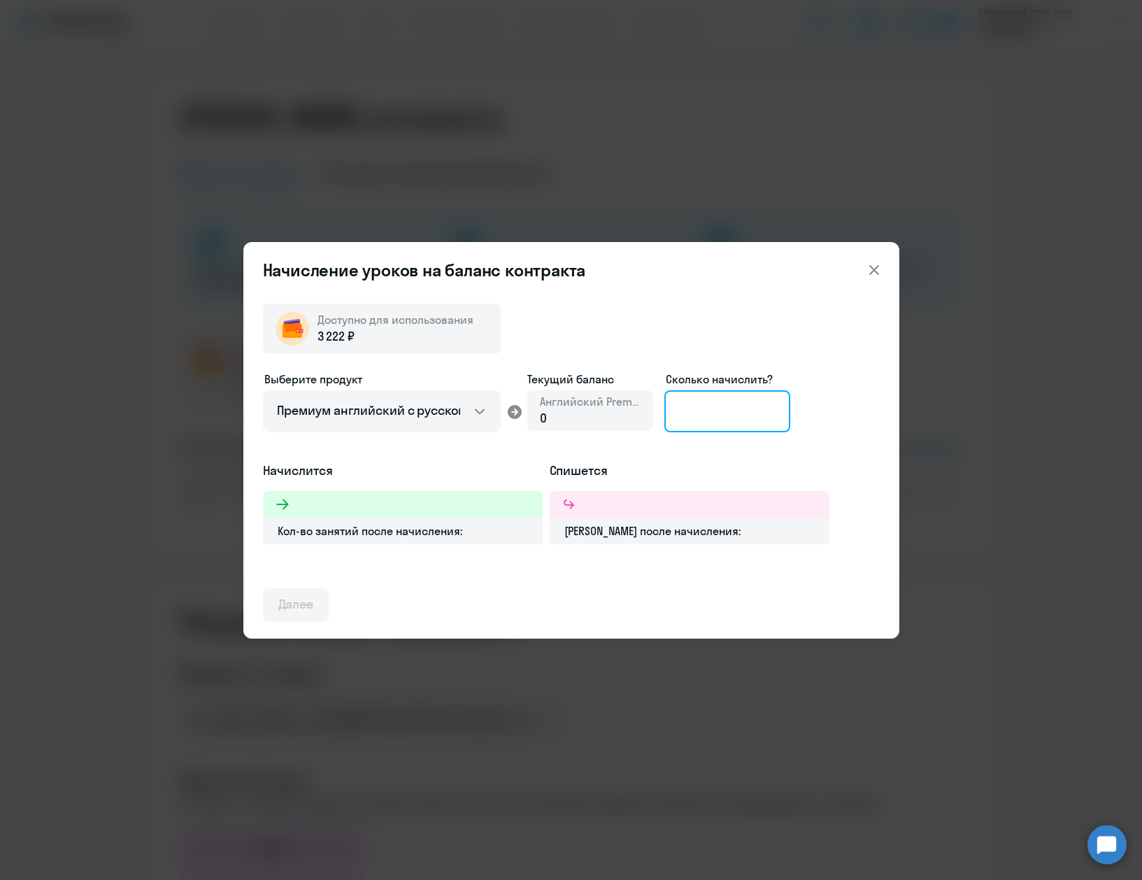
click at [755, 422] on input at bounding box center [727, 411] width 126 height 42
type input "1"
type input "2"
type input "1"
click at [872, 273] on icon at bounding box center [874, 270] width 17 height 17
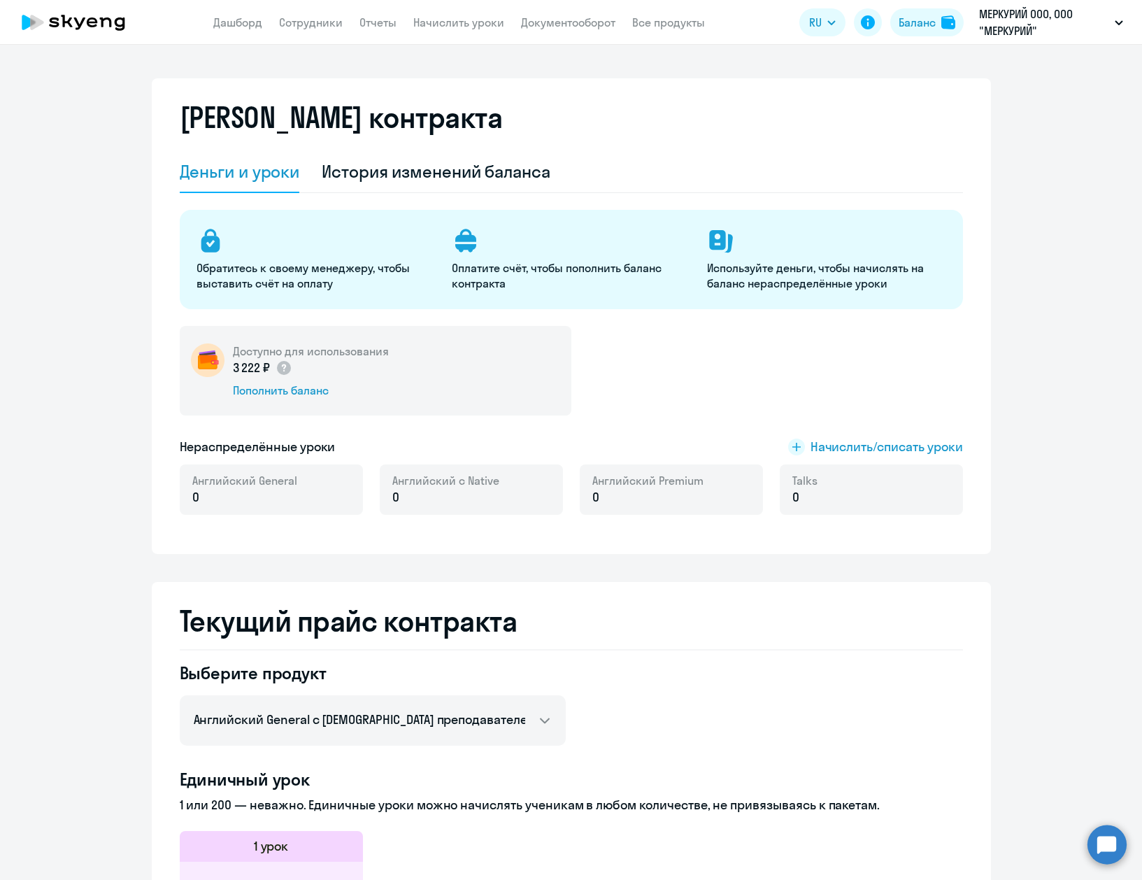
drag, startPoint x: 776, startPoint y: 393, endPoint x: 848, endPoint y: 315, distance: 106.4
click at [776, 390] on div "Доступно для использования 3 222 ₽ Пополнить баланс" at bounding box center [571, 371] width 783 height 90
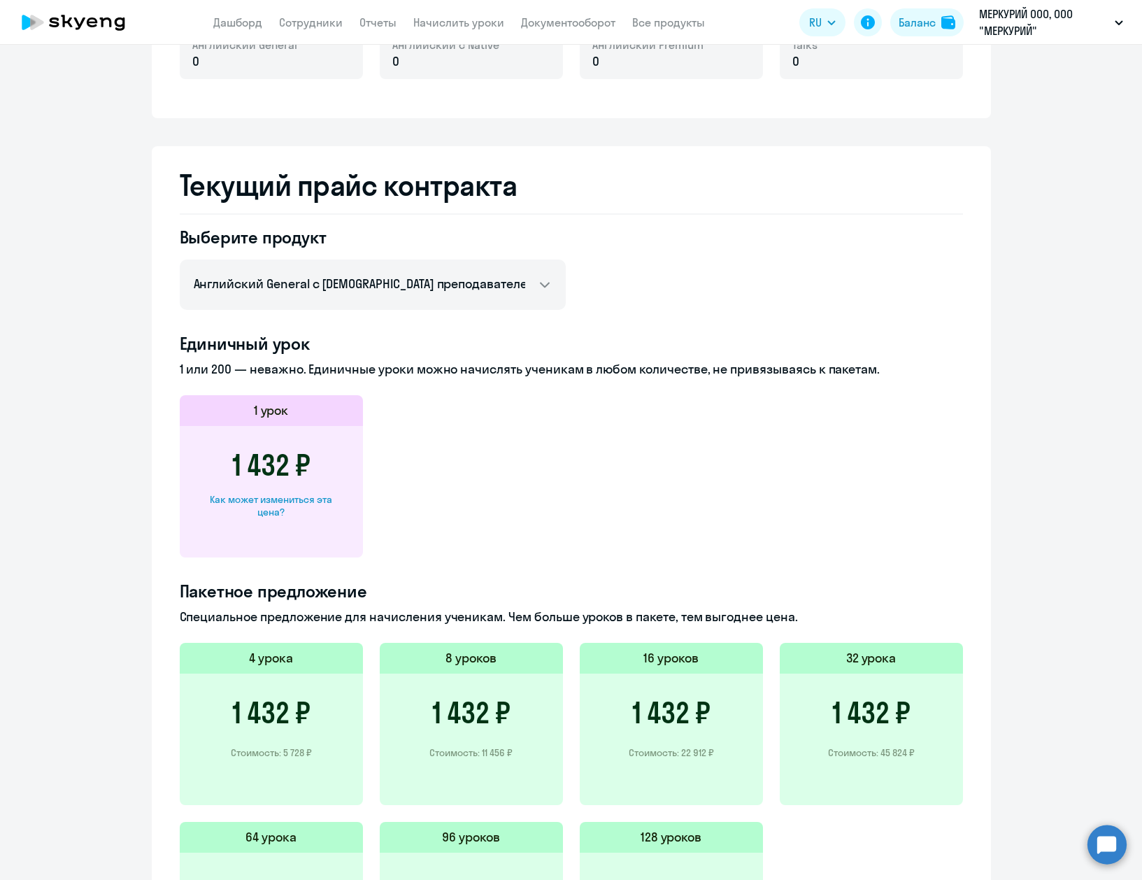
scroll to position [490, 0]
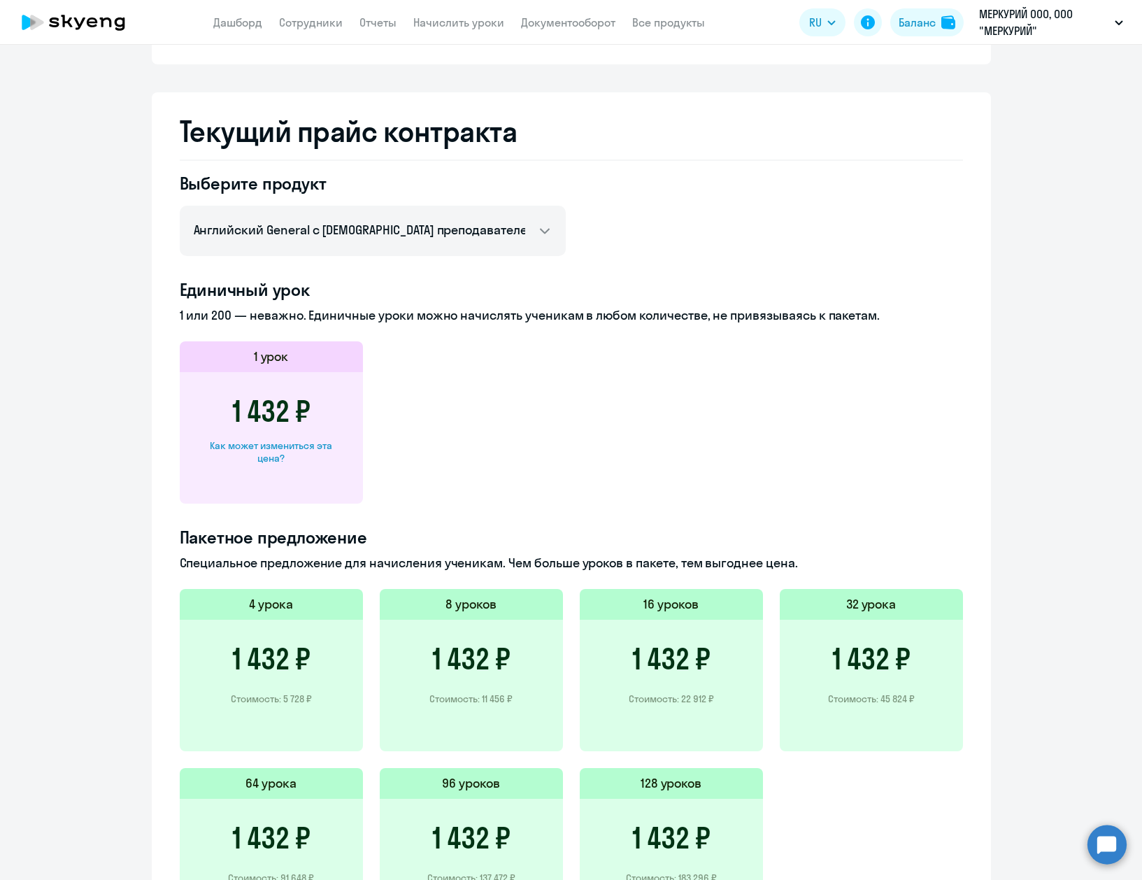
click at [634, 150] on div "Текущий прайс контракта Выберите продукт Английский General с русскоговорящим п…" at bounding box center [571, 530] width 839 height 877
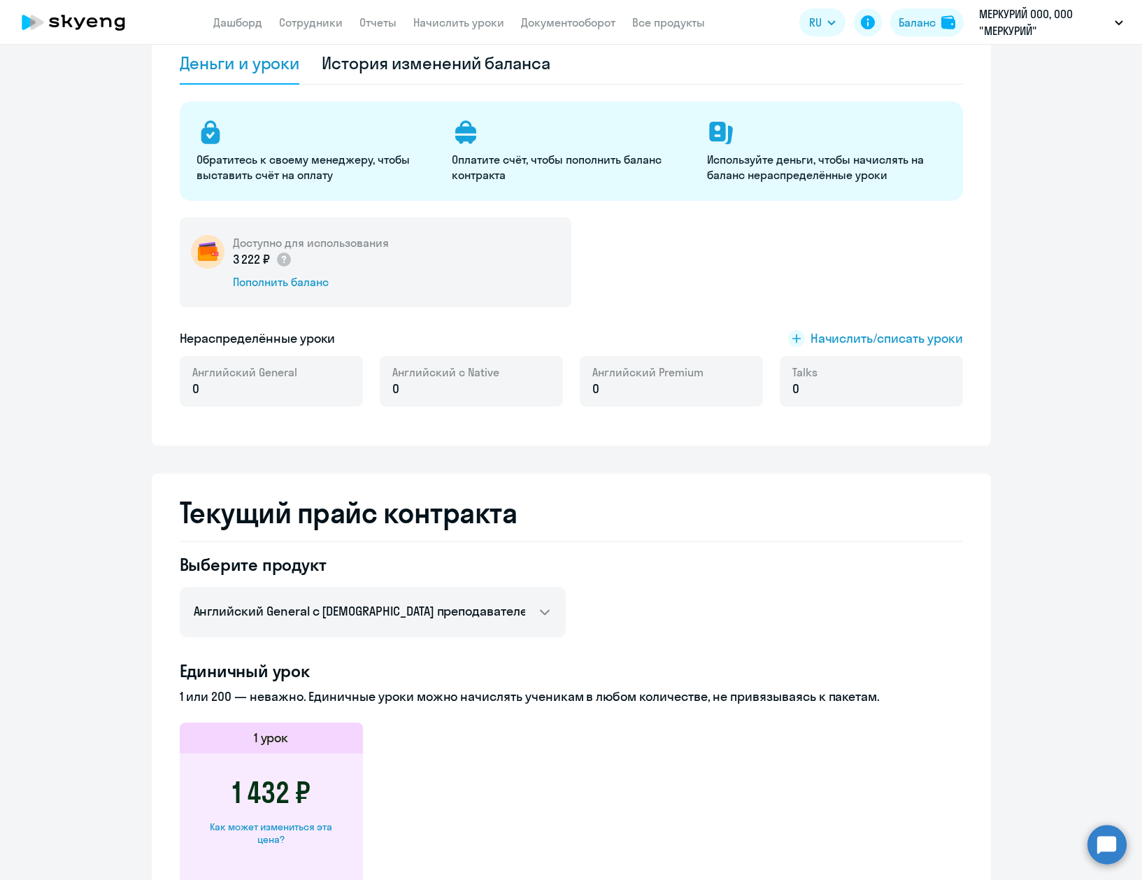
scroll to position [0, 0]
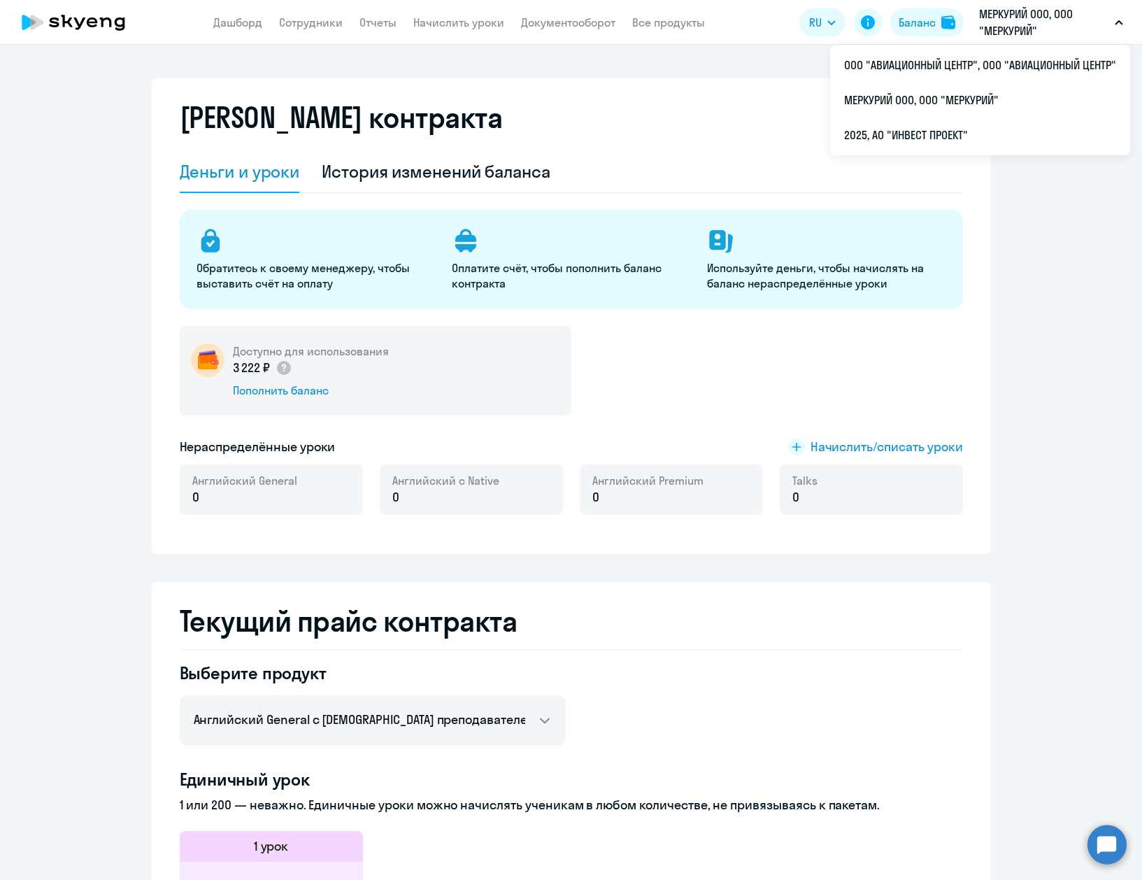
click at [1042, 296] on ng-component "Баланс контракта Деньги и уроки История изменений баланса Обратитесь к своему м…" at bounding box center [571, 768] width 1142 height 1381
click at [706, 84] on div "Баланс контракта Деньги и уроки История изменений баланса Обратитесь к своему м…" at bounding box center [571, 316] width 839 height 476
click at [436, 75] on div "Баланс контракта Деньги и уроки История изменений баланса Обратитесь к своему м…" at bounding box center [571, 462] width 1142 height 835
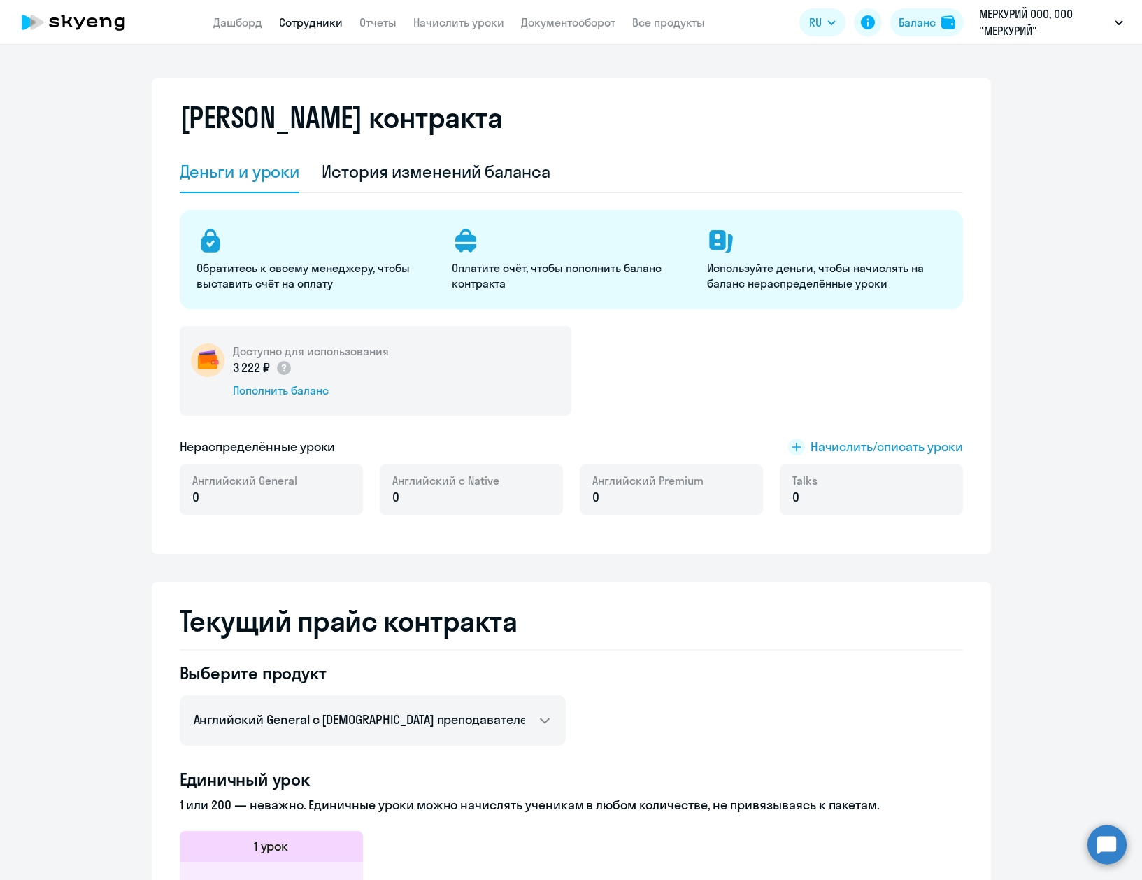
click at [322, 27] on link "Сотрудники" at bounding box center [311, 22] width 64 height 14
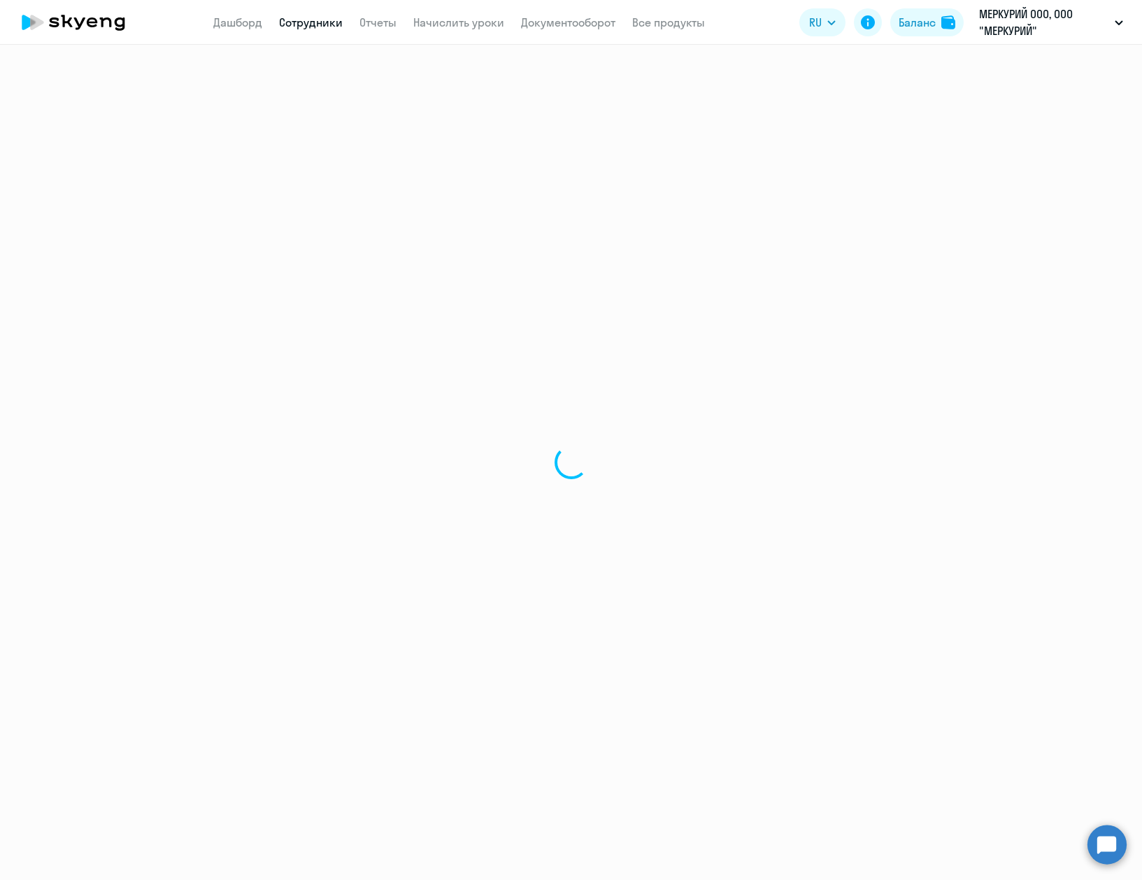
select select "30"
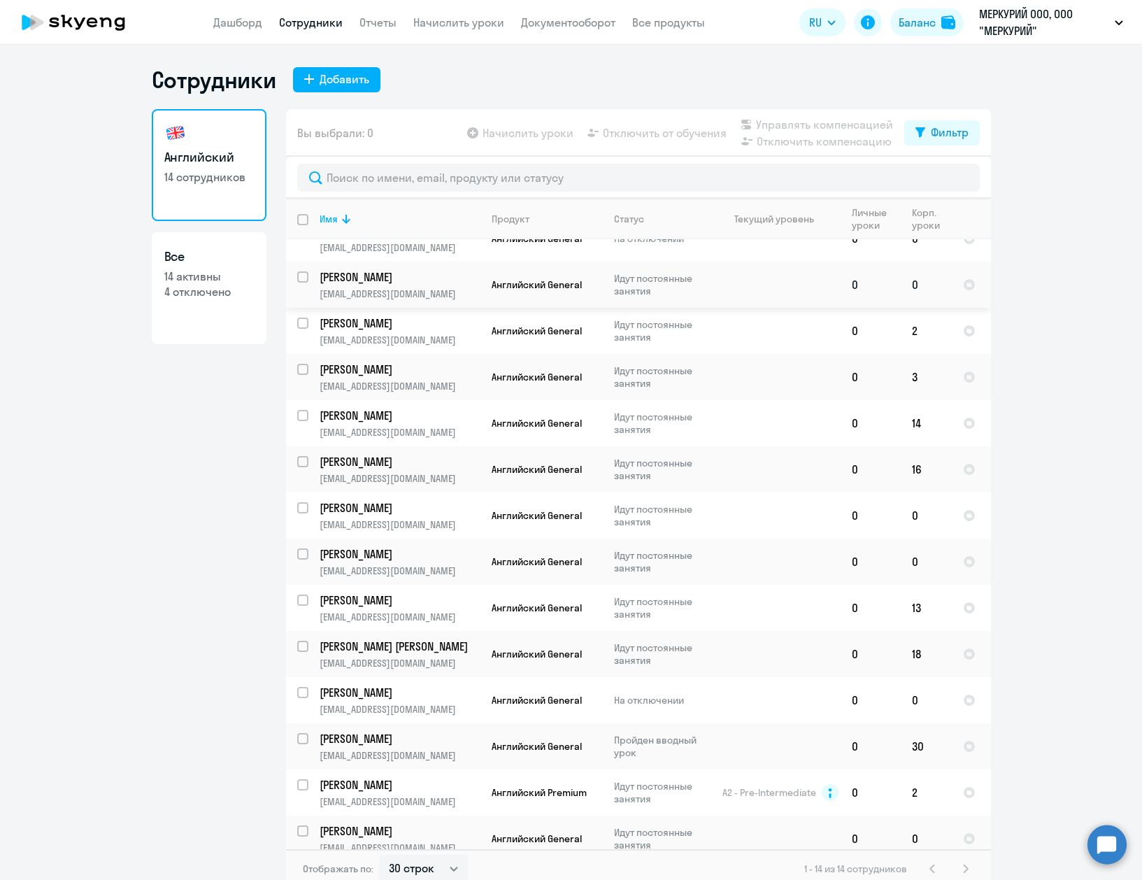
scroll to position [36, 0]
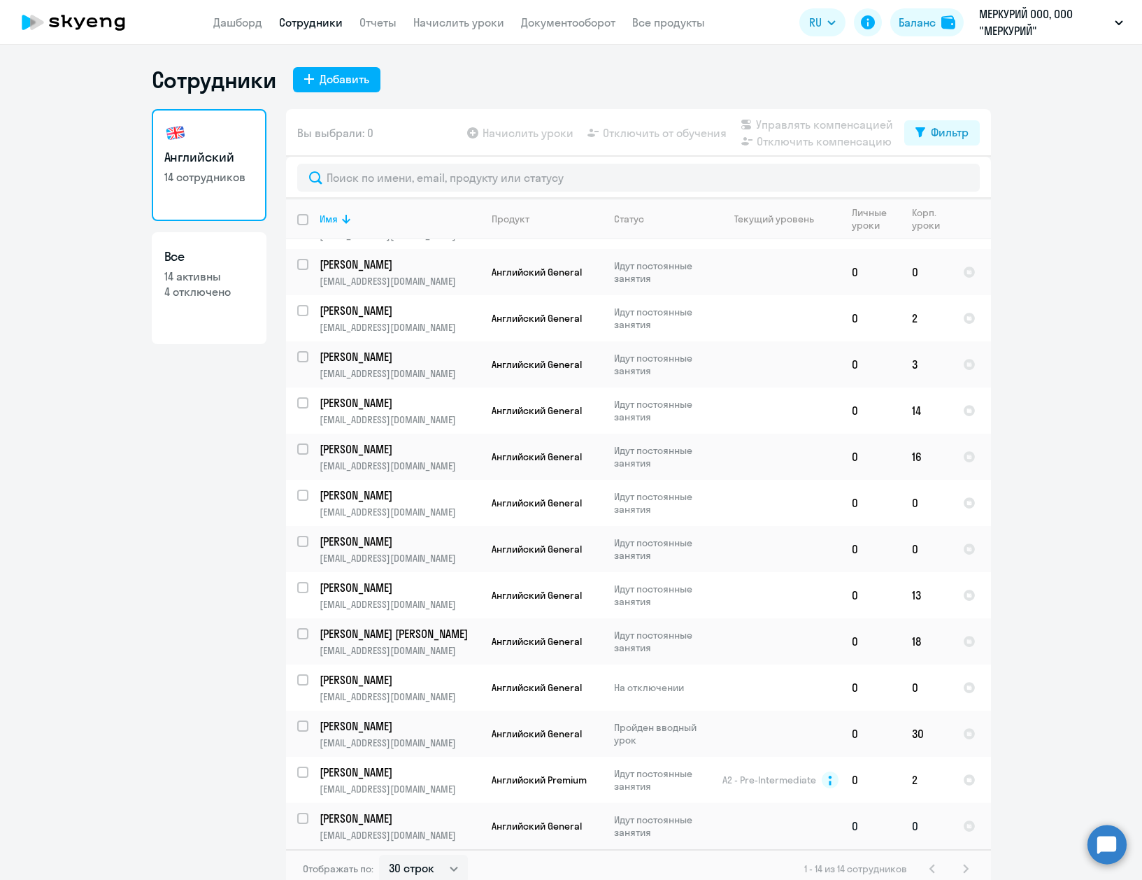
click at [427, 825] on p "Александра" at bounding box center [399, 818] width 158 height 15
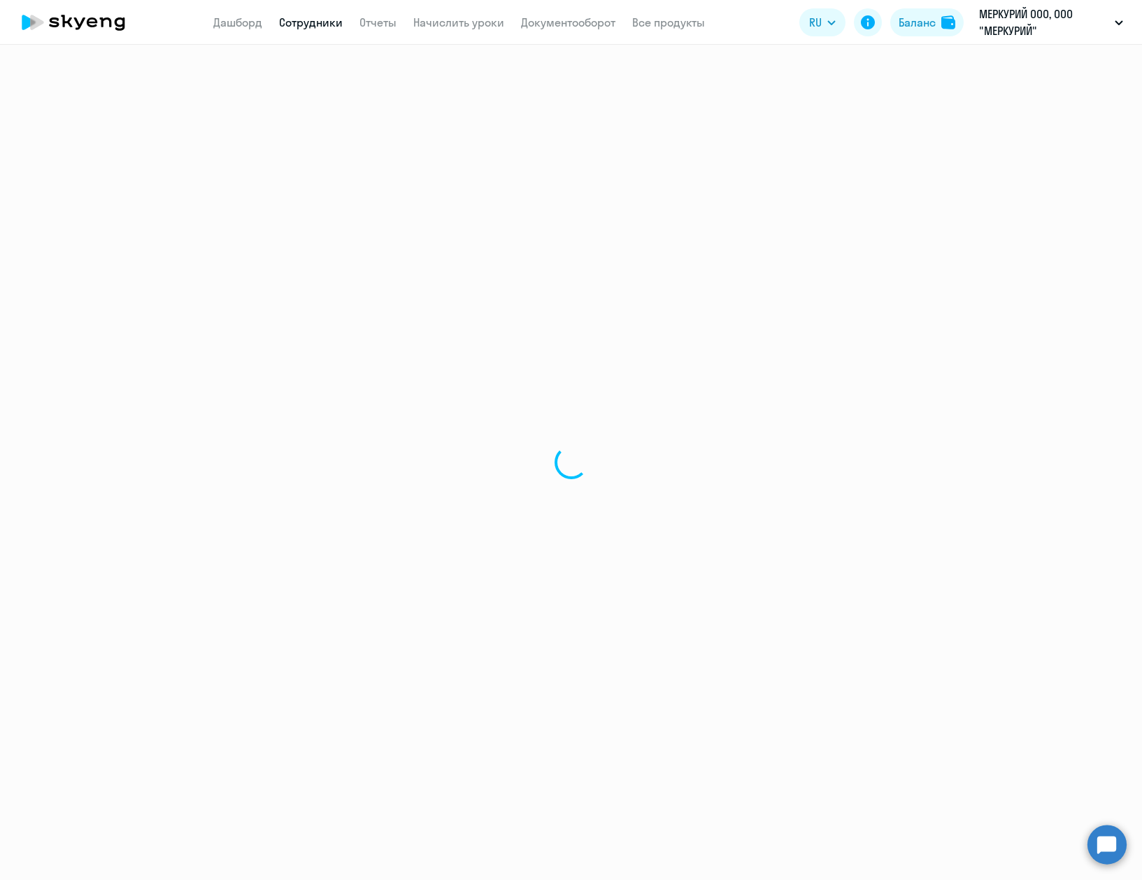
select select "english"
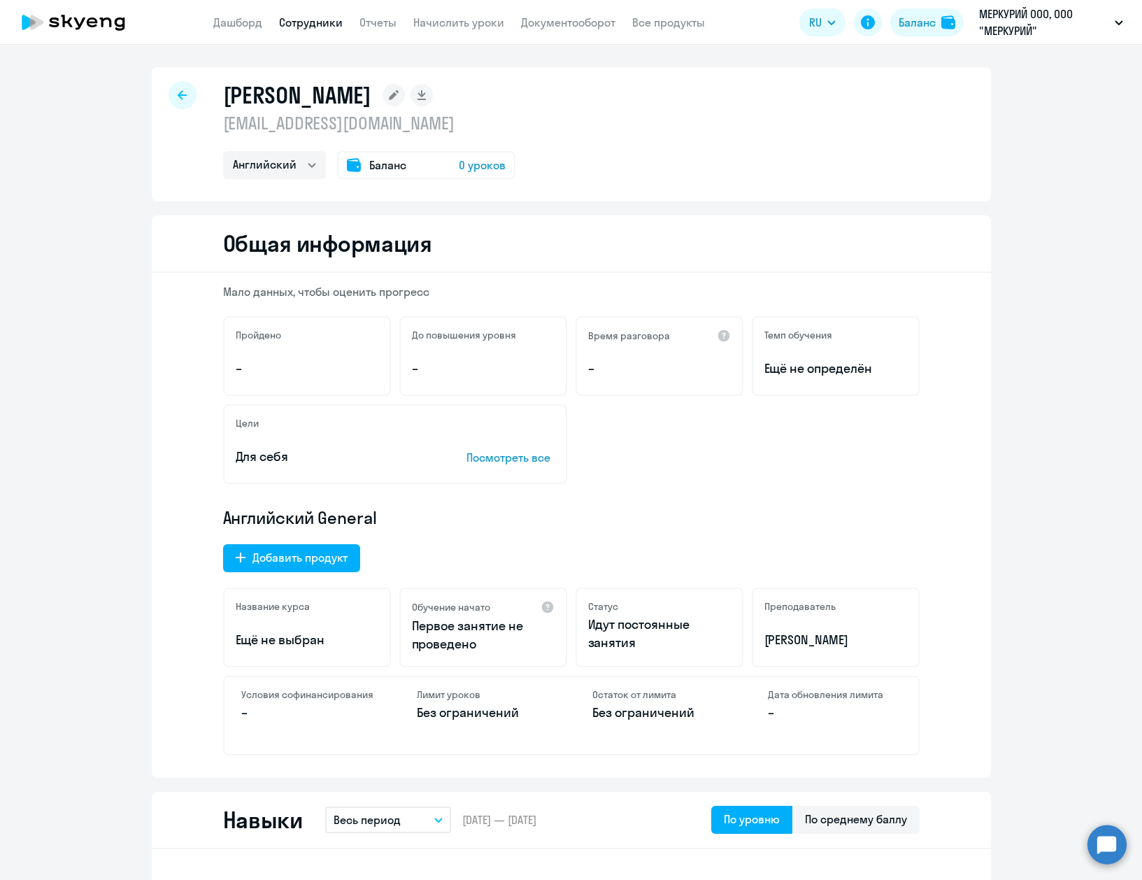
click at [389, 95] on icon at bounding box center [394, 95] width 10 height 10
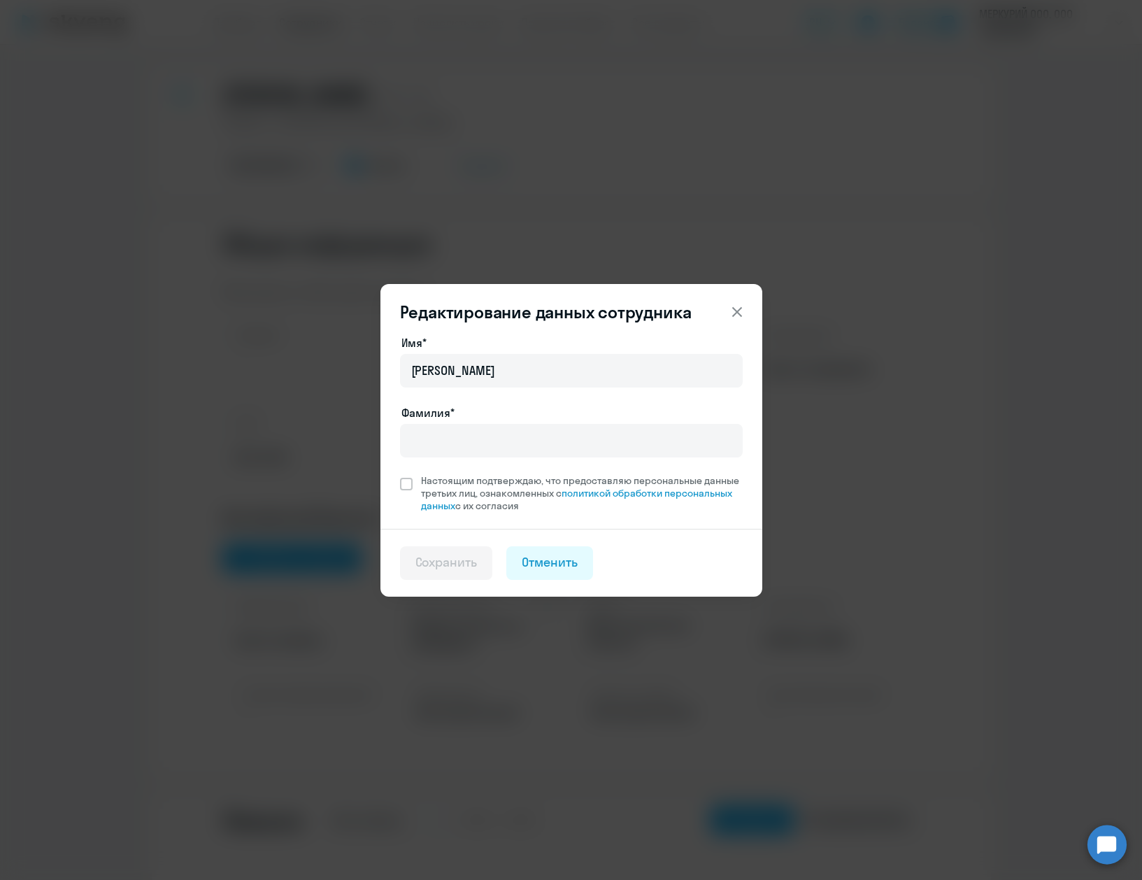
click at [732, 315] on icon at bounding box center [737, 312] width 17 height 17
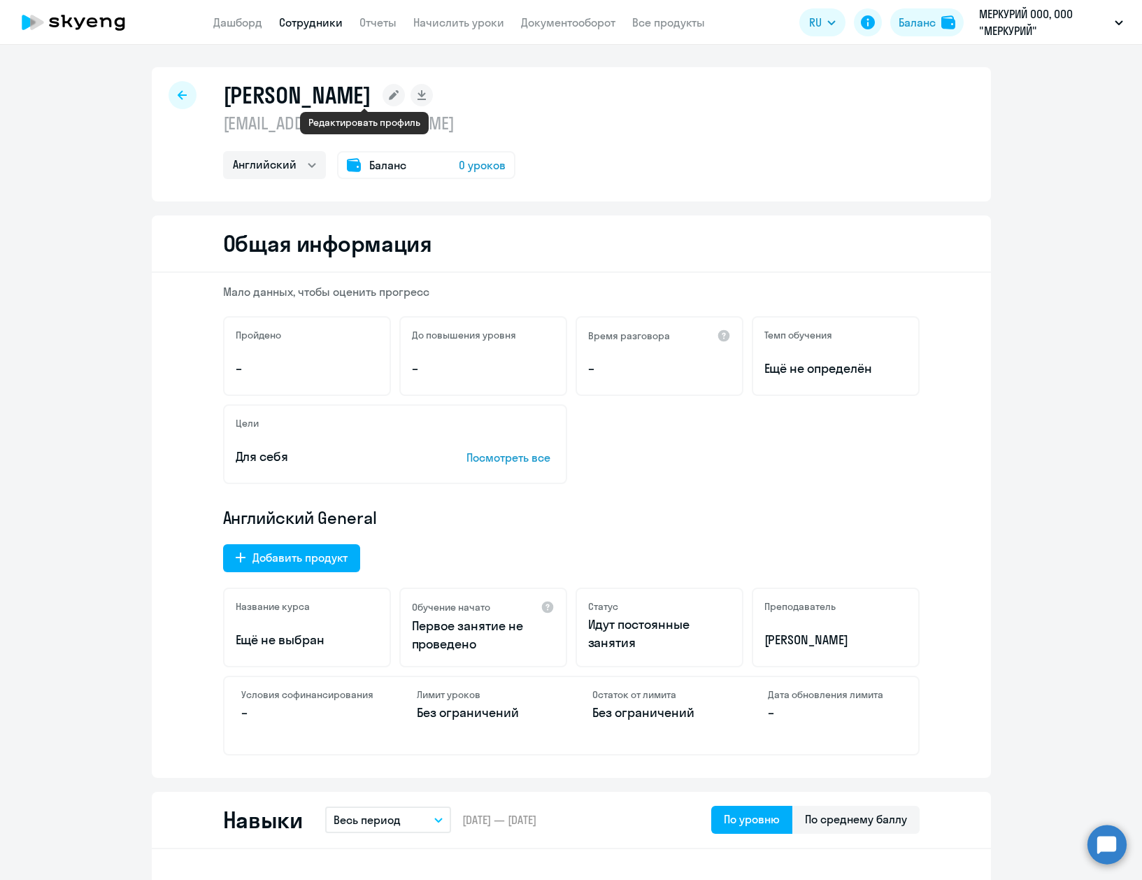
click at [383, 104] on rect at bounding box center [394, 95] width 22 height 22
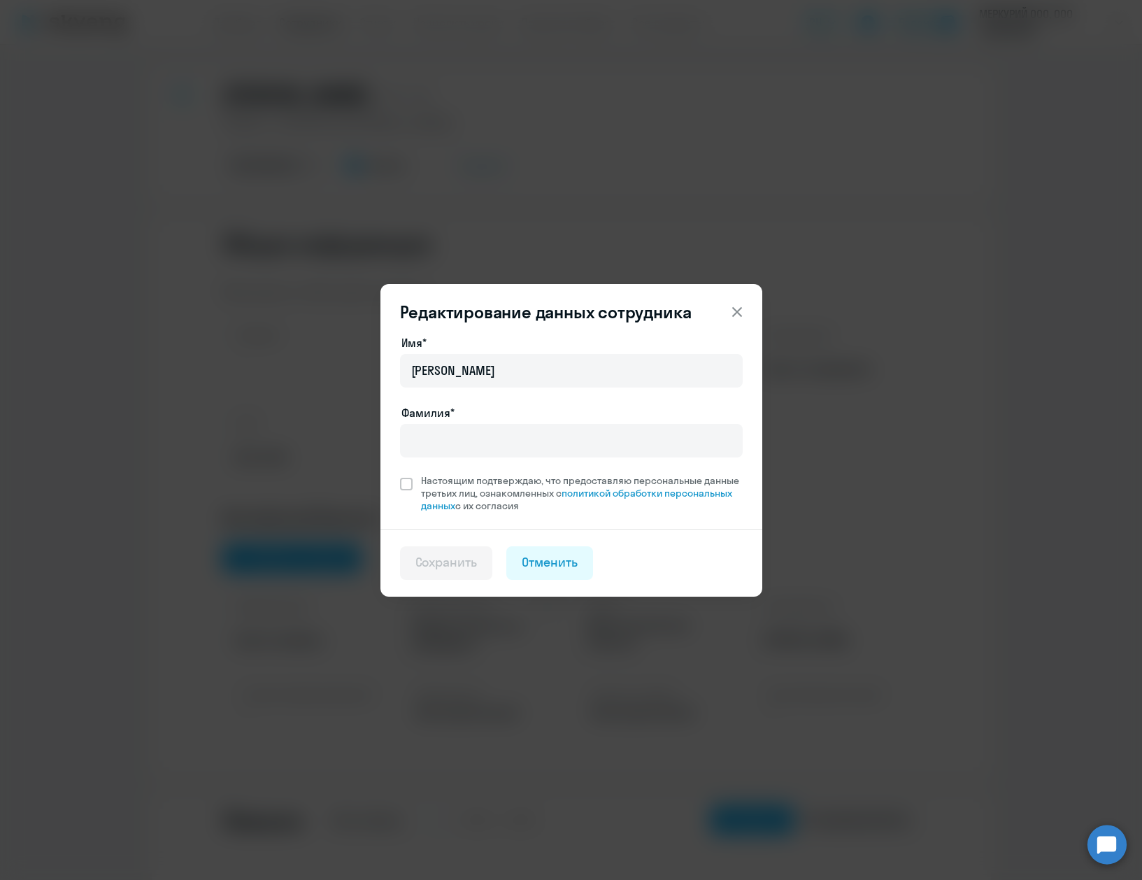
click at [872, 200] on div "Редактирование данных сотрудника Имя* Александра Фамилия* Настоящим подтверждаю…" at bounding box center [571, 440] width 1142 height 880
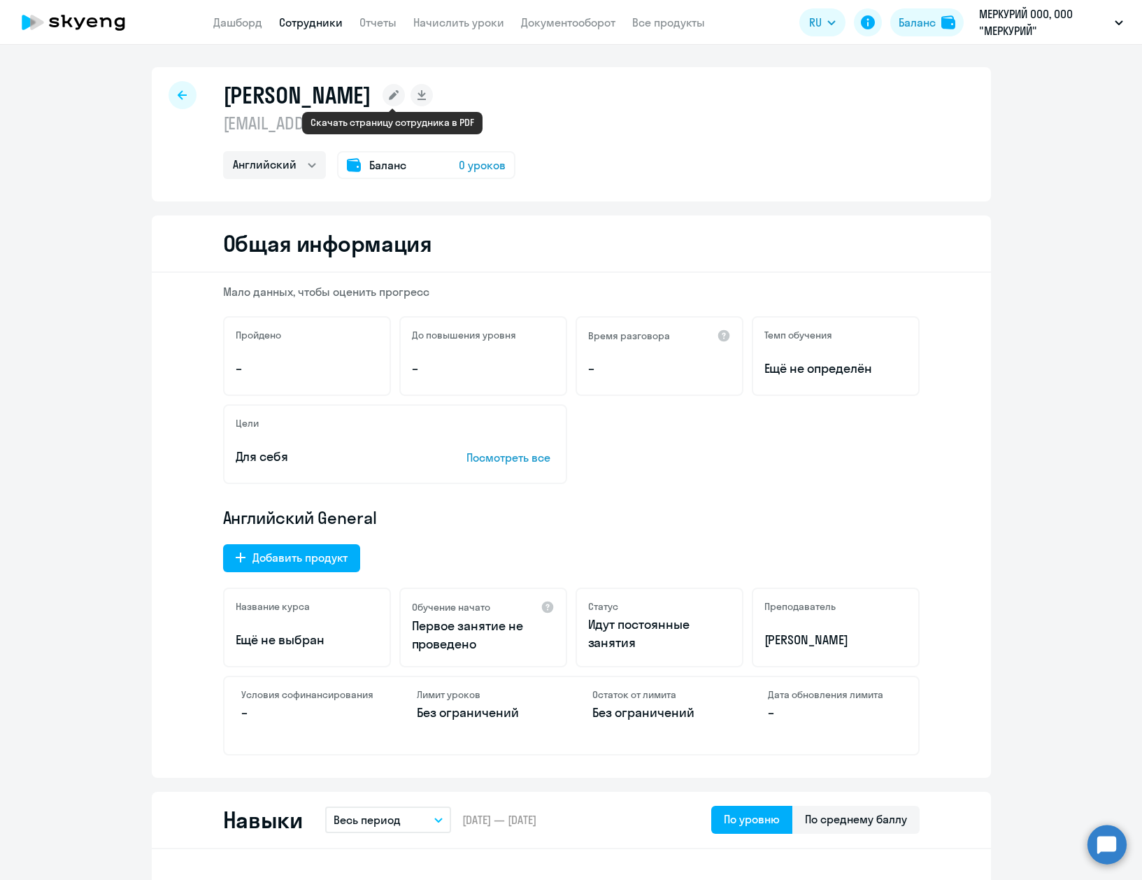
click at [411, 97] on rect at bounding box center [422, 95] width 22 height 22
select select "english"
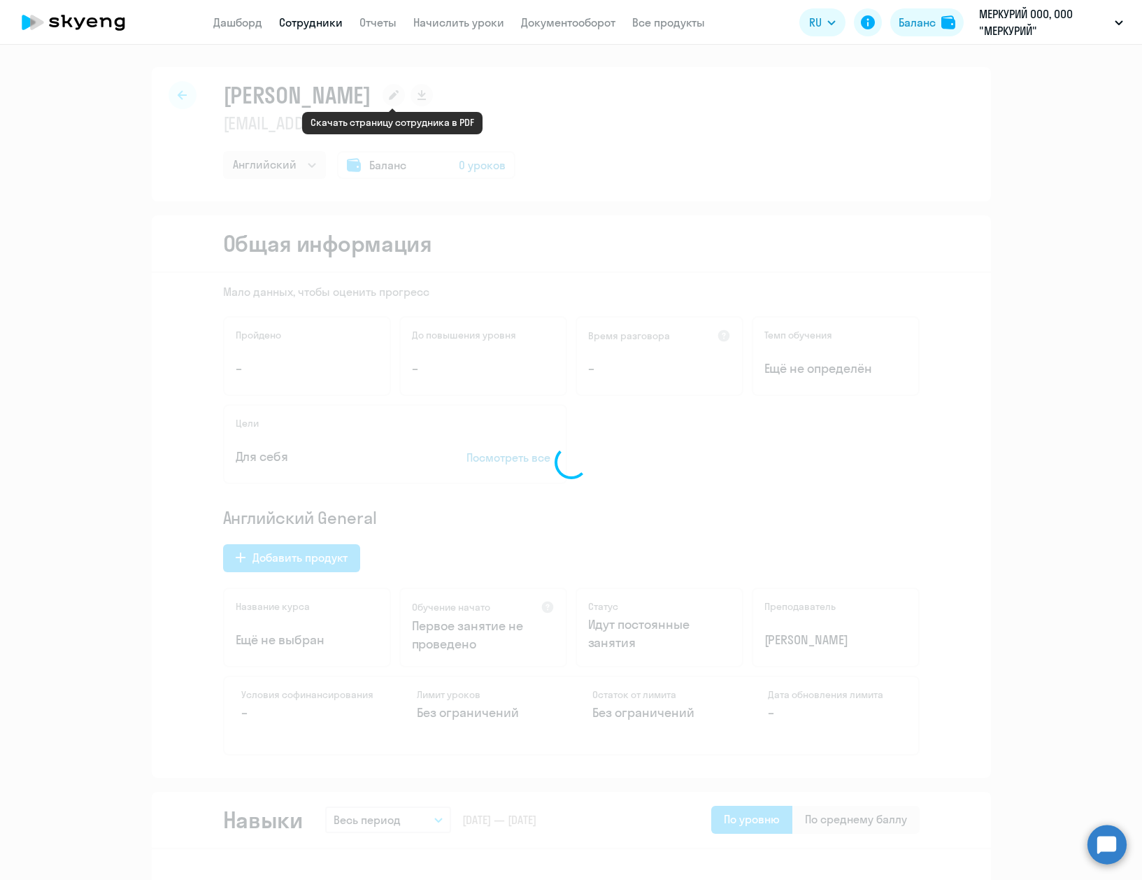
select select "english"
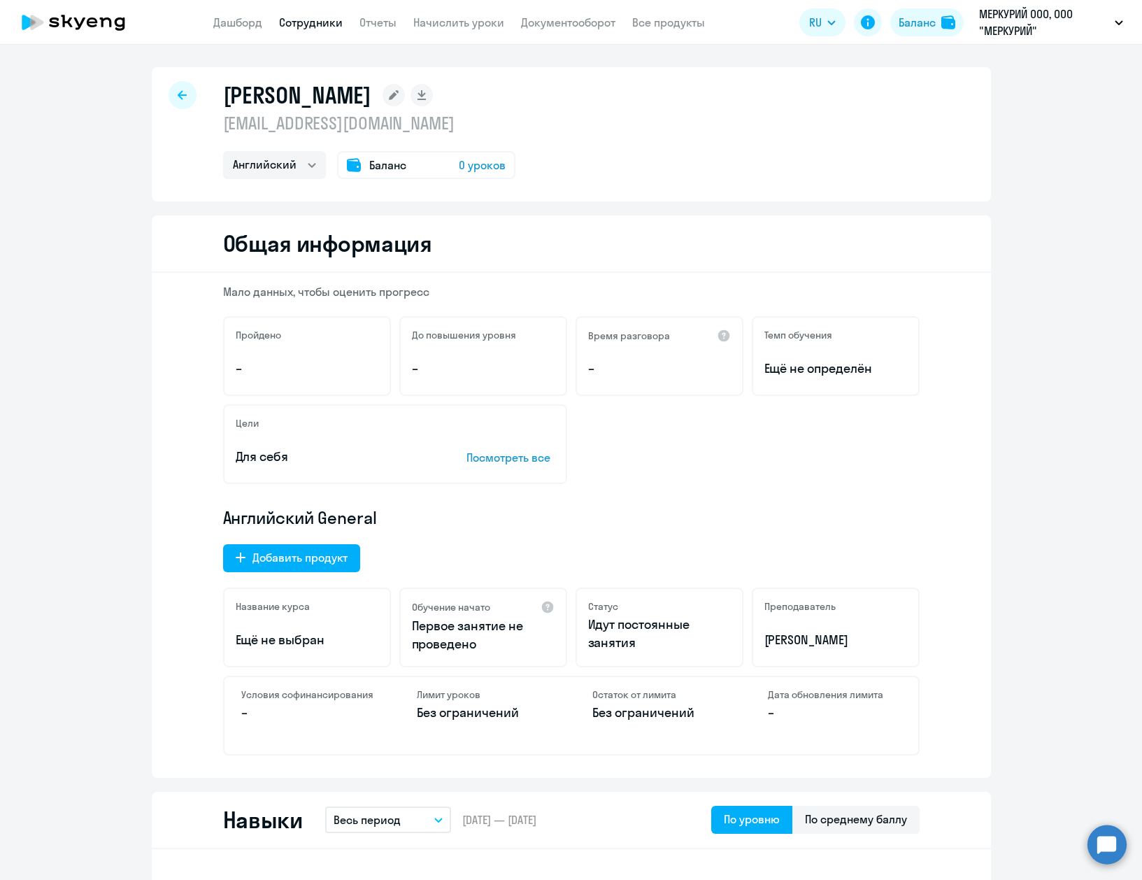
drag, startPoint x: 199, startPoint y: 119, endPoint x: 426, endPoint y: 145, distance: 228.1
click at [397, 136] on div "Александра tessash@yandex.ru Английский Баланс 0 уроков" at bounding box center [571, 134] width 839 height 134
drag, startPoint x: 441, startPoint y: 124, endPoint x: 408, endPoint y: 119, distance: 32.7
click at [440, 124] on p "tessash@yandex.ru" at bounding box center [369, 123] width 292 height 22
click at [376, 126] on p "tessash@yandex.ru" at bounding box center [369, 123] width 292 height 22
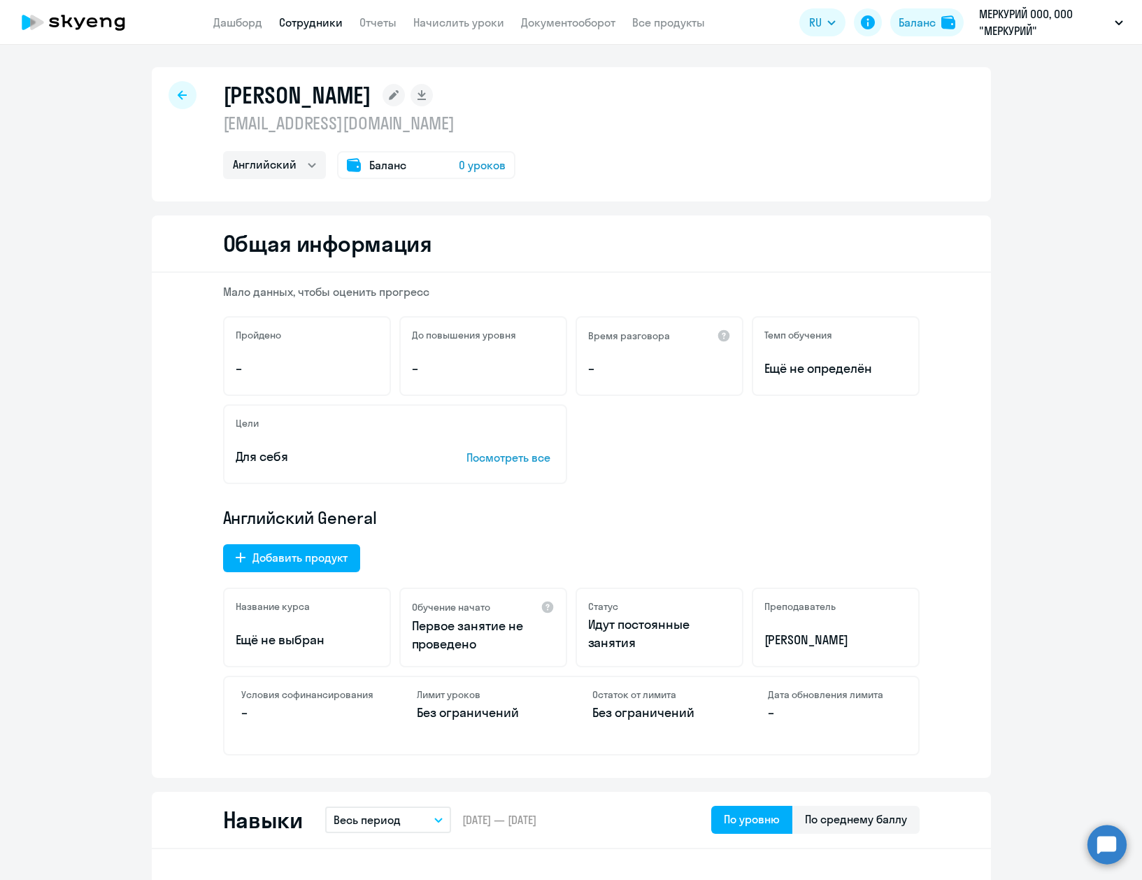
click at [287, 120] on p "tessash@yandex.ru" at bounding box center [369, 123] width 292 height 22
click at [706, 176] on div "Александра tessash@yandex.ru Английский Баланс 0 уроков" at bounding box center [571, 134] width 839 height 134
click at [178, 95] on icon at bounding box center [182, 94] width 9 height 9
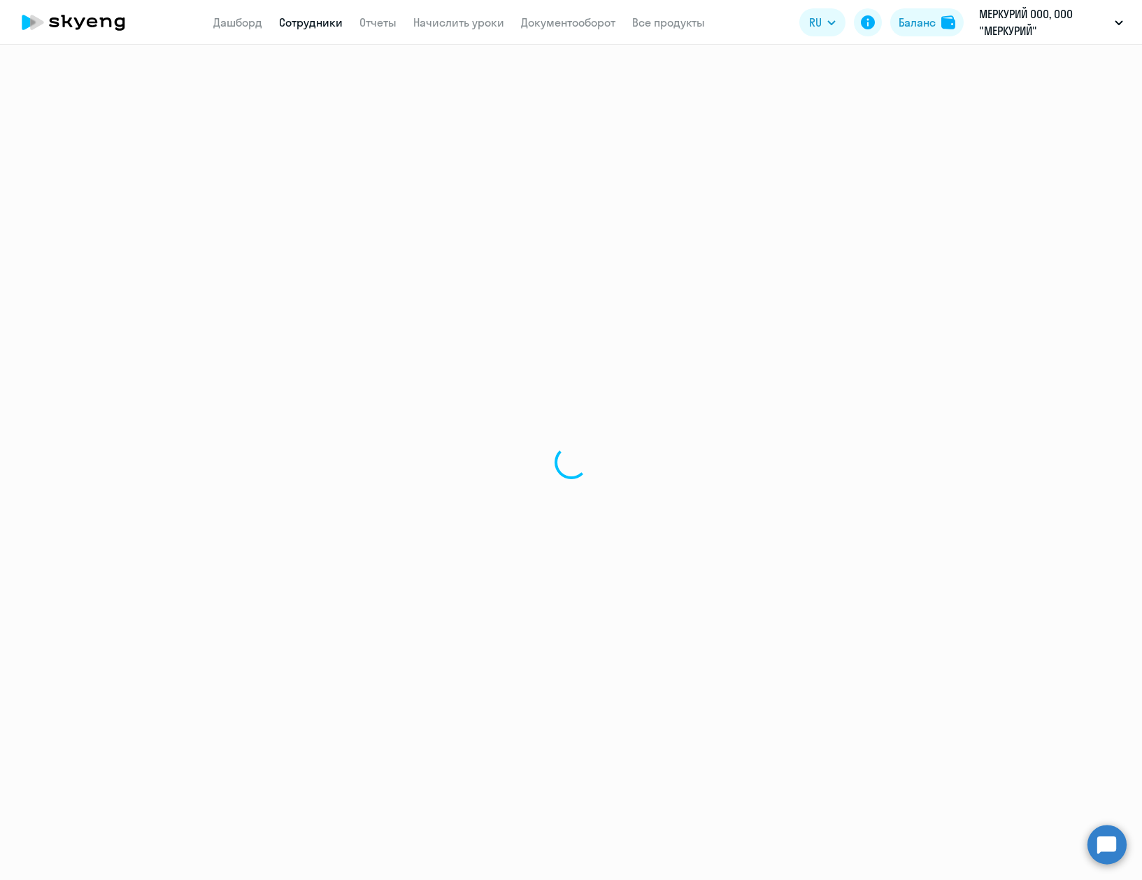
select select "30"
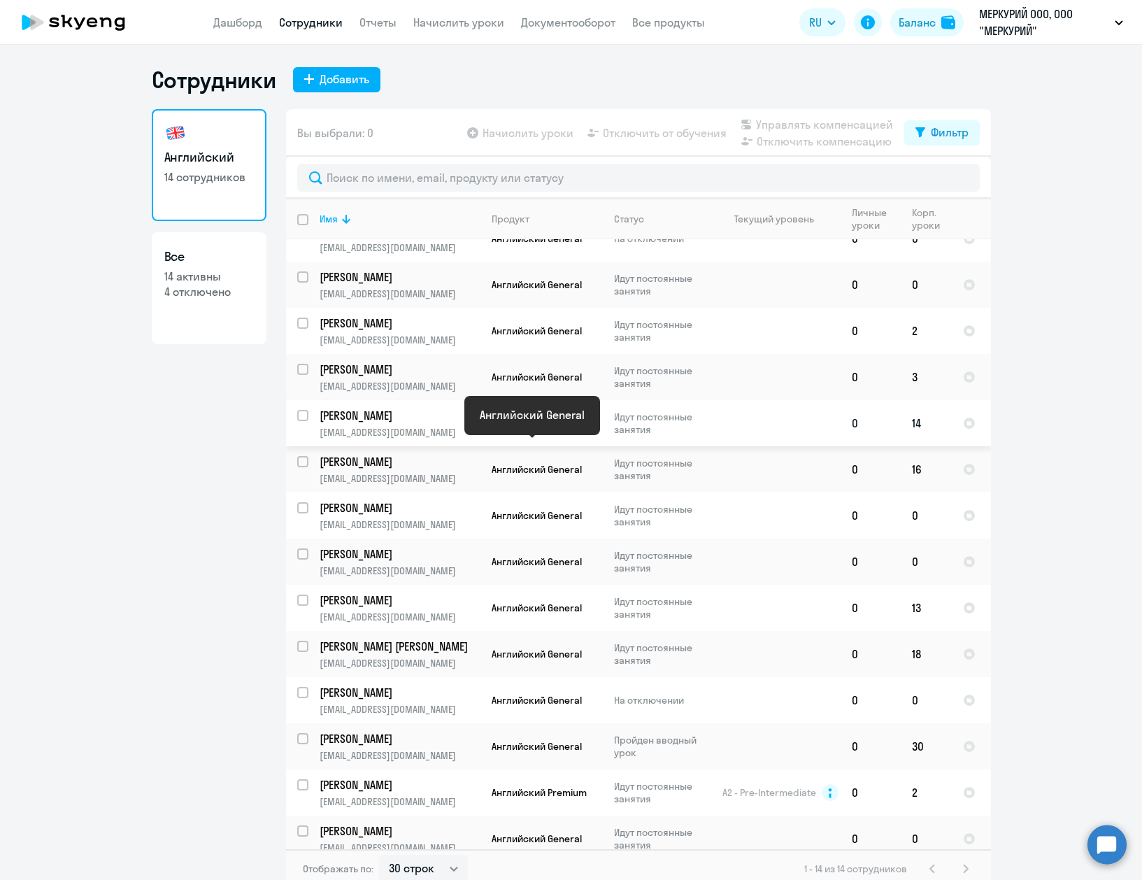
scroll to position [36, 0]
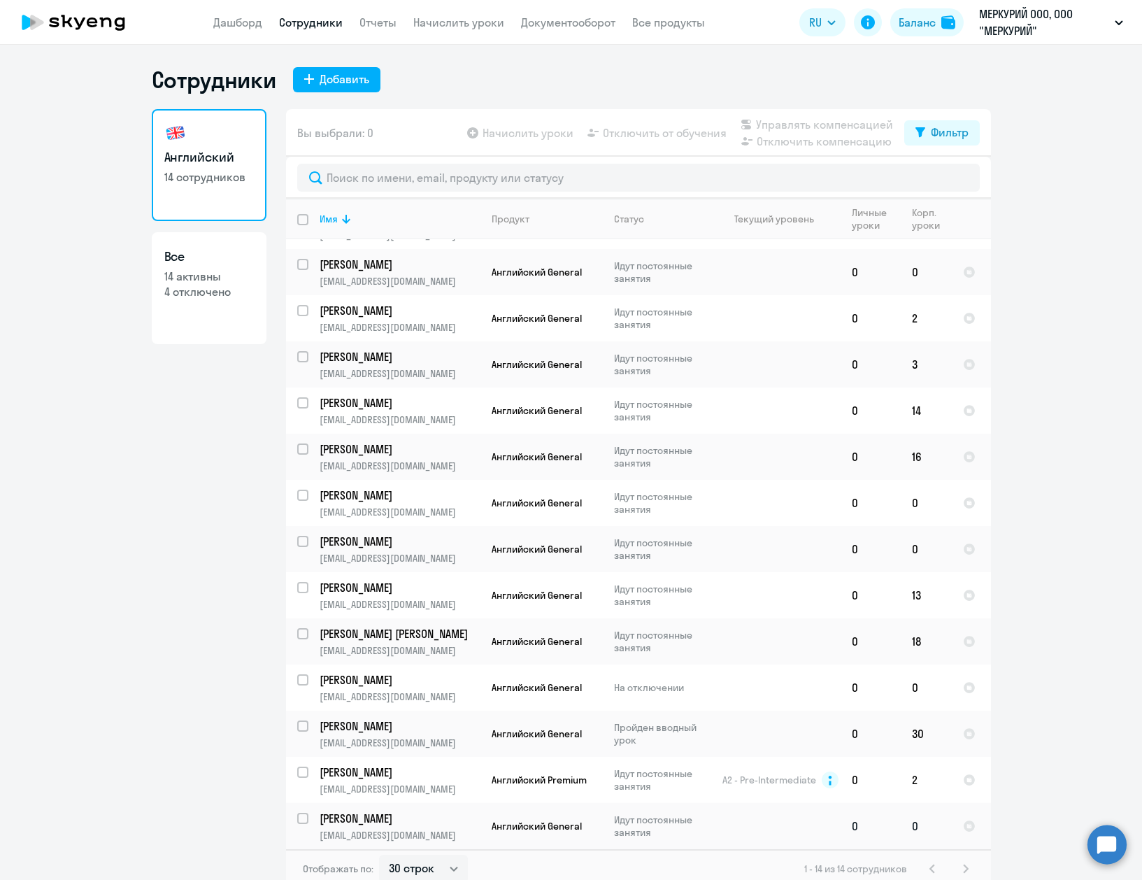
drag, startPoint x: 953, startPoint y: 830, endPoint x: 877, endPoint y: 825, distance: 75.7
click at [877, 825] on td "0" at bounding box center [871, 826] width 60 height 46
select select "english"
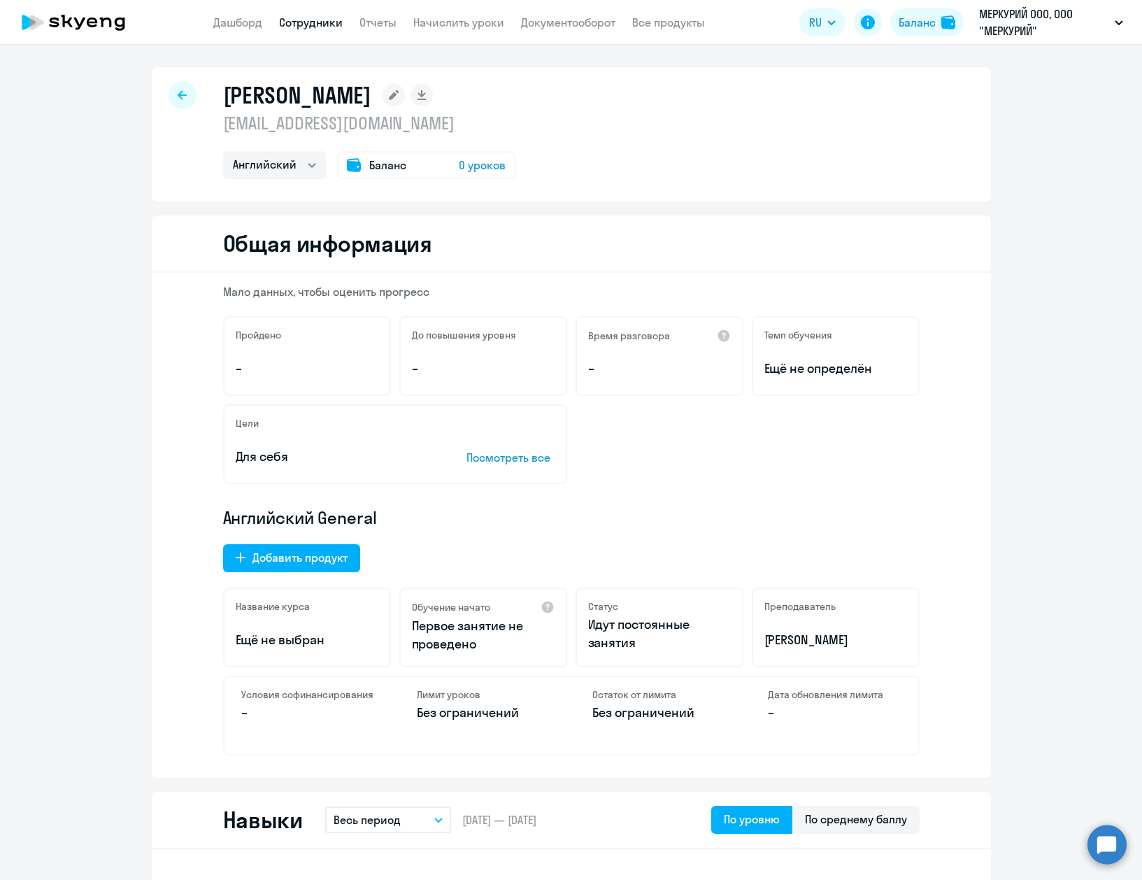
click at [173, 87] on div at bounding box center [183, 95] width 28 height 28
select select "30"
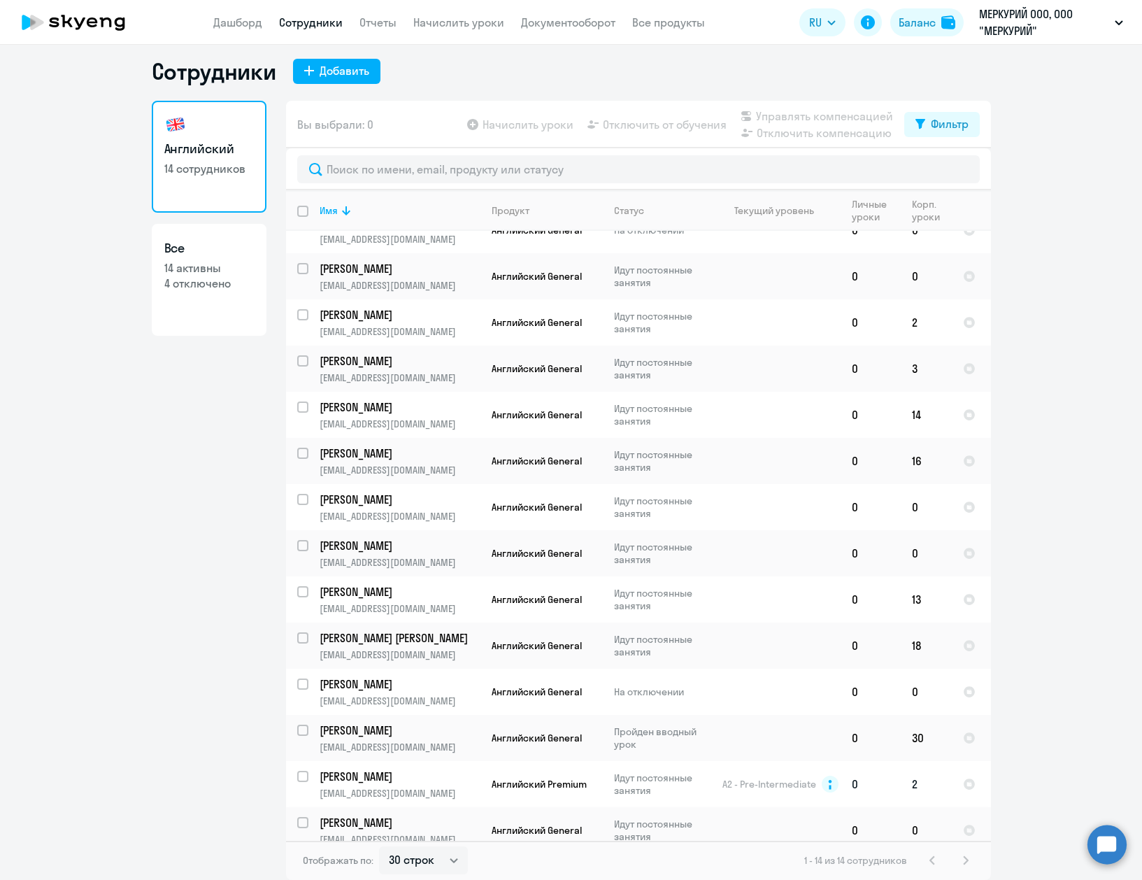
scroll to position [36, 0]
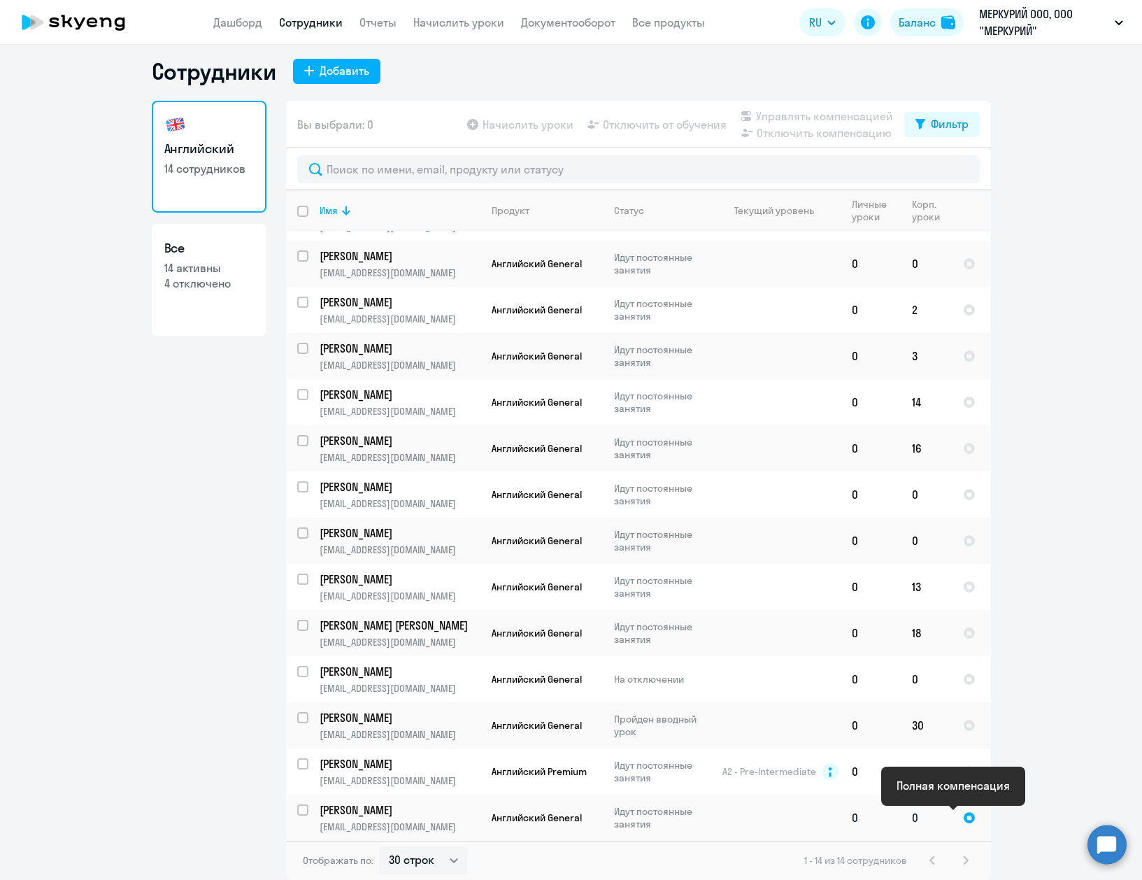
click at [963, 818] on div at bounding box center [969, 817] width 13 height 13
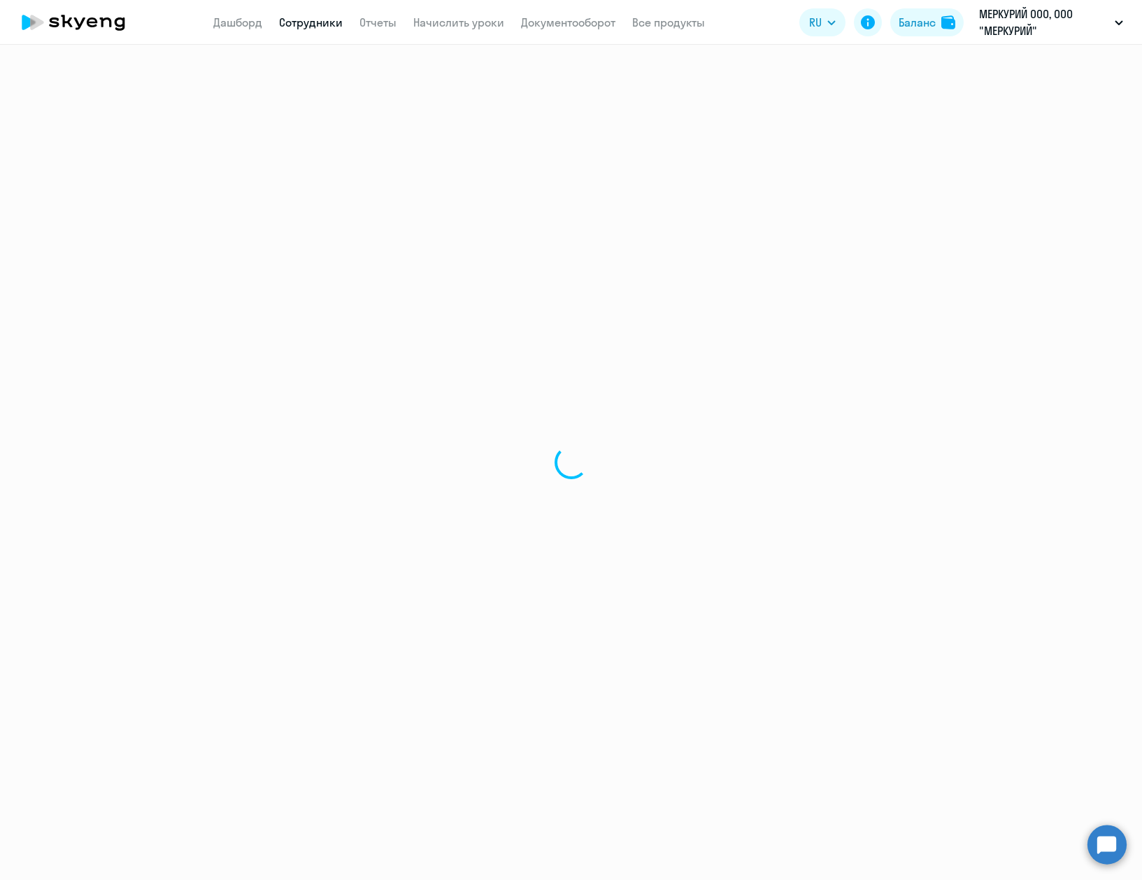
select select "english"
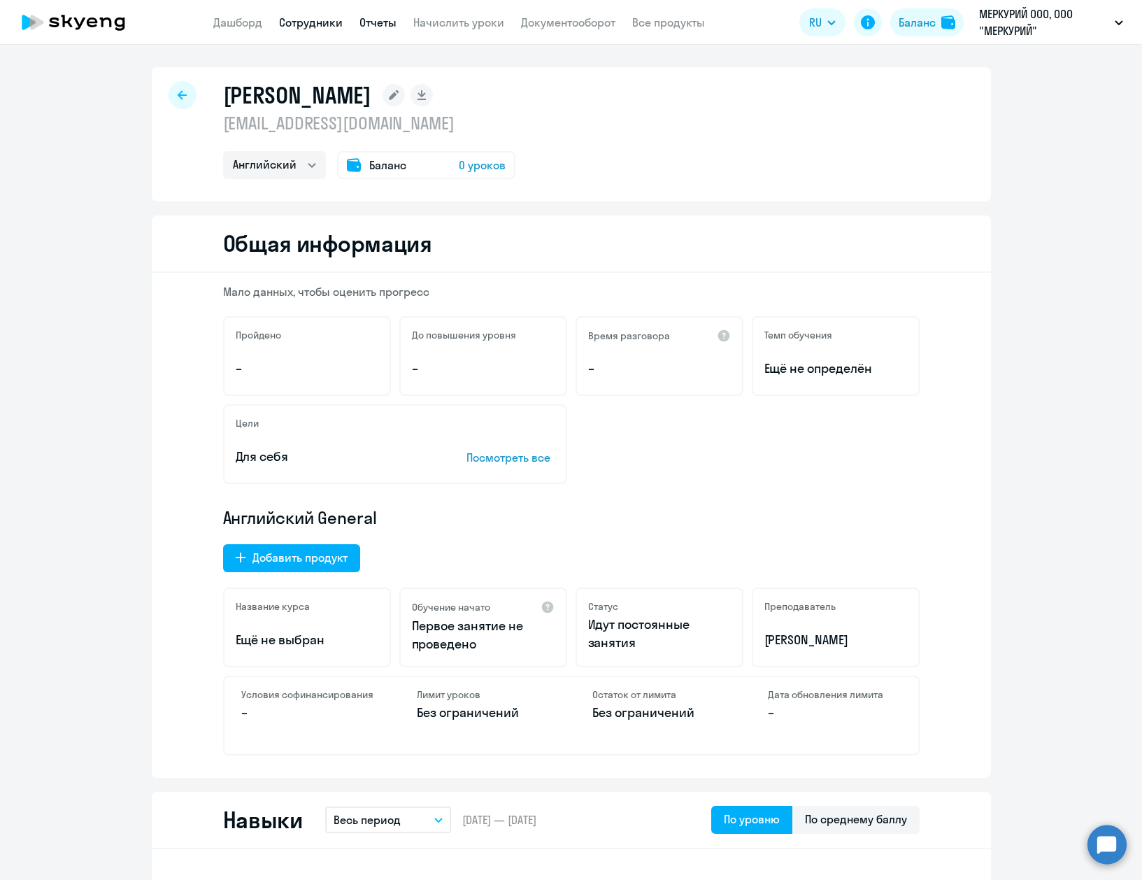
click at [372, 24] on link "Отчеты" at bounding box center [377, 22] width 37 height 14
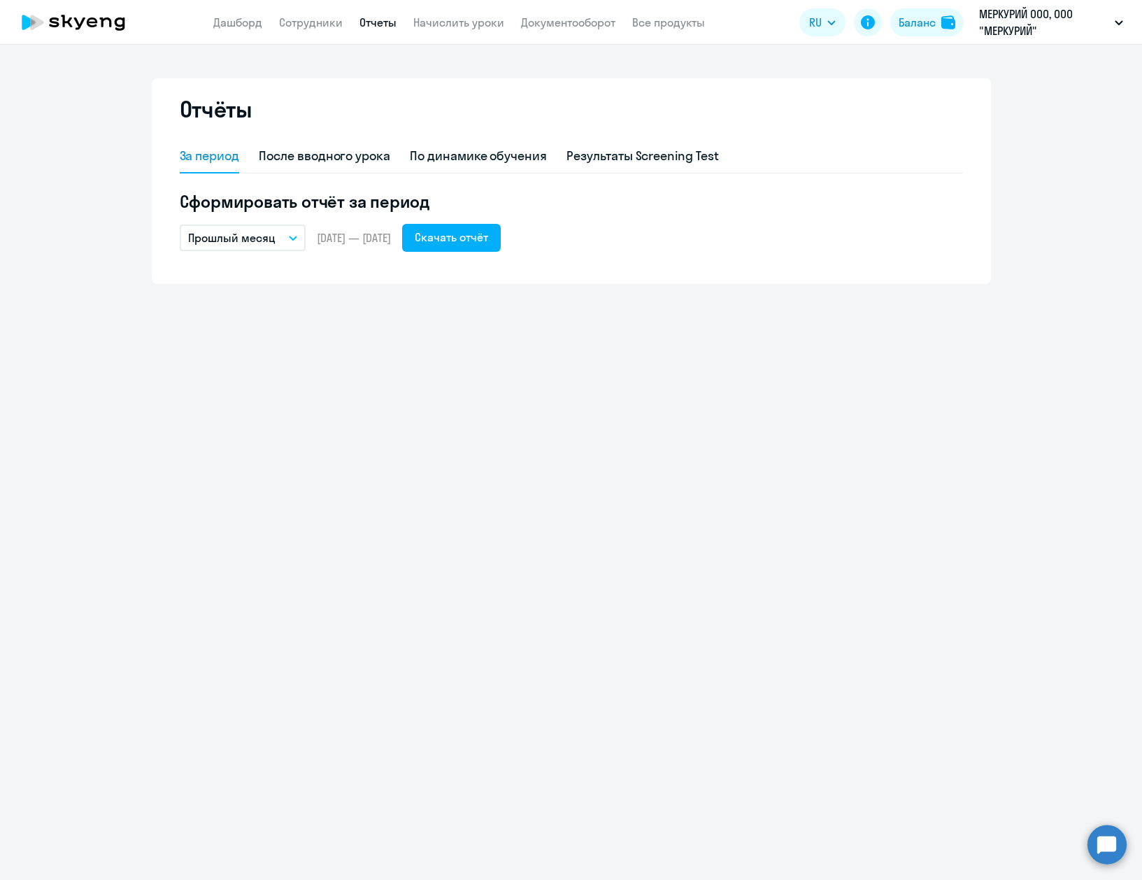
click at [304, 30] on app-menu-item-link "Сотрудники" at bounding box center [311, 22] width 64 height 17
click at [307, 20] on link "Сотрудники" at bounding box center [311, 22] width 64 height 14
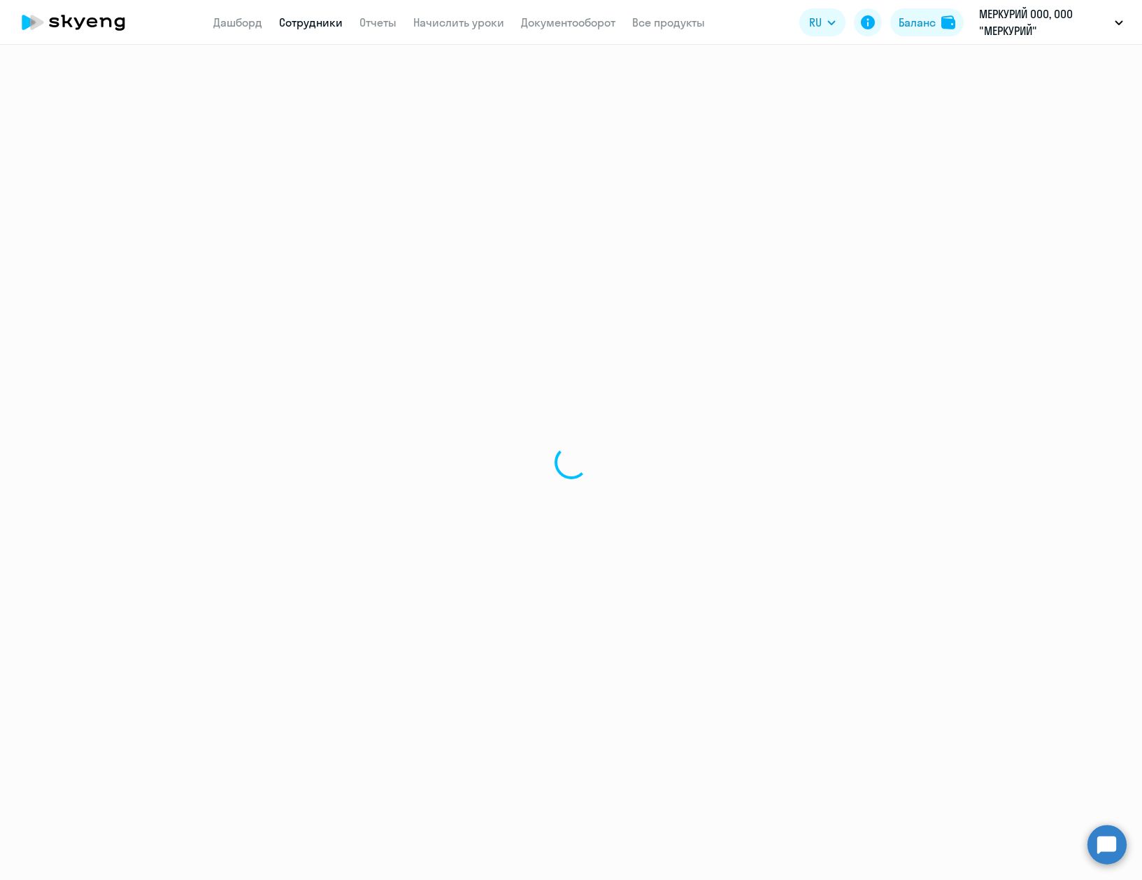
select select "30"
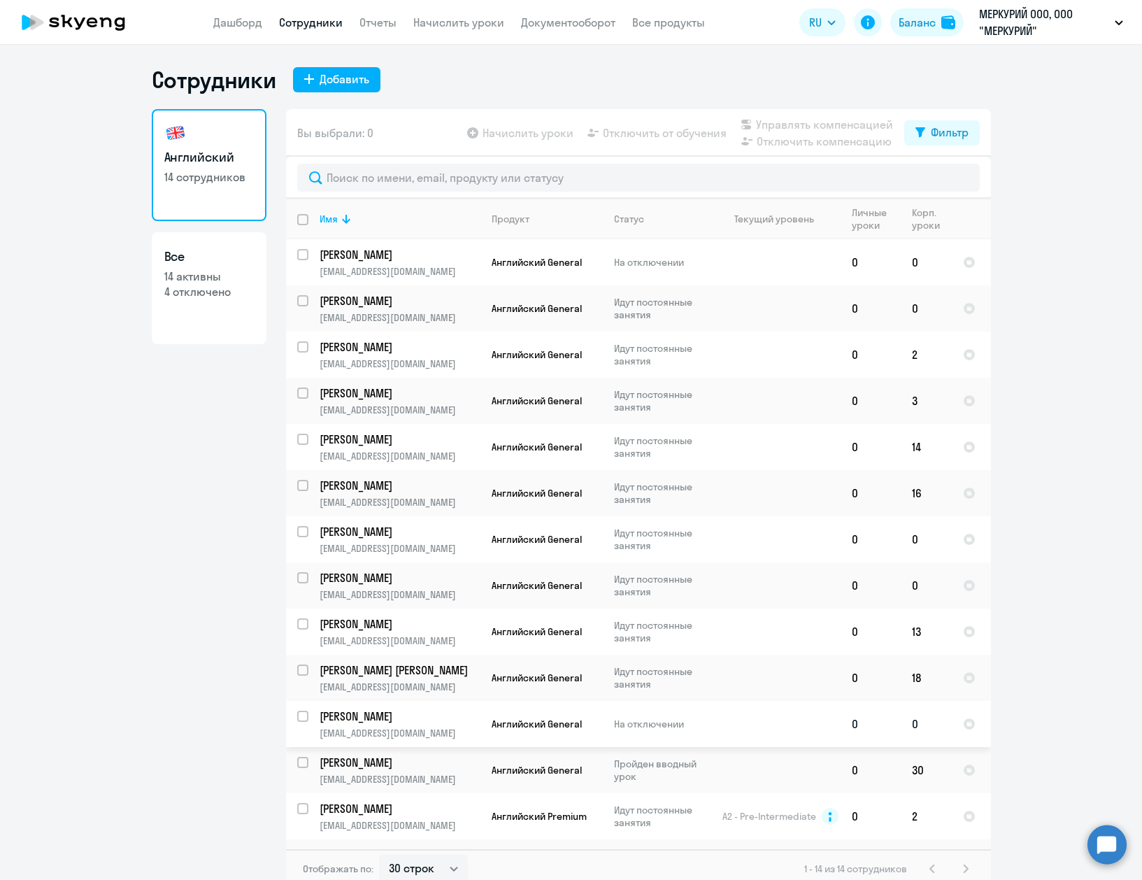
scroll to position [36, 0]
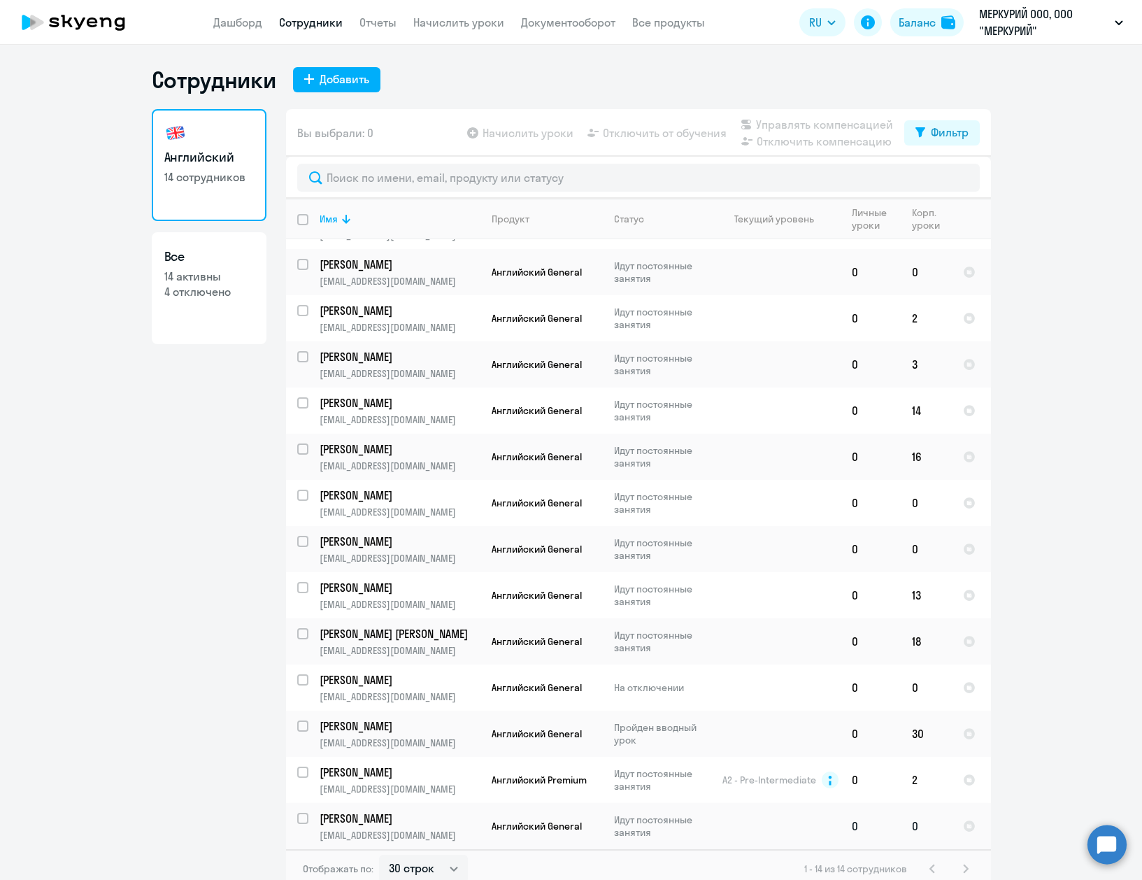
click at [297, 819] on input "select row 38269890" at bounding box center [311, 827] width 28 height 28
checkbox input "true"
click at [418, 825] on p "Александра" at bounding box center [399, 818] width 158 height 15
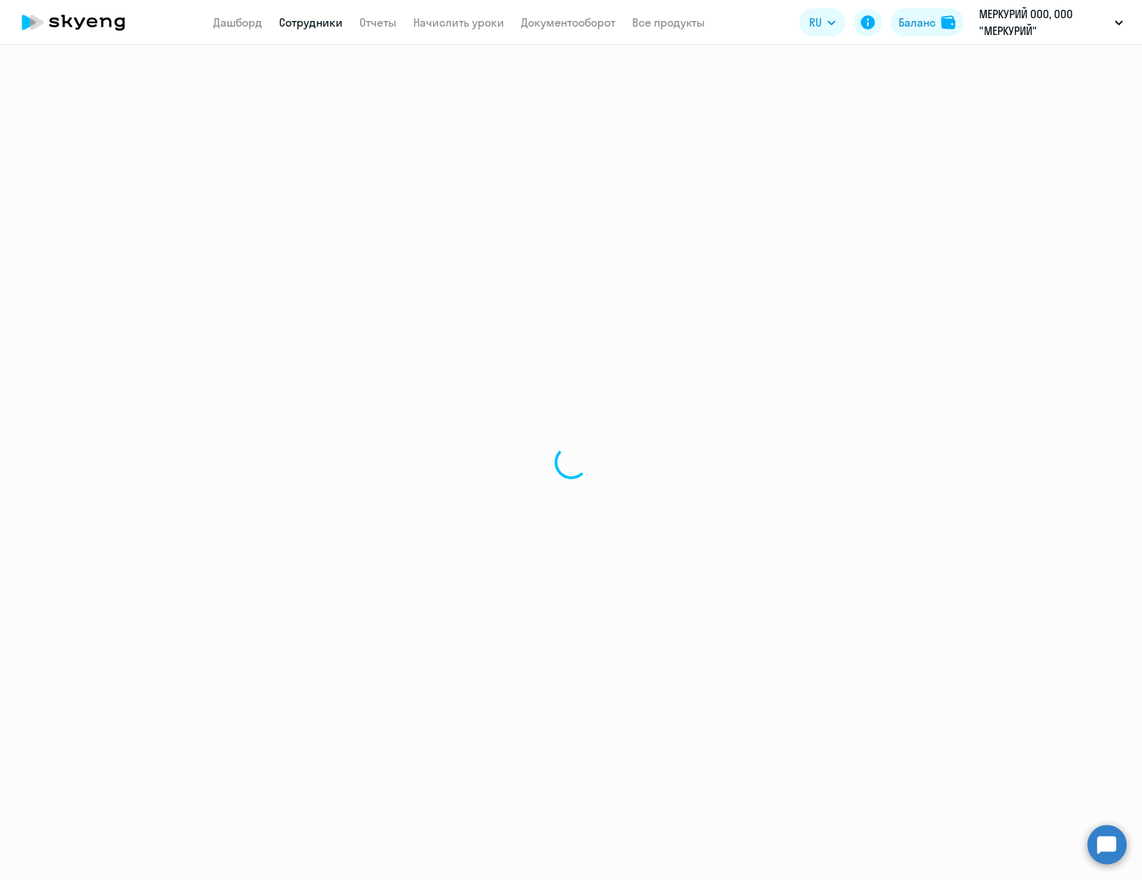
select select "english"
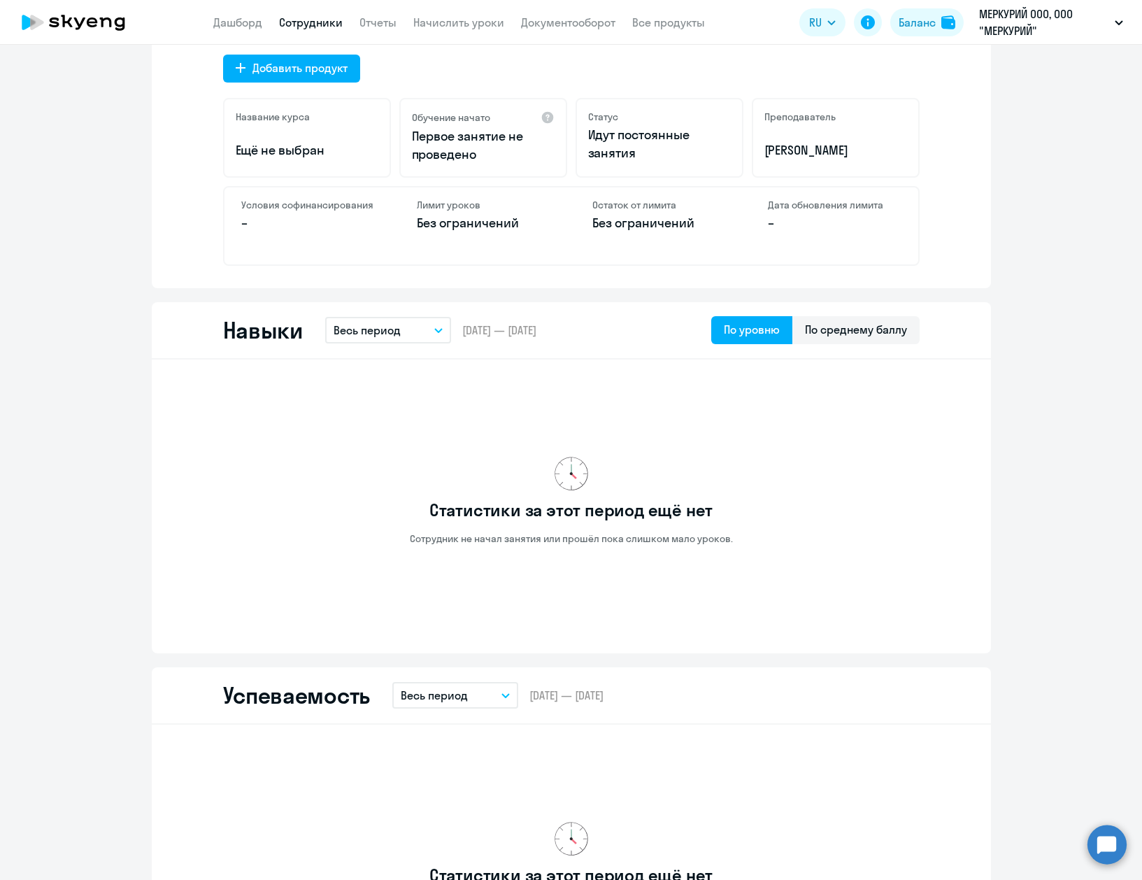
scroll to position [909, 0]
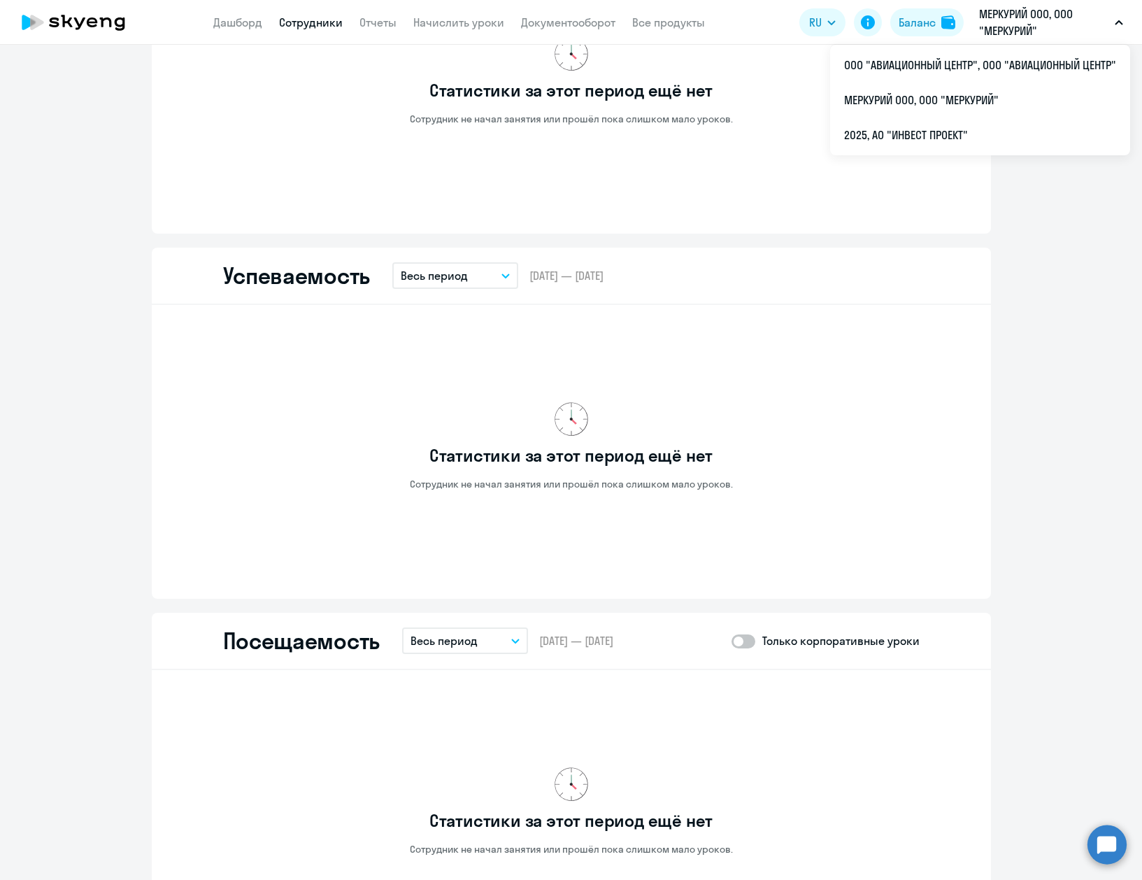
click at [613, 137] on div "Статистики за этот период ещё нет Сотрудник не начал занятия или прошёл пока сл…" at bounding box center [571, 81] width 697 height 260
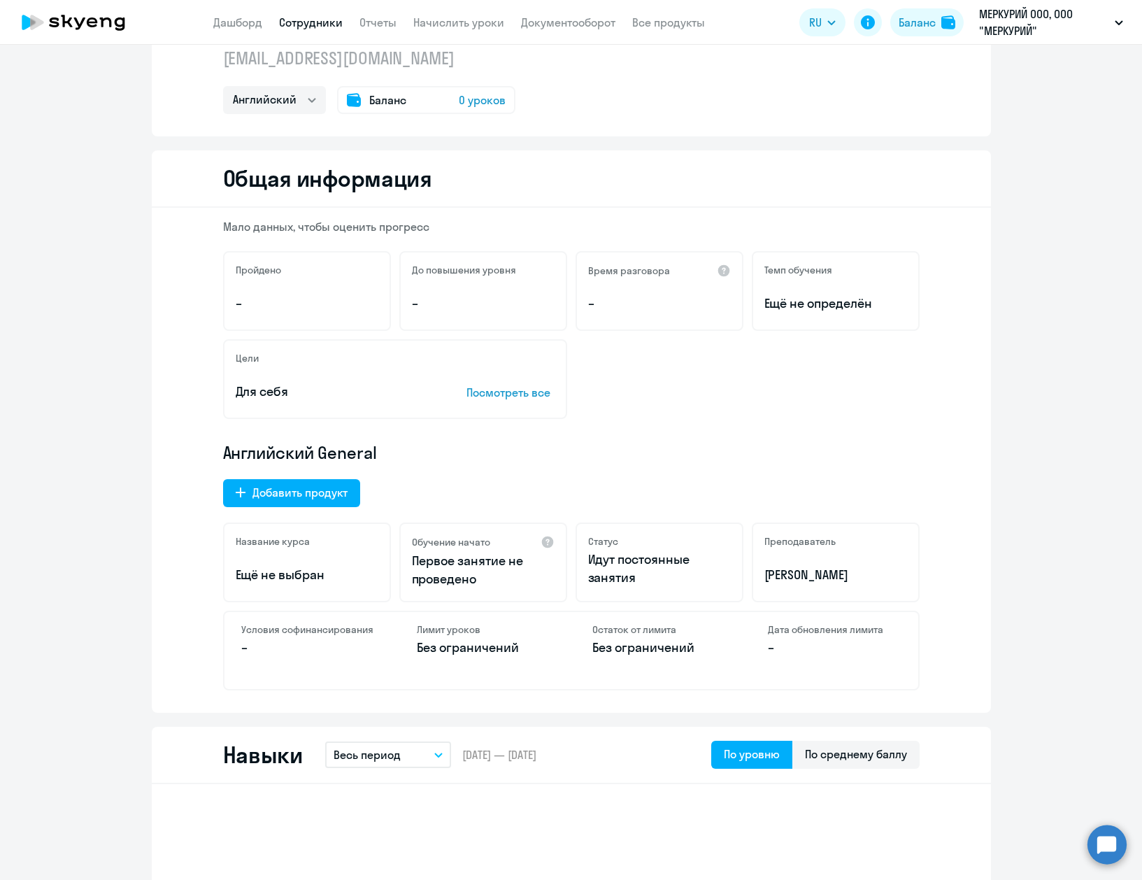
scroll to position [0, 0]
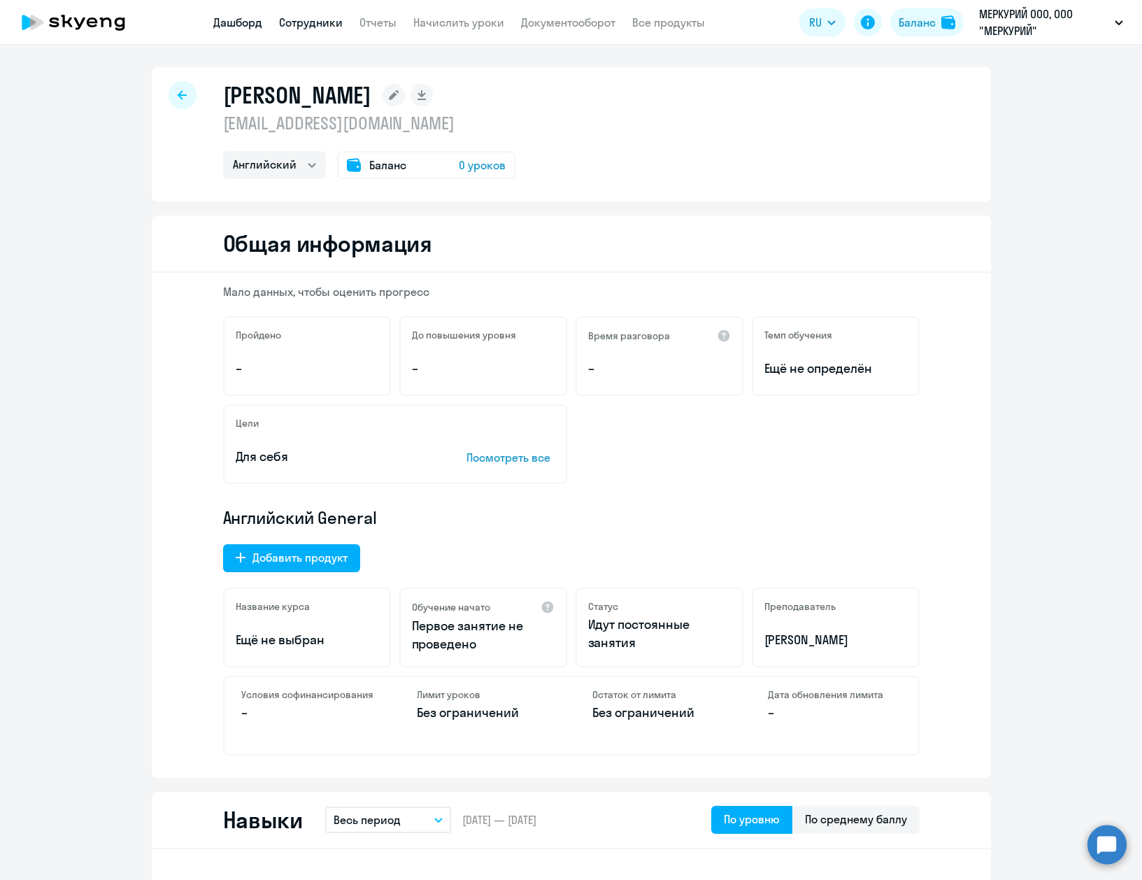
click at [224, 19] on link "Дашборд" at bounding box center [237, 22] width 49 height 14
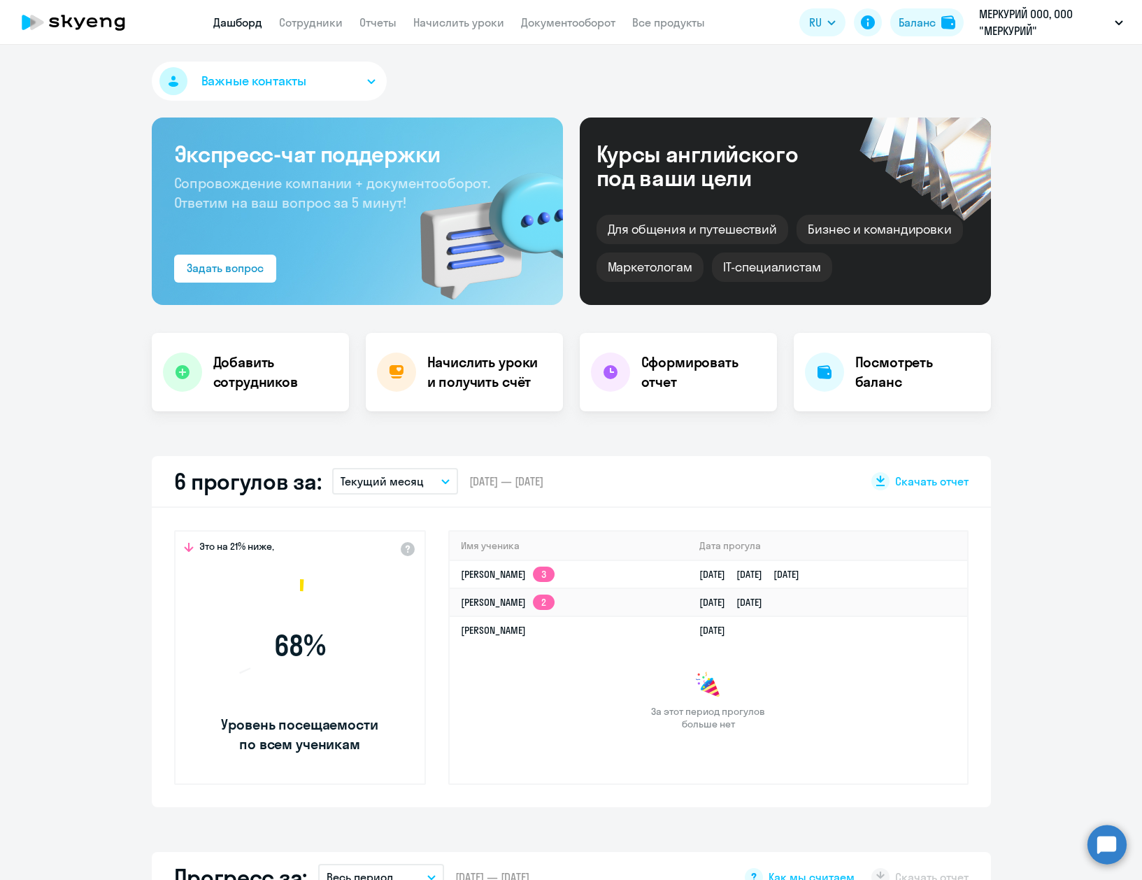
select select "30"
click at [555, 604] on link "Никита Денисович Таганов 2" at bounding box center [508, 602] width 94 height 13
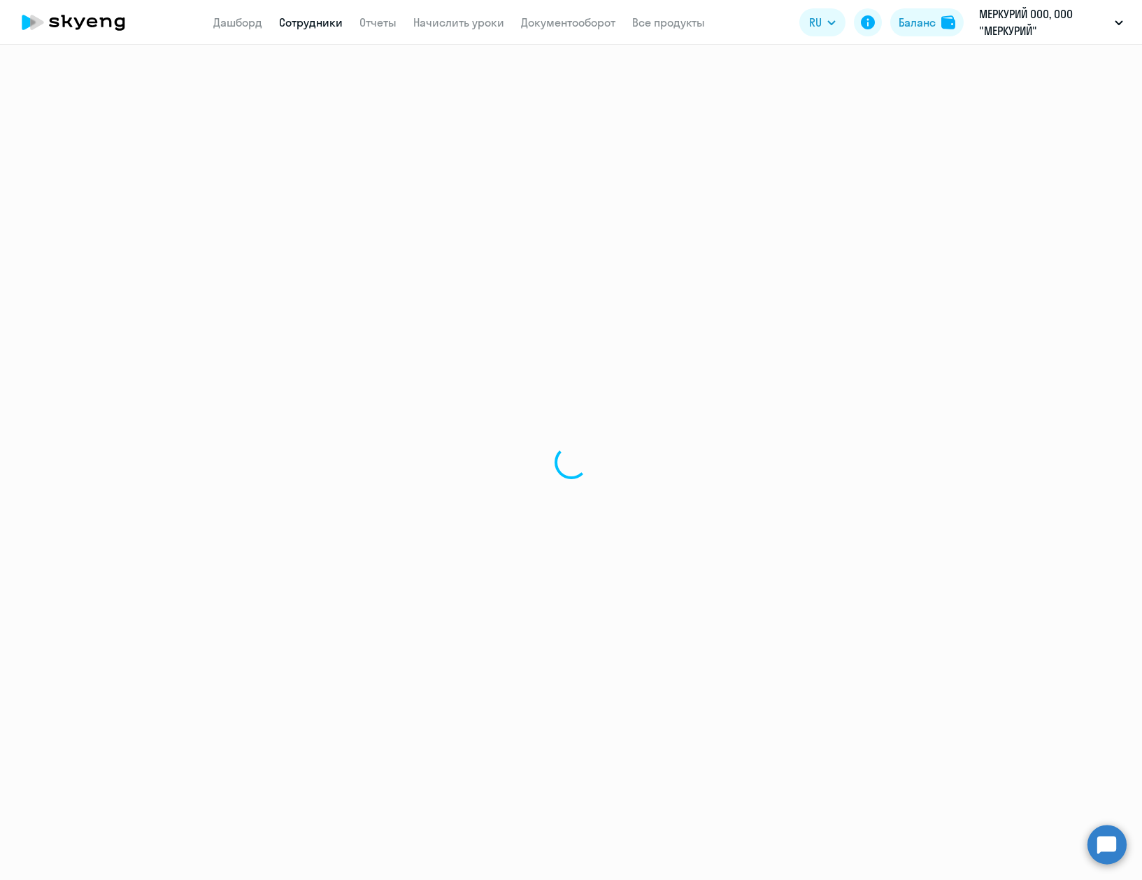
select select "english"
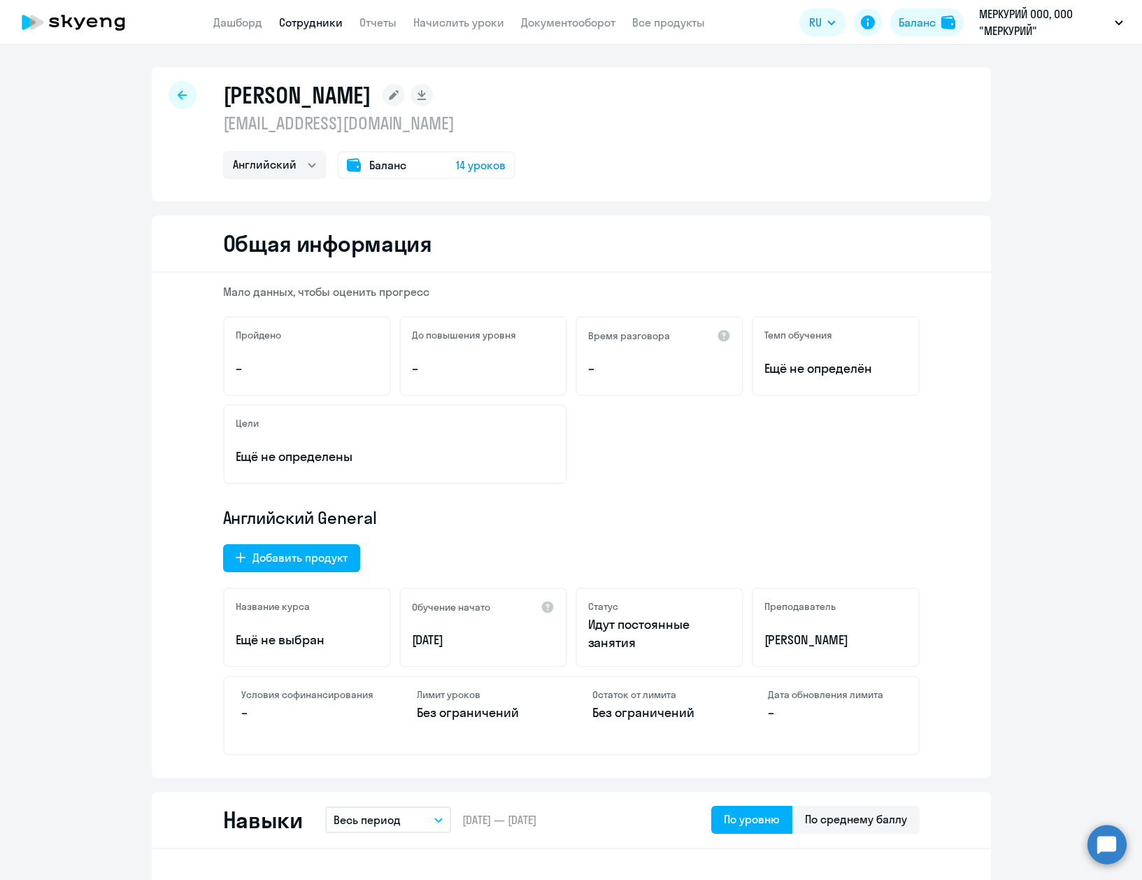
click at [560, 31] on app-header "Дашборд Сотрудники Отчеты Начислить уроки Документооборот Все продукты Дашборд …" at bounding box center [571, 22] width 1142 height 45
click at [568, 24] on link "Документооборот" at bounding box center [568, 22] width 94 height 14
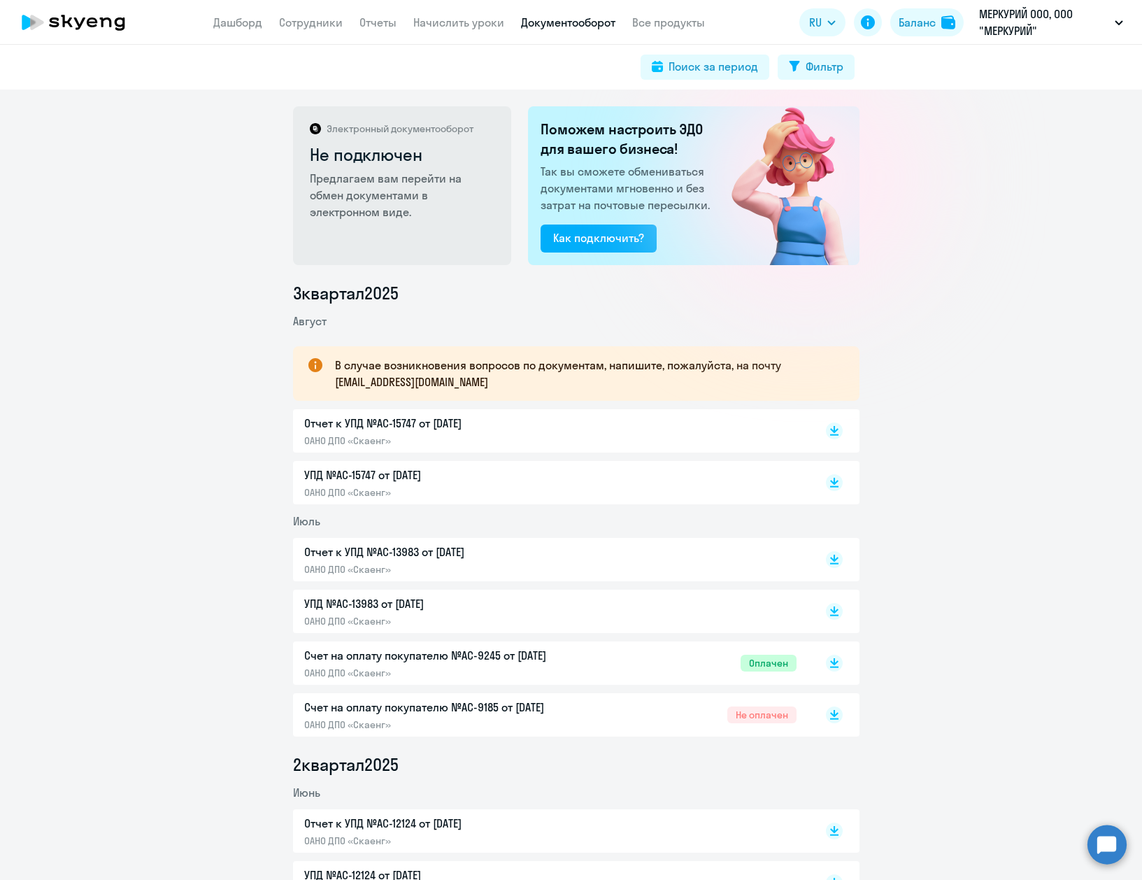
click at [471, 718] on div "Счет на оплату покупателю №AC-9185 от 17.07.2025 ОАНО ДПО «Скаенг»" at bounding box center [451, 715] width 294 height 32
click at [471, 662] on p "Счет на оплату покупателю №AC-9245 от 23.07.2025" at bounding box center [451, 655] width 294 height 17
